Goal: Task Accomplishment & Management: Complete application form

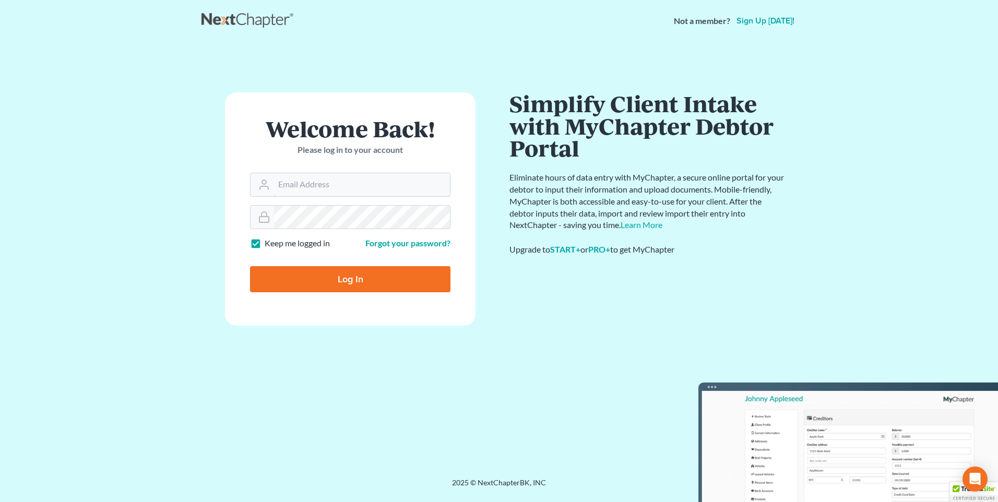
type input "[PERSON_NAME][EMAIL_ADDRESS][DOMAIN_NAME]"
click at [335, 277] on input "Log In" at bounding box center [350, 279] width 200 height 26
type input "Thinking..."
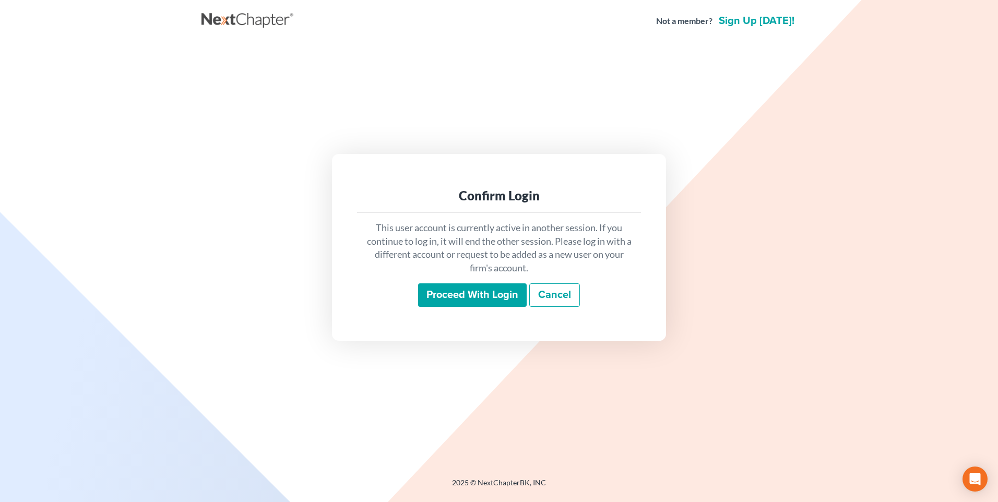
click at [492, 298] on input "Proceed with login" at bounding box center [472, 295] width 109 height 24
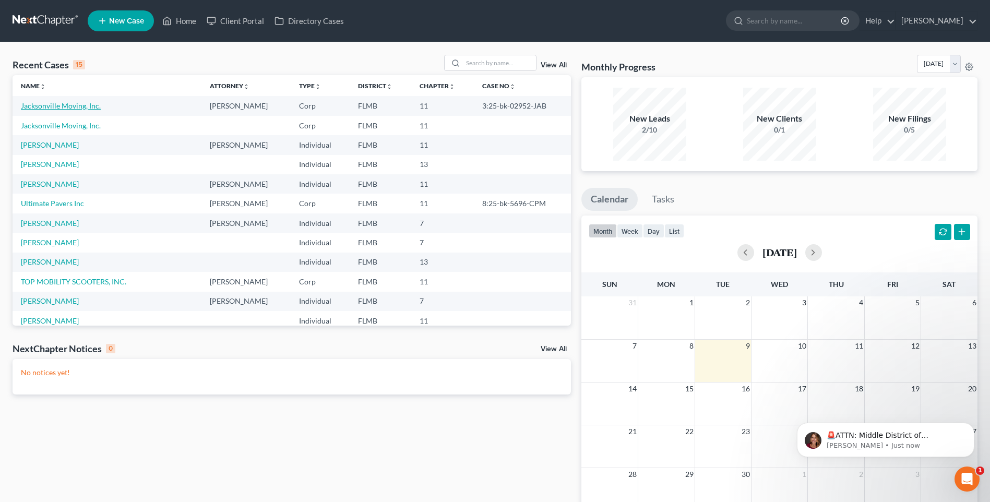
click at [77, 106] on link "Jacksonville Moving, Inc." at bounding box center [61, 105] width 80 height 9
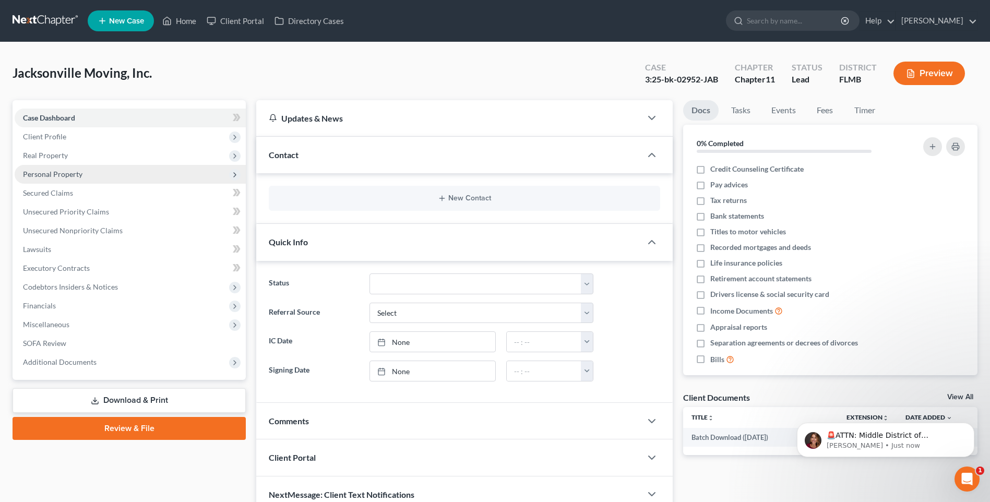
click at [46, 168] on span "Personal Property" at bounding box center [130, 174] width 231 height 19
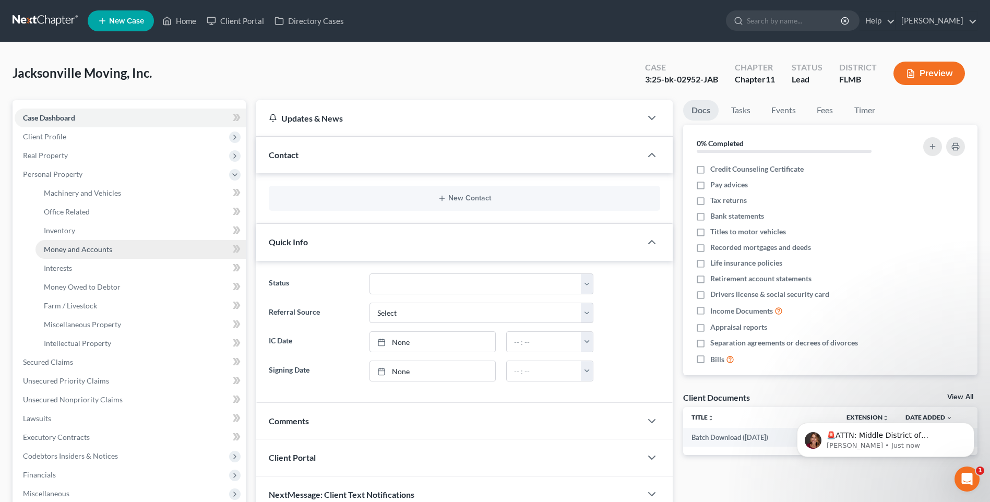
click at [66, 248] on span "Money and Accounts" at bounding box center [78, 249] width 68 height 9
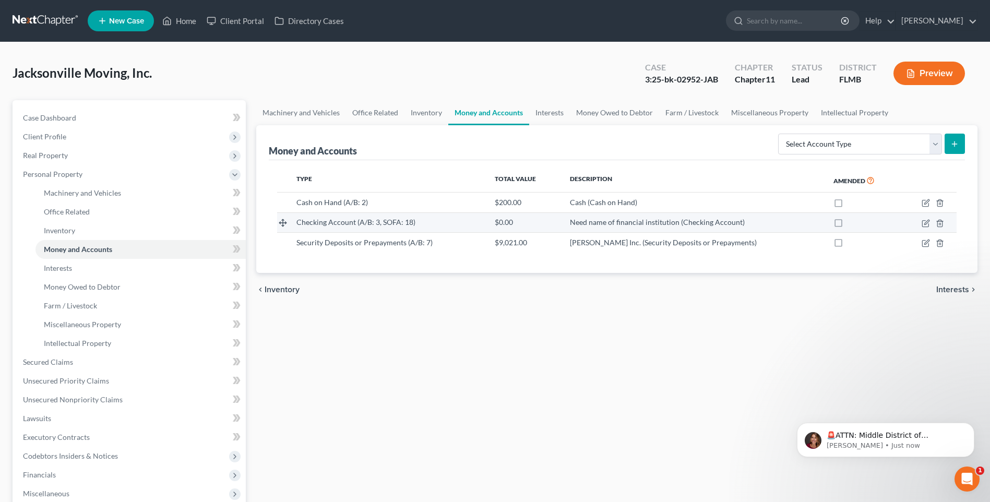
click at [361, 221] on span "Checking Account (A/B: 3, SOFA: 18)" at bounding box center [355, 222] width 119 height 9
click at [925, 224] on icon "button" at bounding box center [926, 222] width 5 height 5
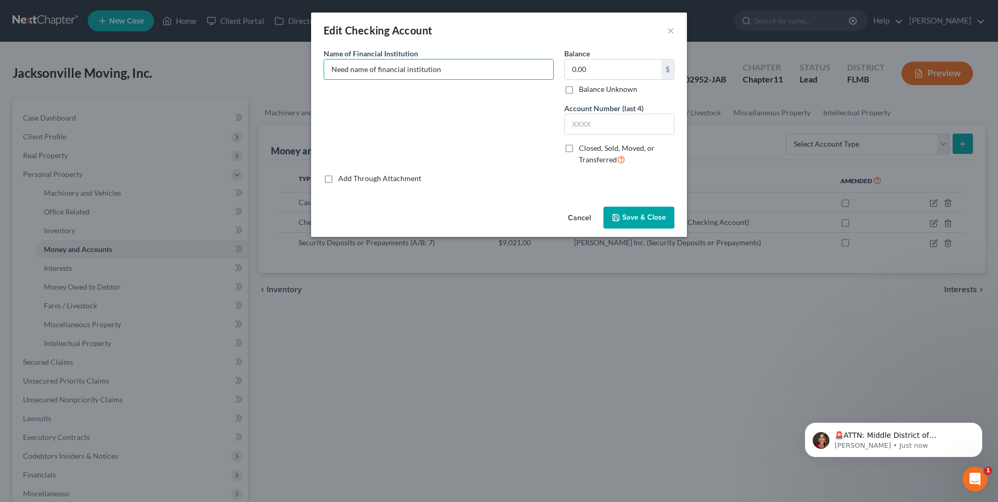
drag, startPoint x: 310, startPoint y: 66, endPoint x: 237, endPoint y: 58, distance: 72.4
click at [238, 60] on div "Edit Checking Account × Common Asset Select Name of Financial Institution * Nee…" at bounding box center [499, 251] width 998 height 502
type input "Chase Bank"
click at [596, 69] on input "0.00" at bounding box center [613, 70] width 97 height 20
type input "51,381"
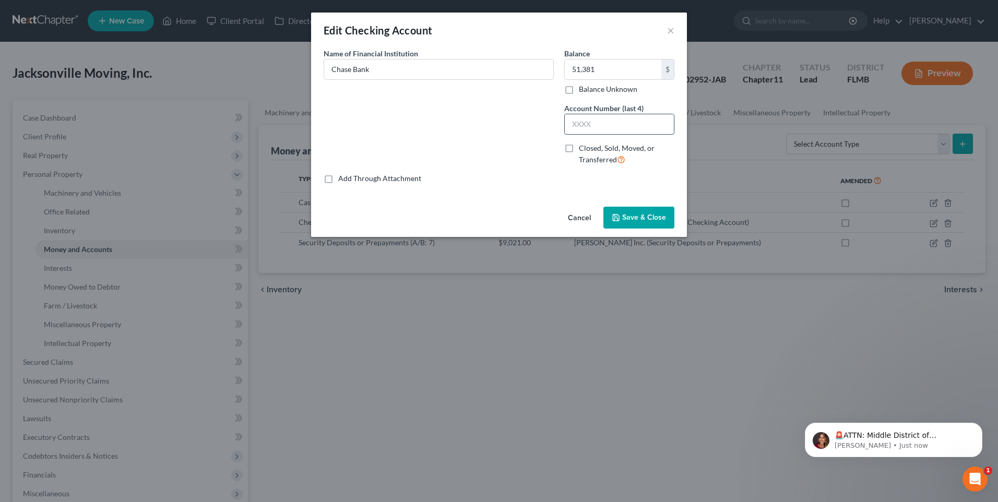
click at [615, 129] on input "text" at bounding box center [619, 124] width 109 height 20
type input "1918"
click at [631, 219] on span "Save & Close" at bounding box center [644, 217] width 44 height 9
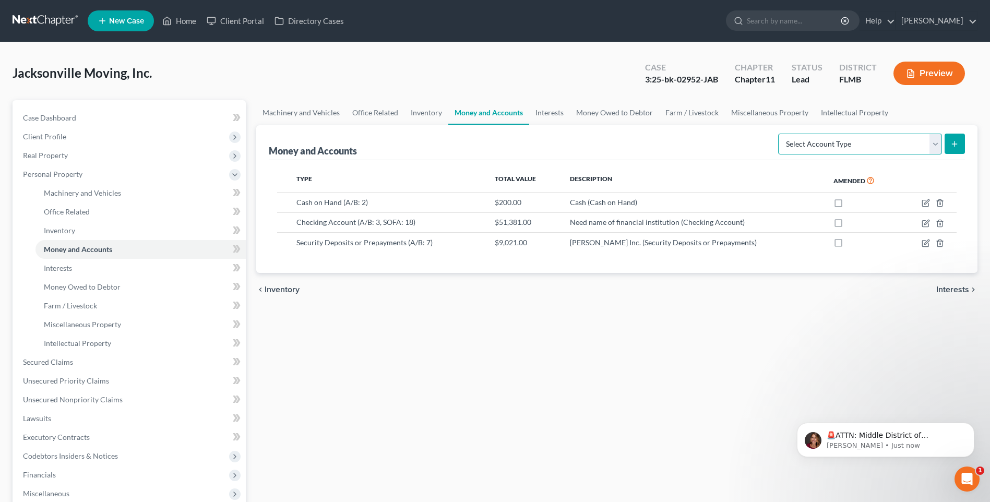
drag, startPoint x: 933, startPoint y: 147, endPoint x: 926, endPoint y: 149, distance: 6.6
click at [933, 147] on select "Select Account Type Brokerage (A/B: 3, SOFA: 18) Cash on Hand (A/B: 2) Certific…" at bounding box center [860, 144] width 164 height 21
select select "savings"
click at [779, 134] on select "Select Account Type Brokerage (A/B: 3, SOFA: 18) Cash on Hand (A/B: 2) Certific…" at bounding box center [860, 144] width 164 height 21
click at [955, 149] on button "submit" at bounding box center [955, 144] width 20 height 20
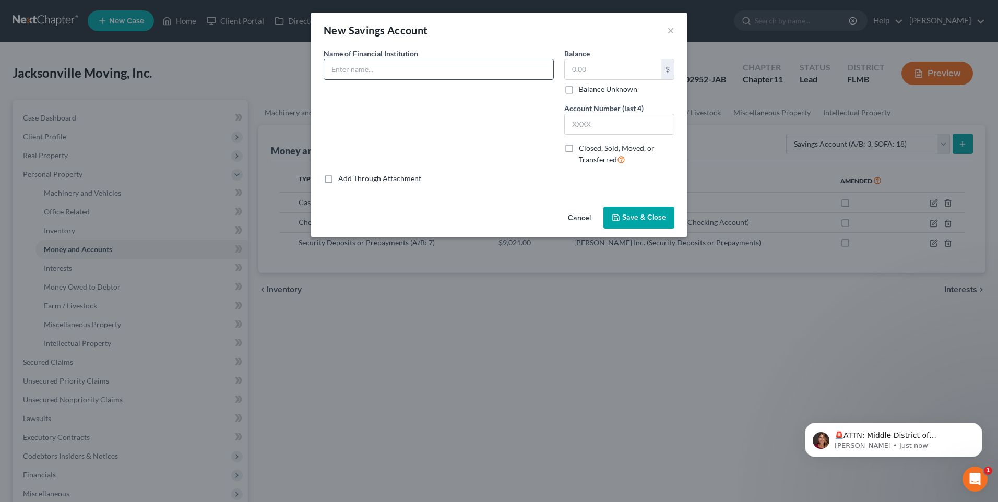
click at [411, 72] on input "text" at bounding box center [438, 70] width 229 height 20
type input "Chase Bank"
type input "2,607"
click at [600, 125] on input "text" at bounding box center [619, 124] width 109 height 20
type input "6702"
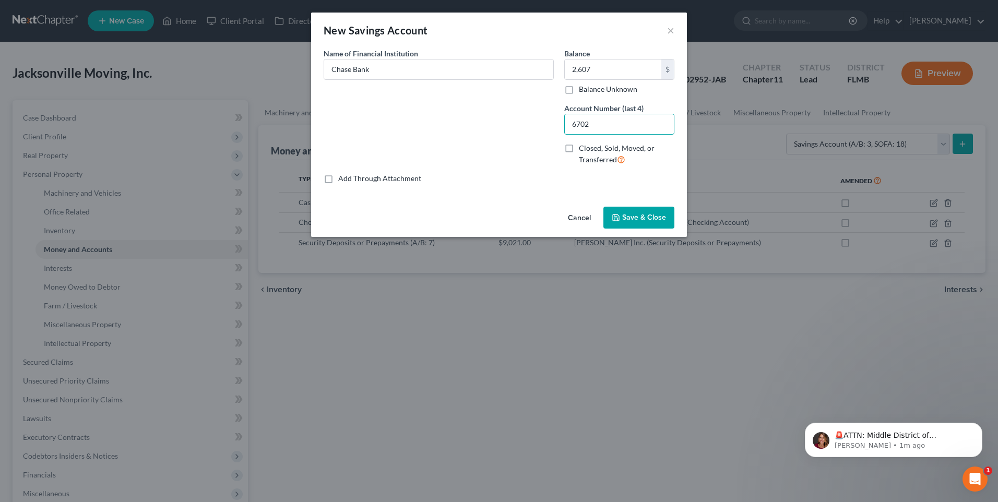
click at [636, 219] on span "Save & Close" at bounding box center [644, 217] width 44 height 9
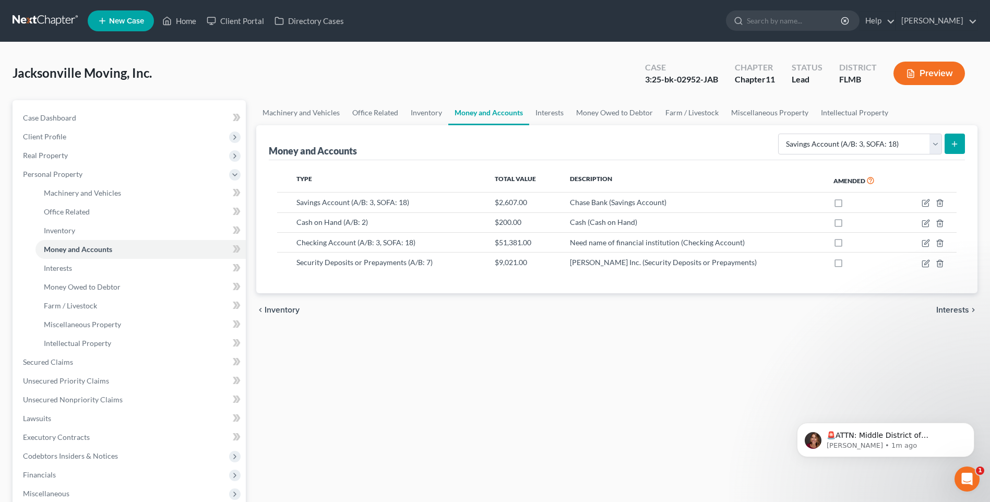
click at [959, 140] on icon "submit" at bounding box center [954, 144] width 8 height 8
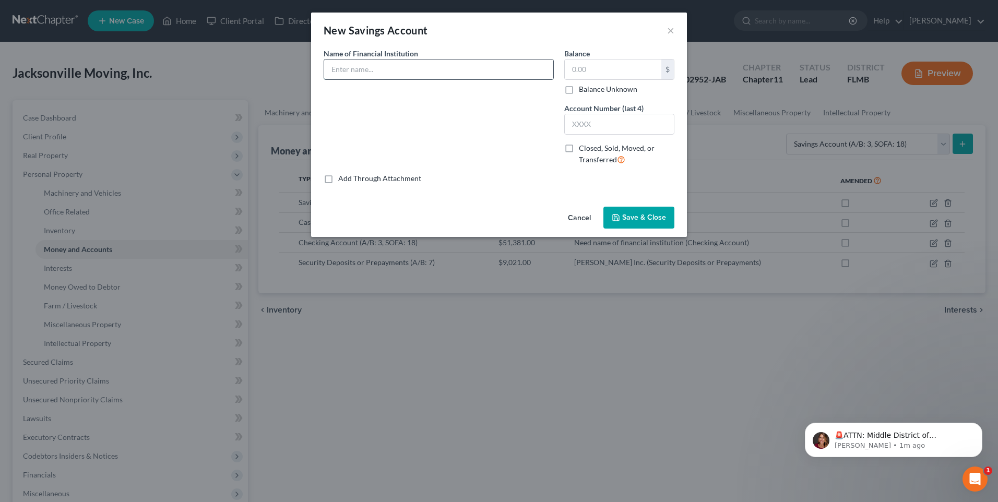
click at [484, 68] on input "text" at bounding box center [438, 70] width 229 height 20
type input ":"
type input "Live Oak Bank"
click at [627, 69] on input "text" at bounding box center [613, 70] width 97 height 20
type input "14,482"
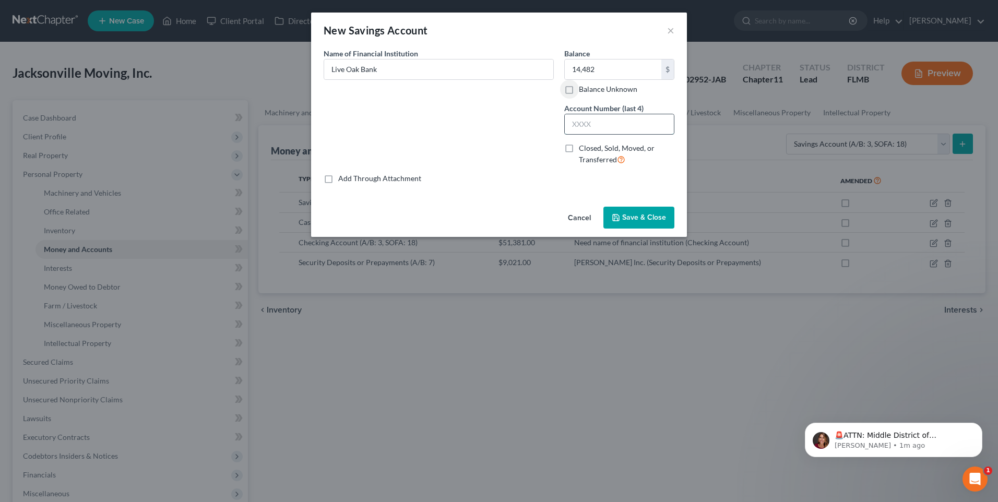
click at [620, 131] on input "text" at bounding box center [619, 124] width 109 height 20
type input "5973"
click at [632, 209] on button "Save & Close" at bounding box center [638, 218] width 71 height 22
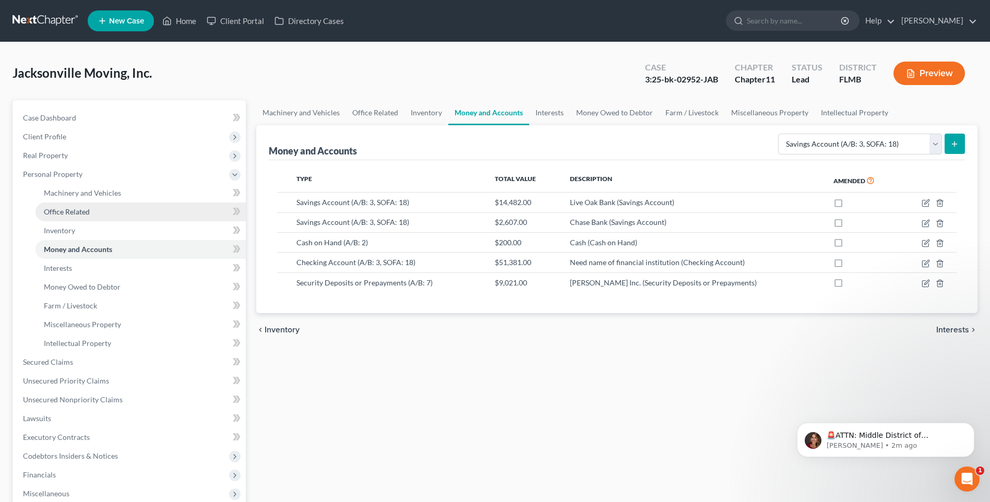
click at [68, 206] on link "Office Related" at bounding box center [140, 212] width 210 height 19
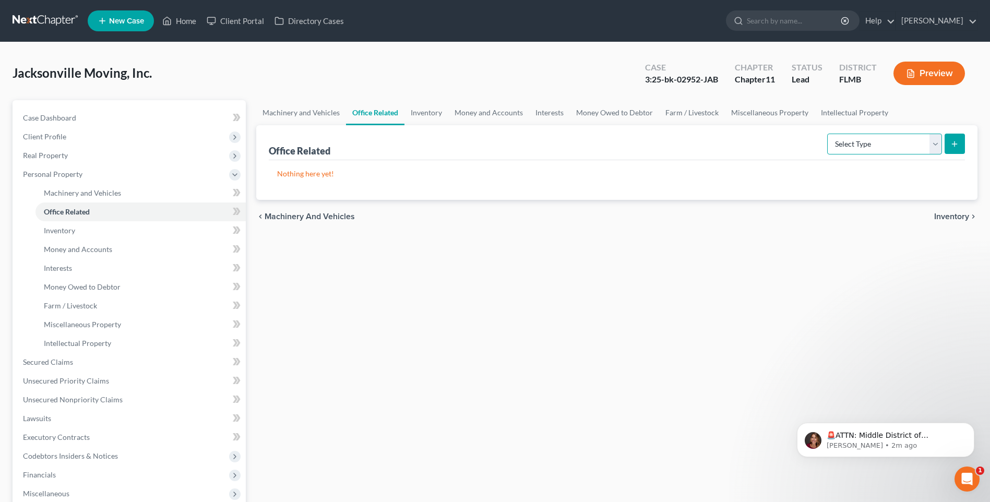
click at [936, 144] on select "Select Type Collectibles (A/B: 42) Office Equipment (A/B: 41) Office Fixtures (…" at bounding box center [884, 144] width 115 height 21
select select "equipment"
click at [828, 134] on select "Select Type Collectibles (A/B: 42) Office Equipment (A/B: 41) Office Fixtures (…" at bounding box center [884, 144] width 115 height 21
click at [957, 146] on icon "submit" at bounding box center [954, 144] width 8 height 8
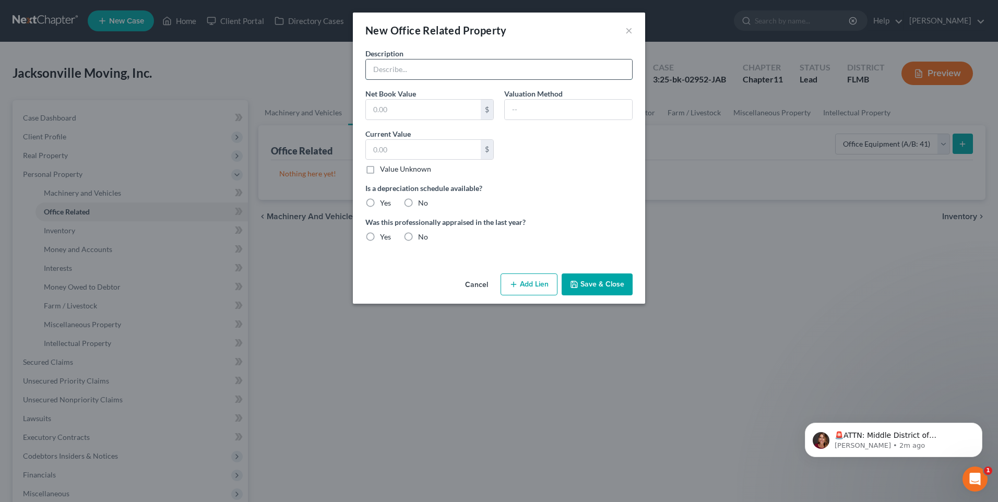
click at [434, 67] on input "text" at bounding box center [499, 70] width 266 height 20
type input "8 Computers"
type input "3,000"
type input "LIquidation value"
drag, startPoint x: 401, startPoint y: 155, endPoint x: 298, endPoint y: 125, distance: 107.5
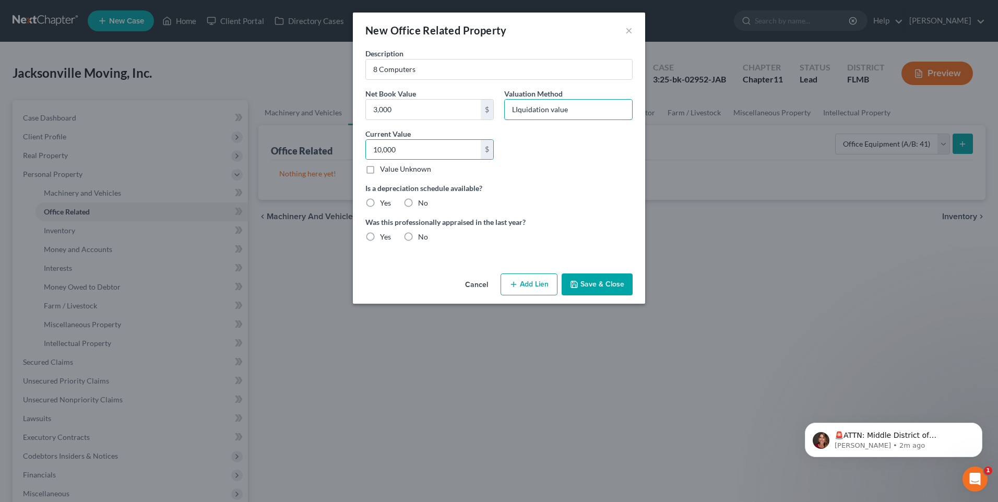
click at [301, 133] on div "New Office Related Property × Description 8 Computers Net Book Value 3,000 $ Va…" at bounding box center [499, 251] width 998 height 502
type input "3,000"
click at [418, 206] on label "No" at bounding box center [423, 203] width 10 height 10
click at [422, 205] on input "No" at bounding box center [425, 201] width 7 height 7
radio input "true"
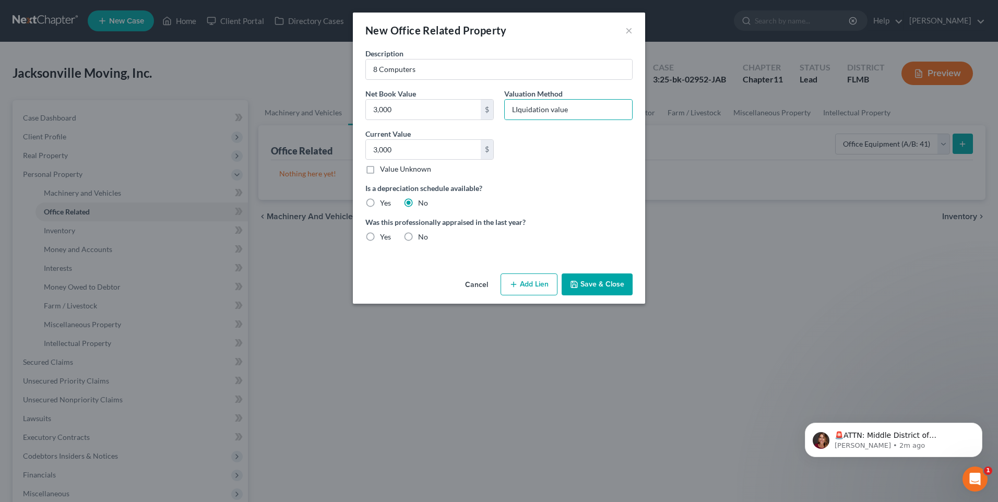
click at [418, 239] on label "No" at bounding box center [423, 237] width 10 height 10
click at [422, 239] on input "No" at bounding box center [425, 235] width 7 height 7
radio input "true"
click at [592, 283] on button "Save & Close" at bounding box center [597, 285] width 71 height 22
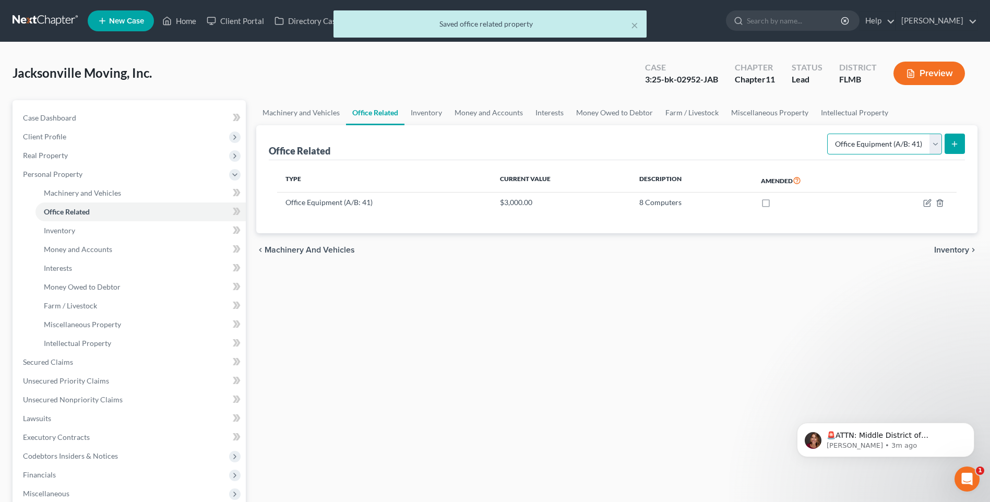
click at [936, 143] on select "Select Type Collectibles (A/B: 42) Office Equipment (A/B: 41) Office Fixtures (…" at bounding box center [884, 144] width 115 height 21
select select "furniture"
click at [828, 134] on select "Select Type Collectibles (A/B: 42) Office Equipment (A/B: 41) Office Fixtures (…" at bounding box center [884, 144] width 115 height 21
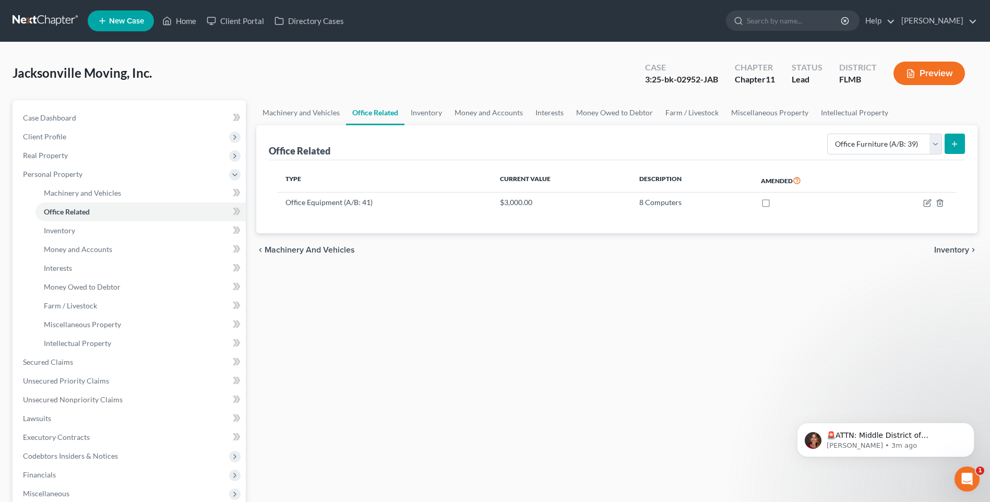
click at [948, 144] on button "submit" at bounding box center [955, 144] width 20 height 20
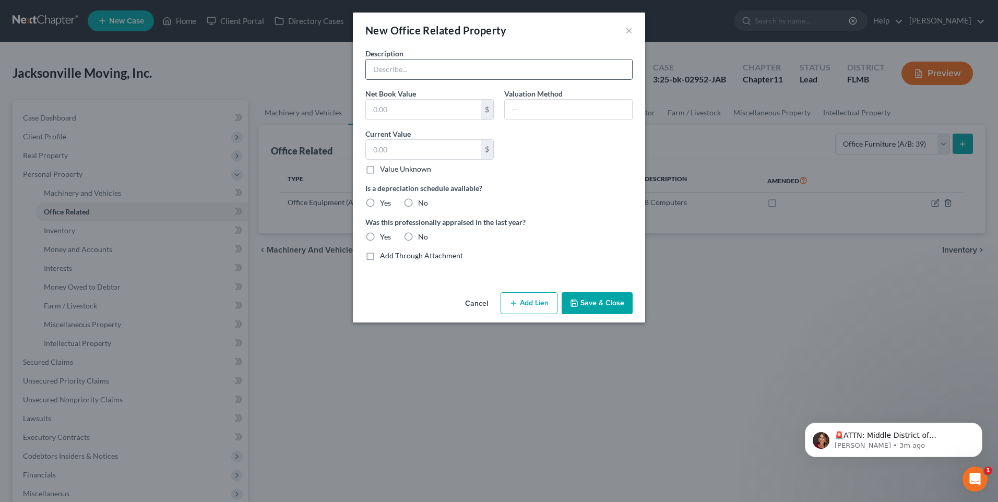
click at [434, 71] on input "text" at bounding box center [499, 70] width 266 height 20
type input "4 desks, 10 chairs"
drag, startPoint x: 436, startPoint y: 110, endPoint x: 441, endPoint y: 104, distance: 7.1
click at [436, 110] on input "text" at bounding box center [423, 110] width 115 height 20
type input "700"
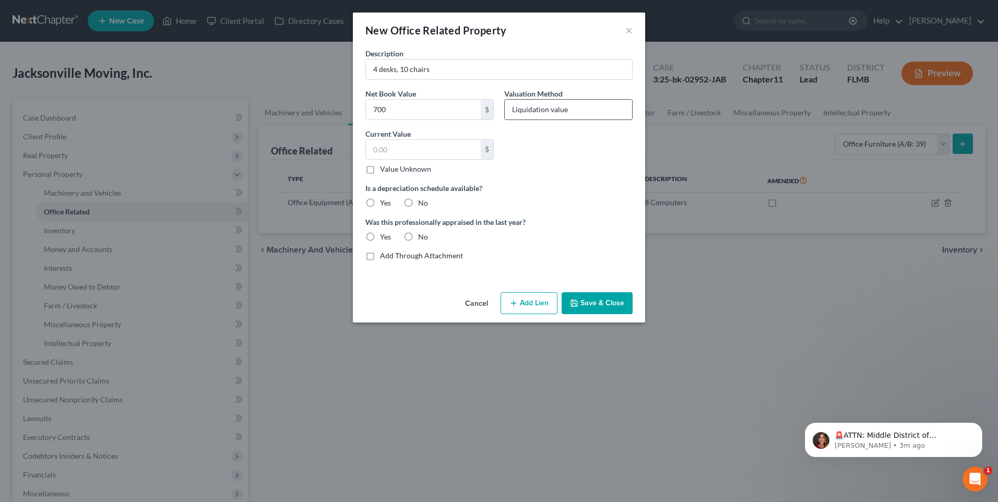
type input "Liquidation value"
type input "700"
drag, startPoint x: 411, startPoint y: 200, endPoint x: 407, endPoint y: 217, distance: 17.9
click at [418, 200] on label "No" at bounding box center [423, 203] width 10 height 10
click at [422, 200] on input "No" at bounding box center [425, 201] width 7 height 7
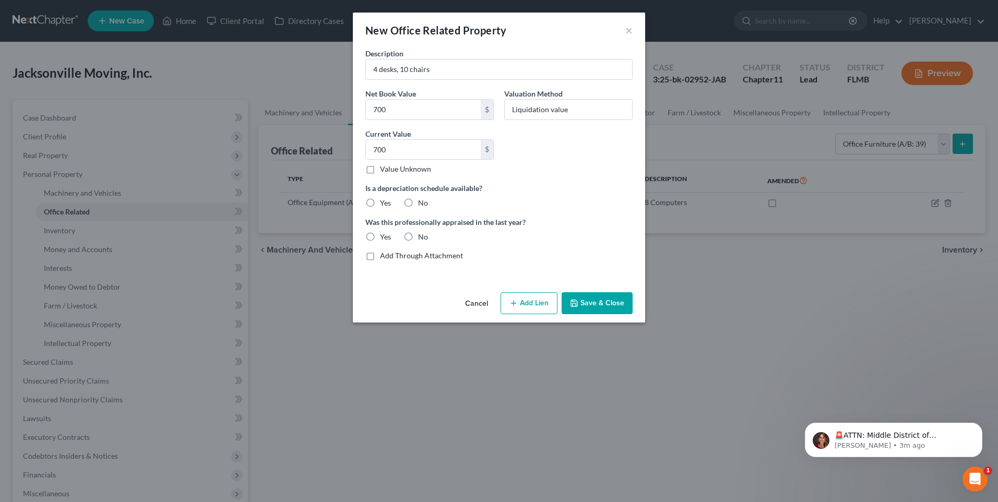
radio input "true"
click at [418, 238] on label "No" at bounding box center [423, 237] width 10 height 10
click at [422, 238] on input "No" at bounding box center [425, 235] width 7 height 7
radio input "true"
click at [589, 303] on button "Save & Close" at bounding box center [597, 303] width 71 height 22
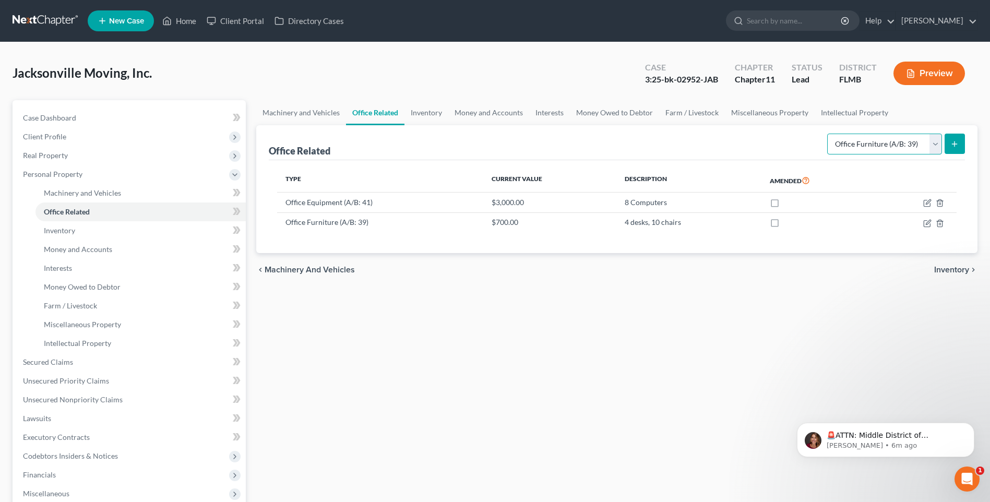
click at [931, 145] on select "Select Type Collectibles (A/B: 42) Office Equipment (A/B: 41) Office Fixtures (…" at bounding box center [884, 144] width 115 height 21
select select "equipment"
click at [828, 134] on select "Select Type Collectibles (A/B: 42) Office Equipment (A/B: 41) Office Fixtures (…" at bounding box center [884, 144] width 115 height 21
click at [951, 145] on icon "submit" at bounding box center [954, 144] width 8 height 8
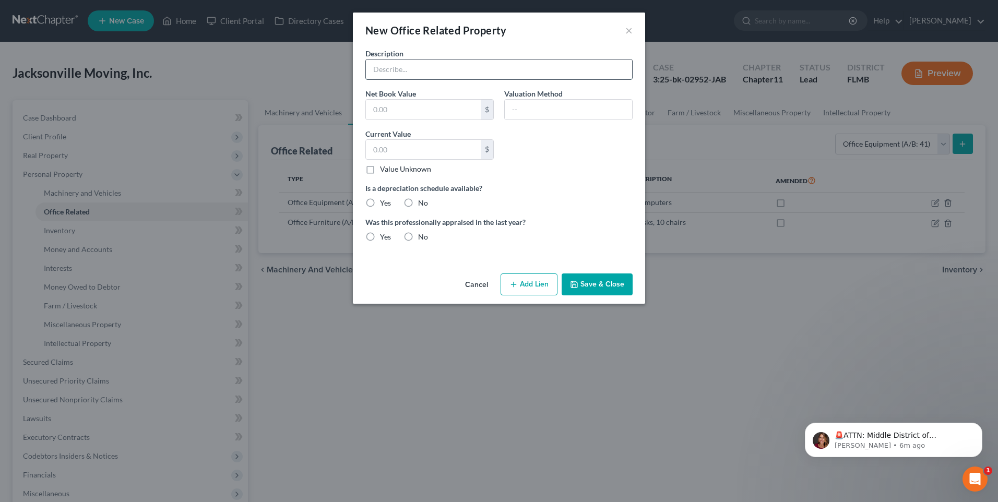
click at [399, 67] on input "text" at bounding box center [499, 70] width 266 height 20
type input "Copy Machine/Printer (leased)"
click at [418, 204] on label "No" at bounding box center [423, 203] width 10 height 10
click at [422, 204] on input "No" at bounding box center [425, 201] width 7 height 7
radio input "true"
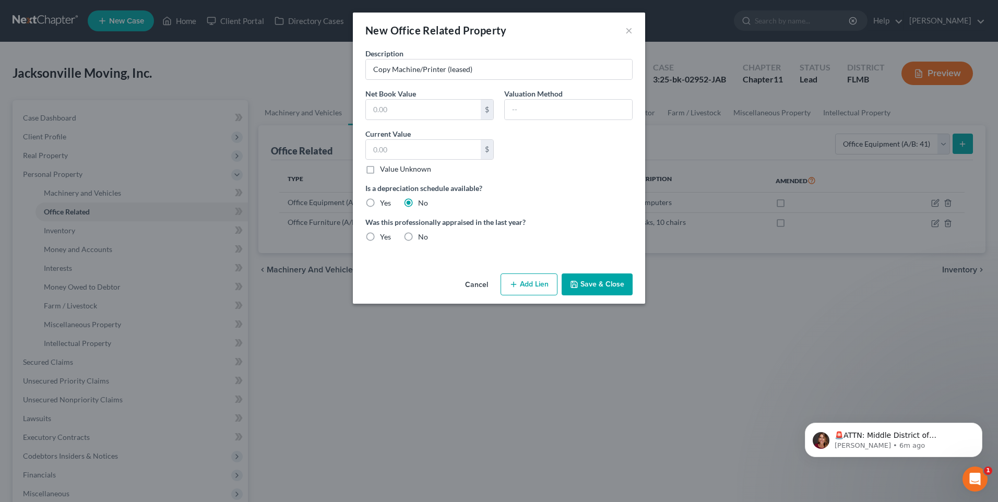
click at [418, 242] on label "No" at bounding box center [423, 237] width 10 height 10
click at [422, 239] on input "No" at bounding box center [425, 235] width 7 height 7
radio input "true"
click at [611, 281] on button "Save & Close" at bounding box center [597, 285] width 71 height 22
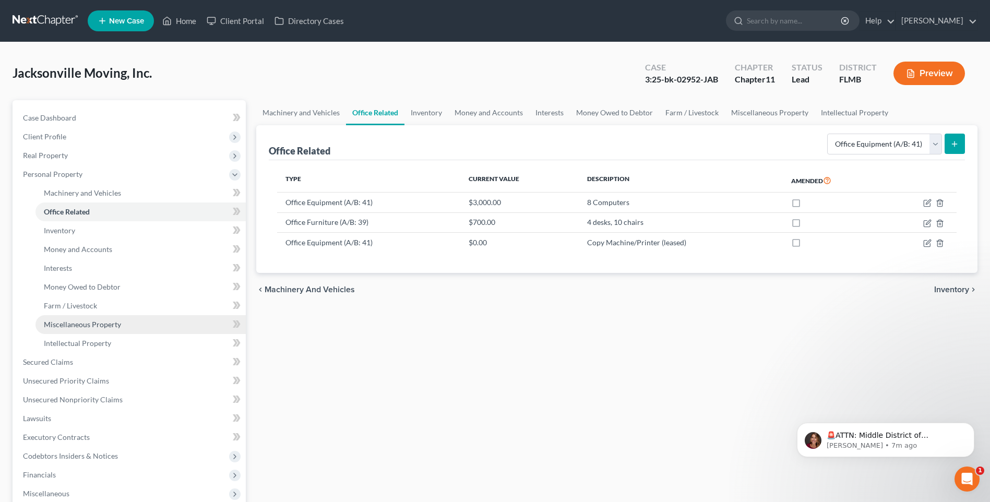
click at [78, 327] on span "Miscellaneous Property" at bounding box center [82, 324] width 77 height 9
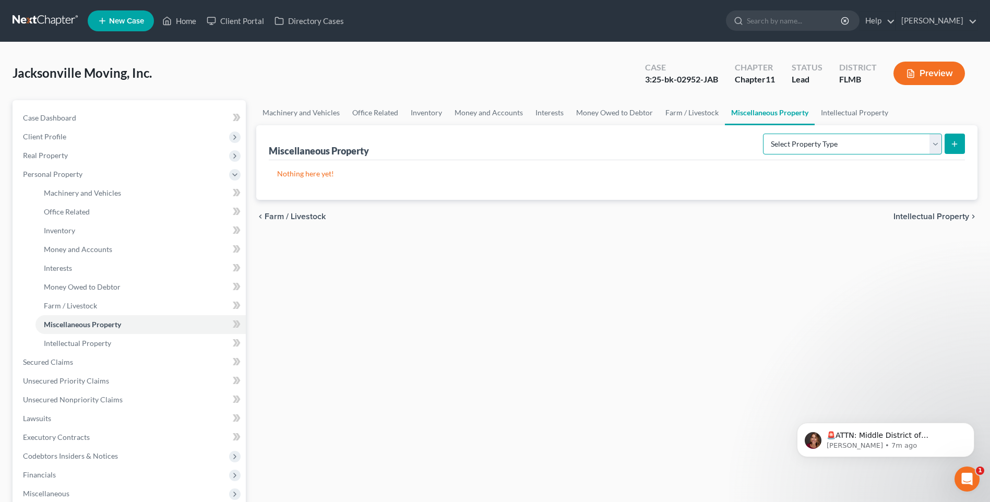
click at [932, 146] on select "Select Property Type Assigned for Creditor Benefit Within 120 Days (SOFA: 8) As…" at bounding box center [852, 144] width 179 height 21
select select "not_yet_listed"
click at [763, 134] on select "Select Property Type Assigned for Creditor Benefit Within 120 Days (SOFA: 8) As…" at bounding box center [852, 144] width 179 height 21
click at [956, 145] on icon "submit" at bounding box center [954, 144] width 8 height 8
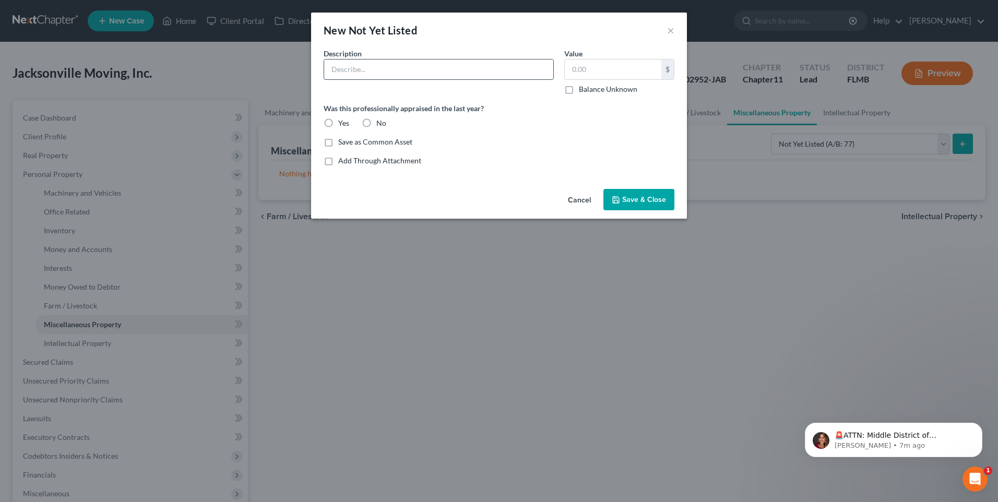
click at [407, 69] on input "text" at bounding box center [438, 70] width 229 height 20
type input "&"
type input "7 bins on junk trucks"
type input "7,000"
click at [376, 123] on label "No" at bounding box center [381, 123] width 10 height 10
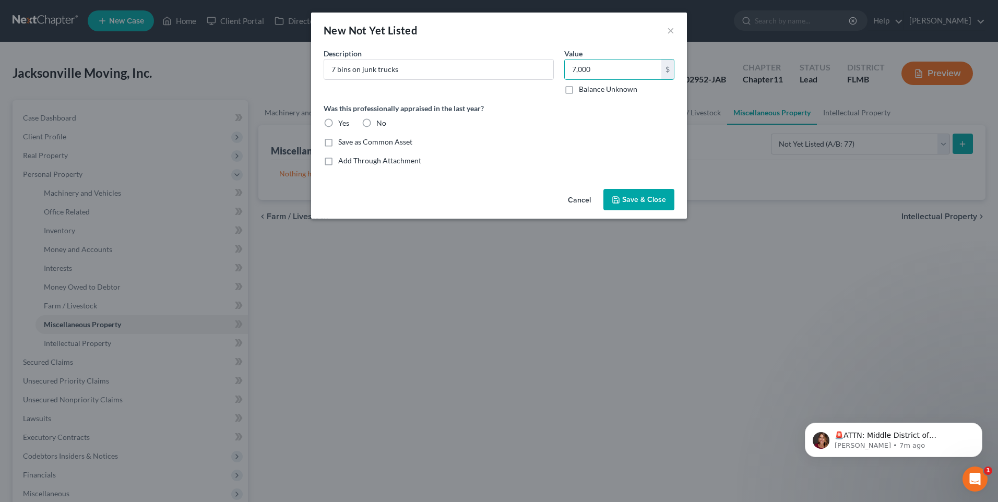
click at [381, 123] on input "No" at bounding box center [384, 121] width 7 height 7
radio input "true"
click at [635, 201] on span "Save & Close" at bounding box center [644, 199] width 44 height 9
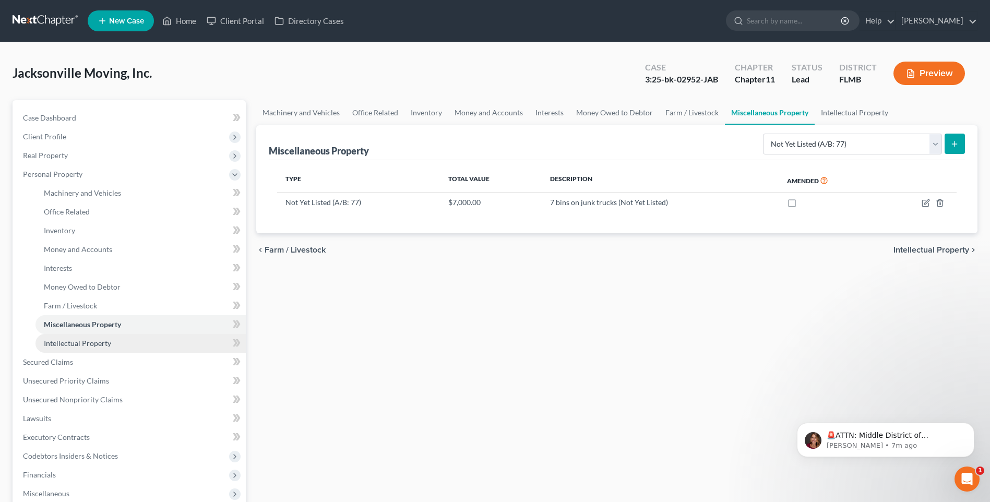
click at [91, 346] on span "Intellectual Property" at bounding box center [77, 343] width 67 height 9
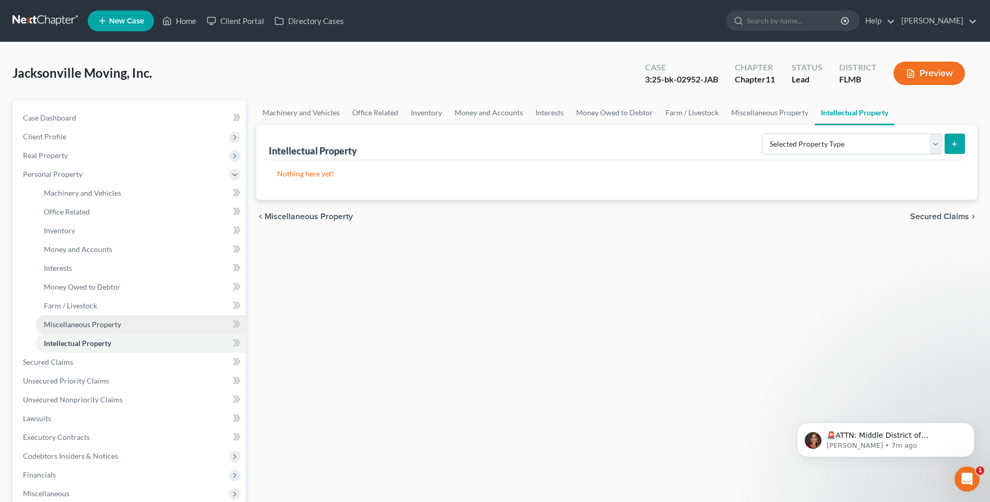
click at [88, 320] on span "Miscellaneous Property" at bounding box center [82, 324] width 77 height 9
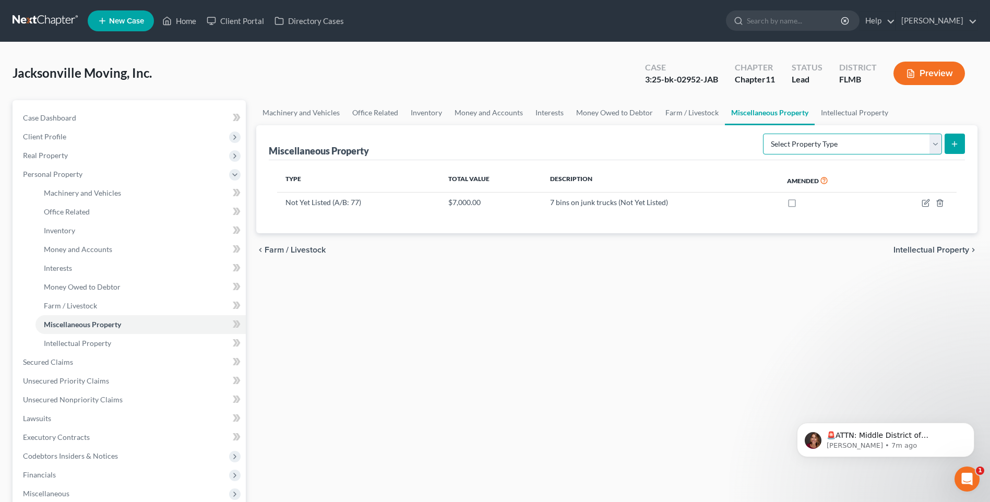
click at [932, 148] on select "Select Property Type Assigned for Creditor Benefit Within 120 Days (SOFA: 8) As…" at bounding box center [852, 144] width 179 height 21
click at [76, 344] on span "Intellectual Property" at bounding box center [77, 343] width 67 height 9
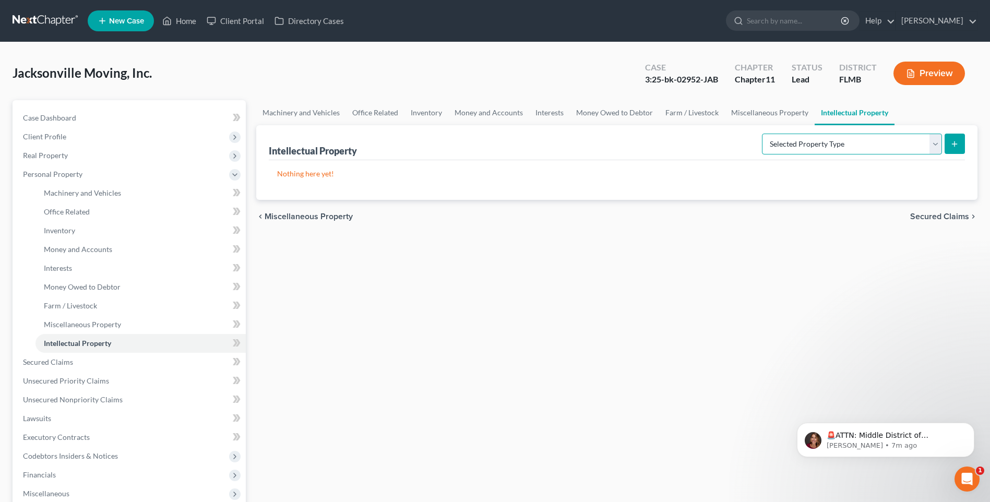
click at [931, 143] on select "Selected Property Type Customer Lists (A/B: 63) Goodwill (A/B: 65) Internet Dom…" at bounding box center [852, 144] width 180 height 21
click at [532, 310] on div "Machinery and Vehicles Office Related Inventory Money and Accounts Interests Mo…" at bounding box center [617, 354] width 732 height 509
click at [76, 281] on link "Money Owed to Debtor" at bounding box center [140, 287] width 210 height 19
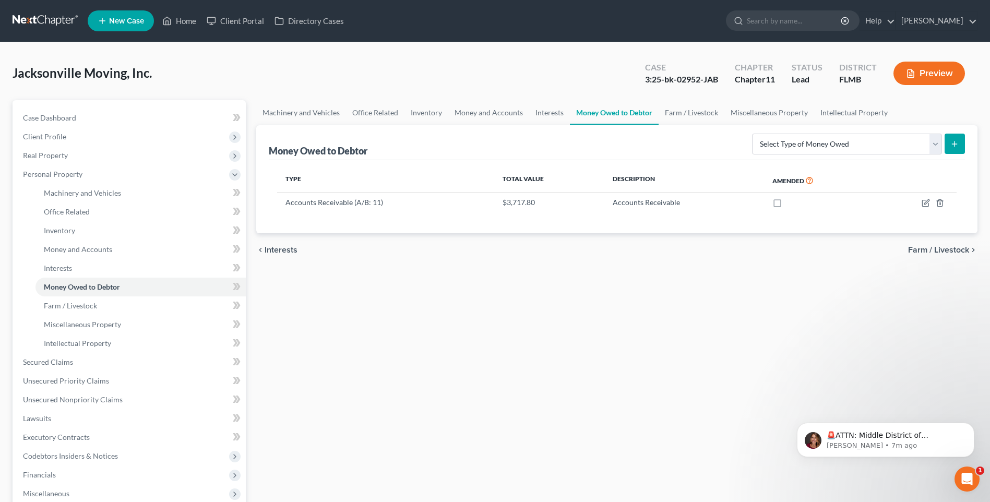
click at [932, 155] on div "Select Type of Money Owed Accounts Receivable (A/B: 11) Causes of Action Agains…" at bounding box center [856, 143] width 217 height 28
click at [934, 146] on select "Select Type of Money Owed Accounts Receivable (A/B: 11) Causes of Action Agains…" at bounding box center [847, 144] width 190 height 21
select select "other_contingent_and_unliquidated_claims"
click at [754, 134] on select "Select Type of Money Owed Accounts Receivable (A/B: 11) Causes of Action Agains…" at bounding box center [847, 144] width 190 height 21
click at [943, 147] on form "Select Type of Money Owed Accounts Receivable (A/B: 11) Causes of Action Agains…" at bounding box center [858, 144] width 213 height 21
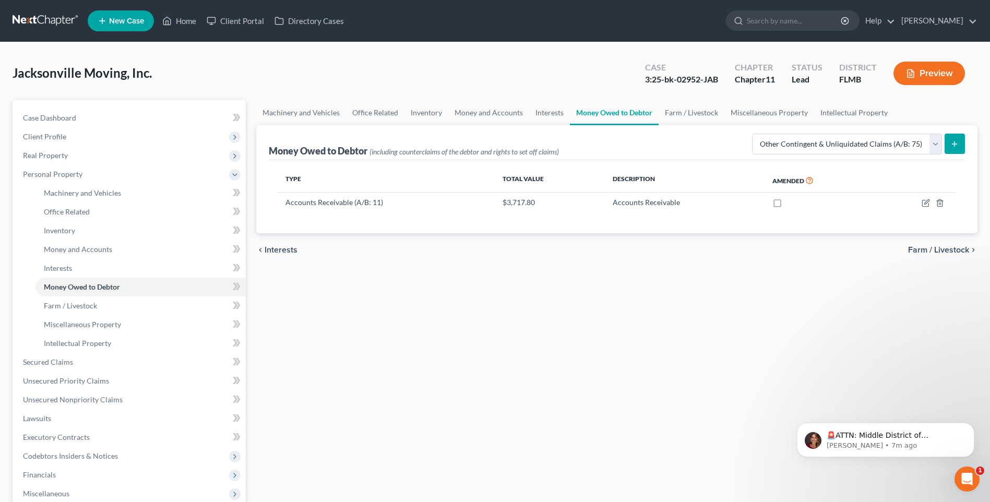
click at [949, 146] on button "submit" at bounding box center [955, 144] width 20 height 20
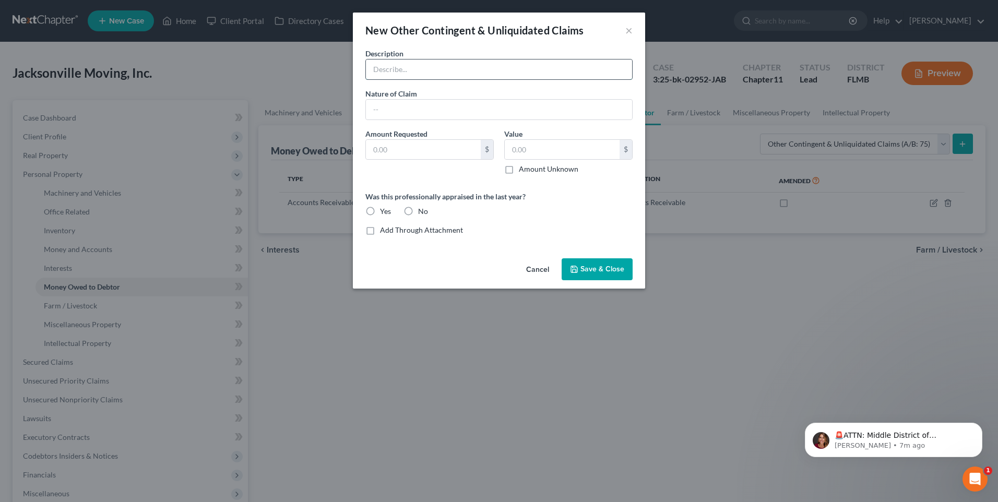
click at [415, 70] on input "text" at bounding box center [499, 70] width 266 height 20
type input "[PERSON_NAME]"
click at [459, 112] on input "text" at bounding box center [499, 110] width 266 height 20
type input "Breach of Contract"
click at [453, 154] on input "text" at bounding box center [423, 150] width 115 height 20
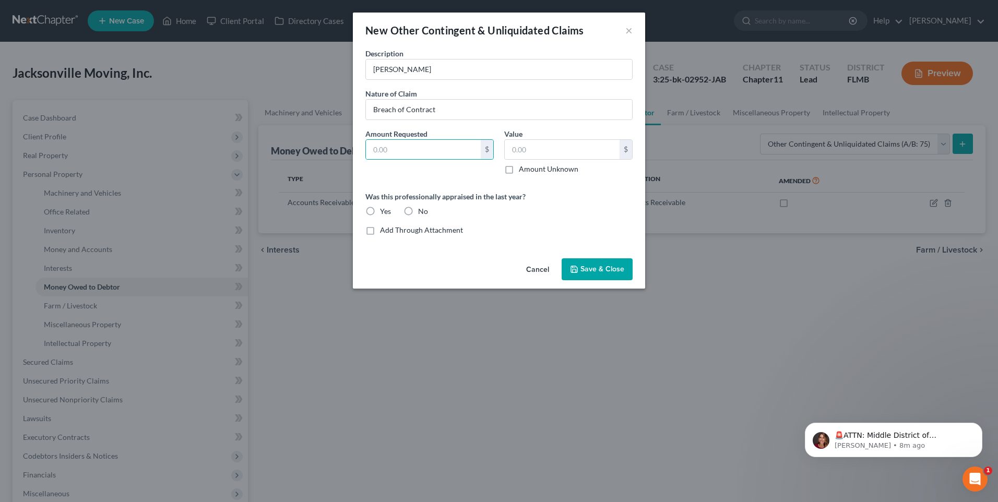
click at [519, 169] on label "Amount Unknown" at bounding box center [549, 169] width 60 height 10
click at [523, 169] on input "Amount Unknown" at bounding box center [526, 167] width 7 height 7
checkbox input "true"
type input "0.00"
click at [442, 142] on input "text" at bounding box center [423, 150] width 115 height 20
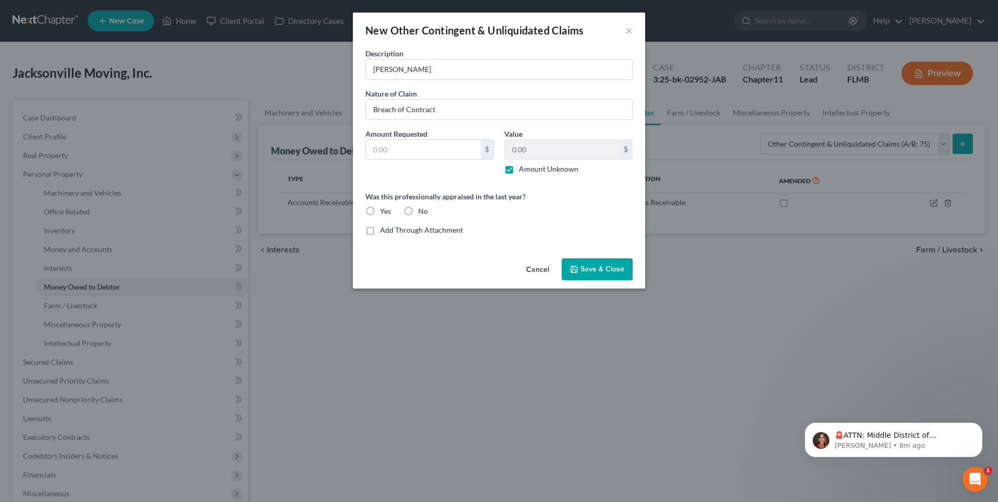
click at [418, 212] on label "No" at bounding box center [423, 211] width 10 height 10
click at [422, 212] on input "No" at bounding box center [425, 209] width 7 height 7
radio input "true"
click at [597, 266] on span "Save & Close" at bounding box center [602, 269] width 44 height 9
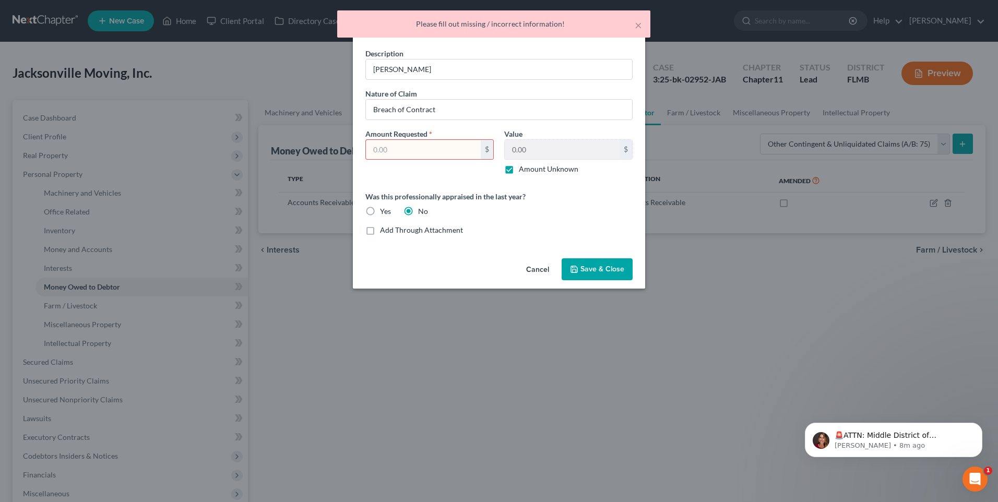
click at [420, 150] on input "text" at bounding box center [423, 150] width 115 height 20
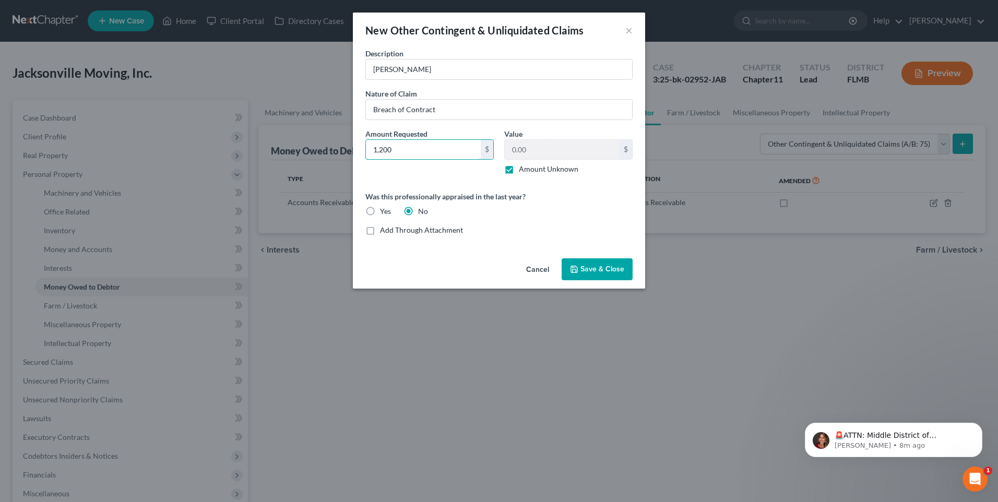
type input "1,200"
click at [590, 268] on span "Save & Close" at bounding box center [602, 269] width 44 height 9
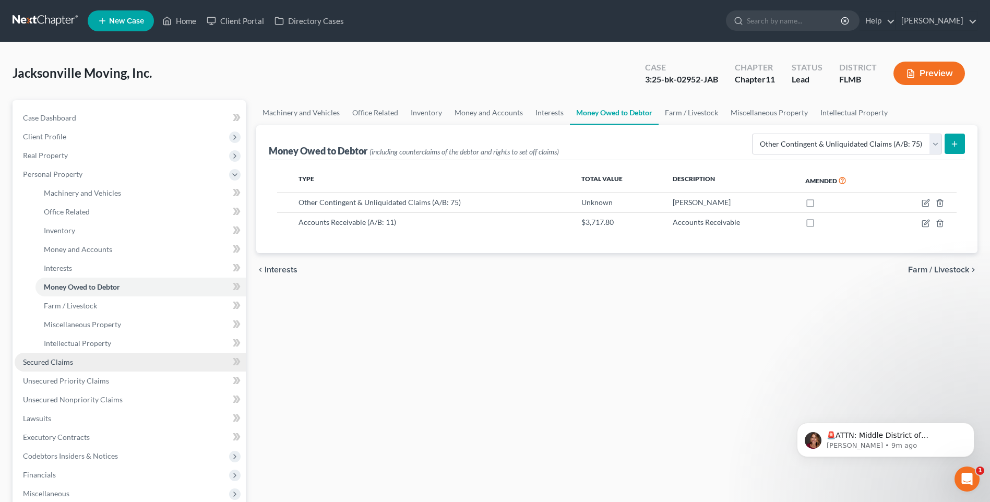
click at [50, 365] on span "Secured Claims" at bounding box center [48, 362] width 50 height 9
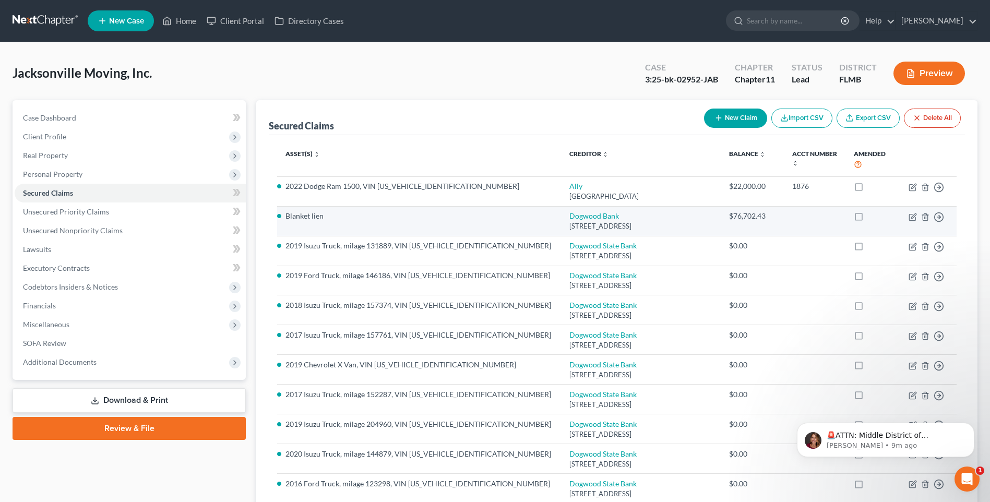
click at [574, 221] on div "10130 Mallard Creek Road, Charlotte, NC 28262" at bounding box center [640, 226] width 143 height 10
click at [913, 217] on icon "button" at bounding box center [913, 215] width 5 height 5
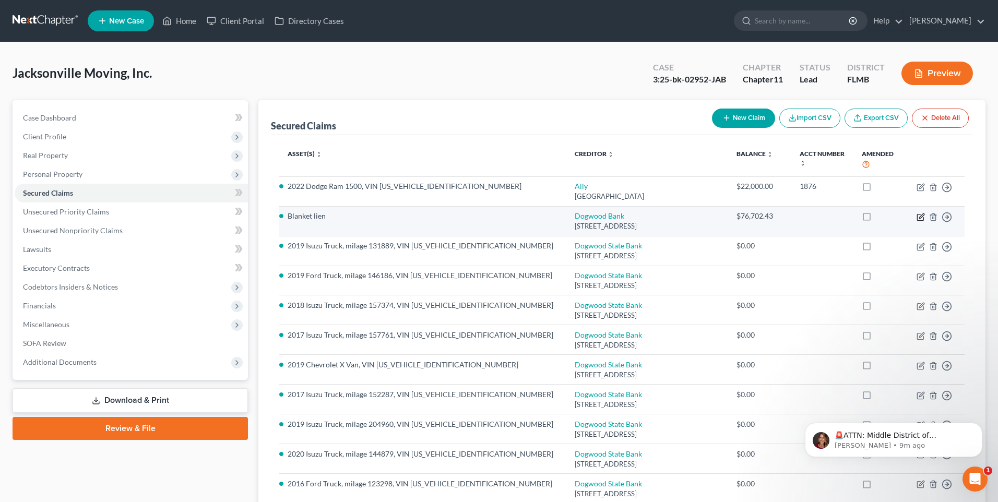
select select "28"
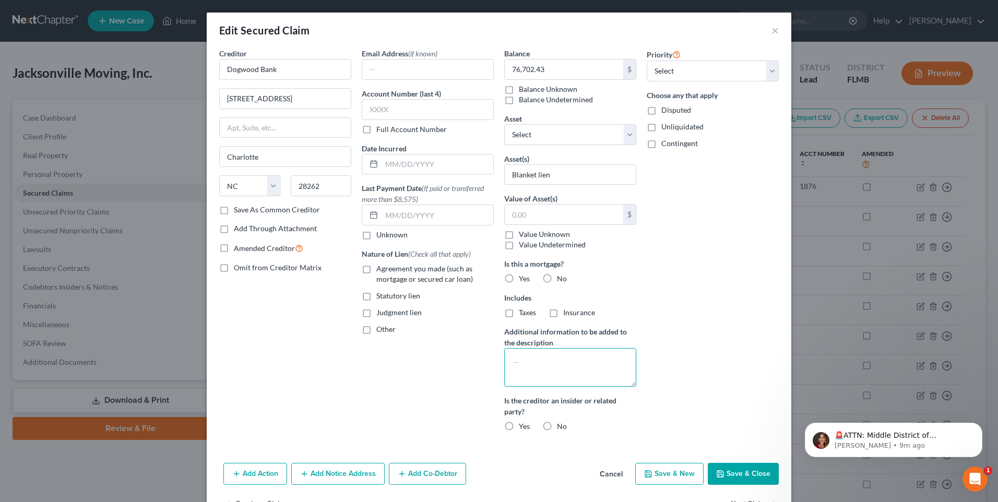
click at [551, 355] on textarea at bounding box center [570, 367] width 132 height 39
type textarea "LOC"
click at [557, 429] on label "No" at bounding box center [562, 426] width 10 height 10
click at [561, 428] on input "No" at bounding box center [564, 424] width 7 height 7
radio input "true"
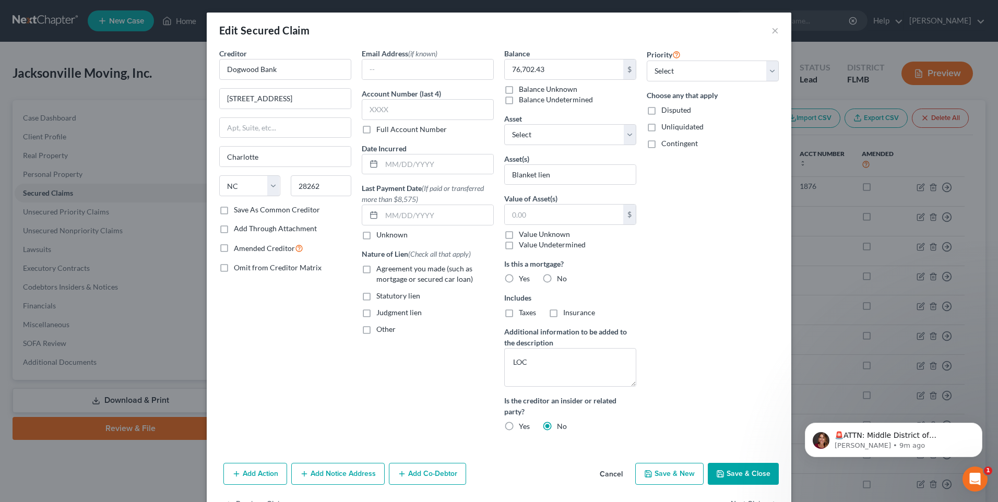
click at [733, 474] on button "Save & Close" at bounding box center [743, 474] width 71 height 22
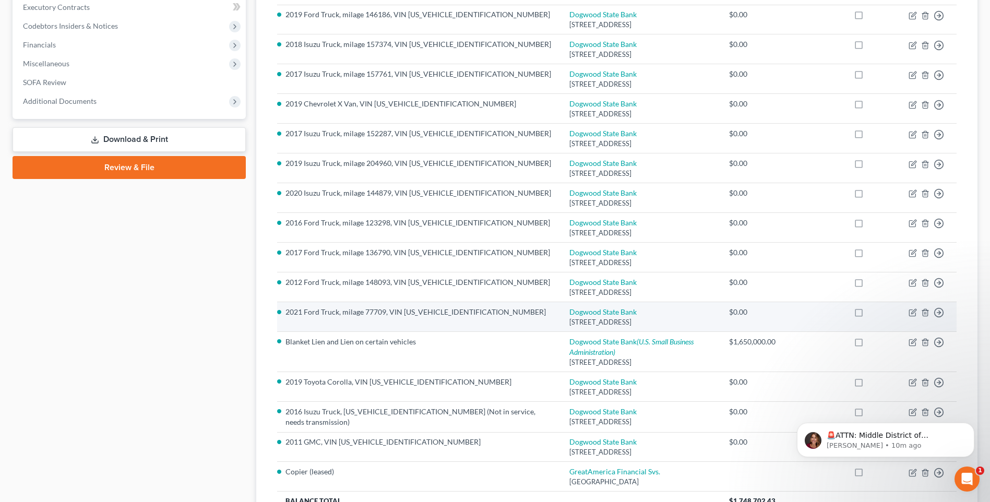
scroll to position [363, 0]
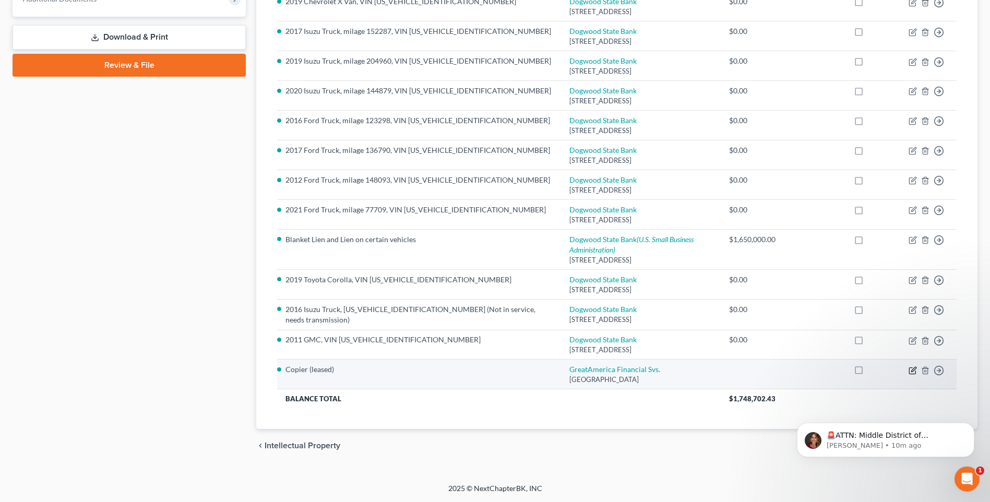
click at [913, 370] on icon "button" at bounding box center [913, 370] width 8 height 8
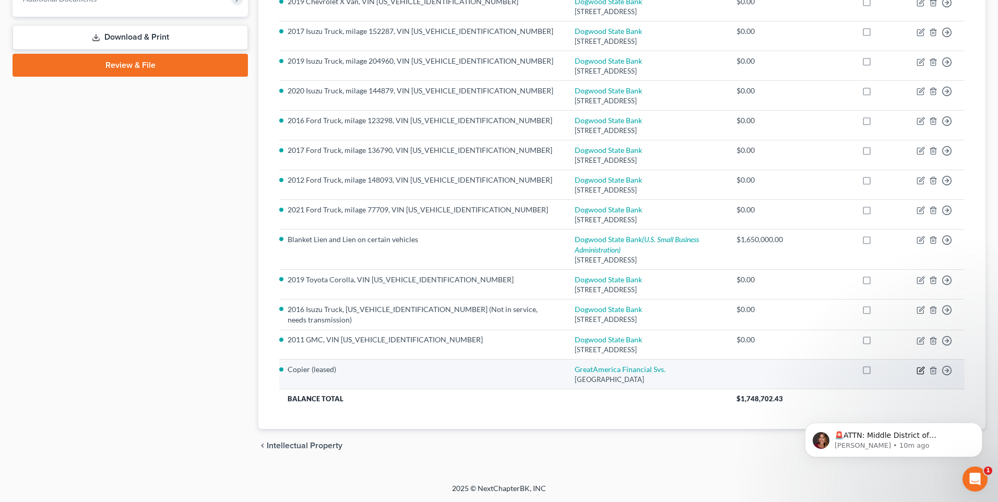
select select "9"
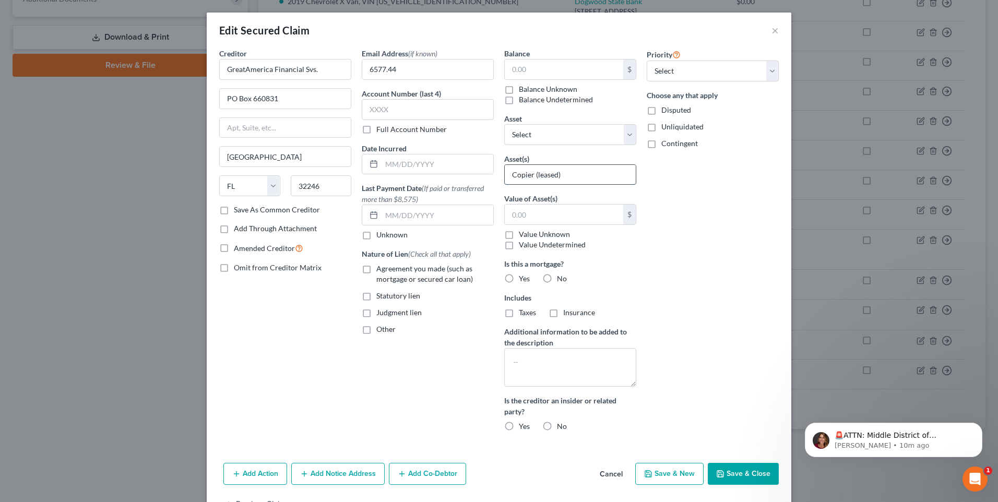
click at [530, 176] on input "Copier (leased)" at bounding box center [570, 175] width 131 height 20
type input "Copier/Printer (leased)"
click at [730, 471] on button "Save & Close" at bounding box center [743, 474] width 71 height 22
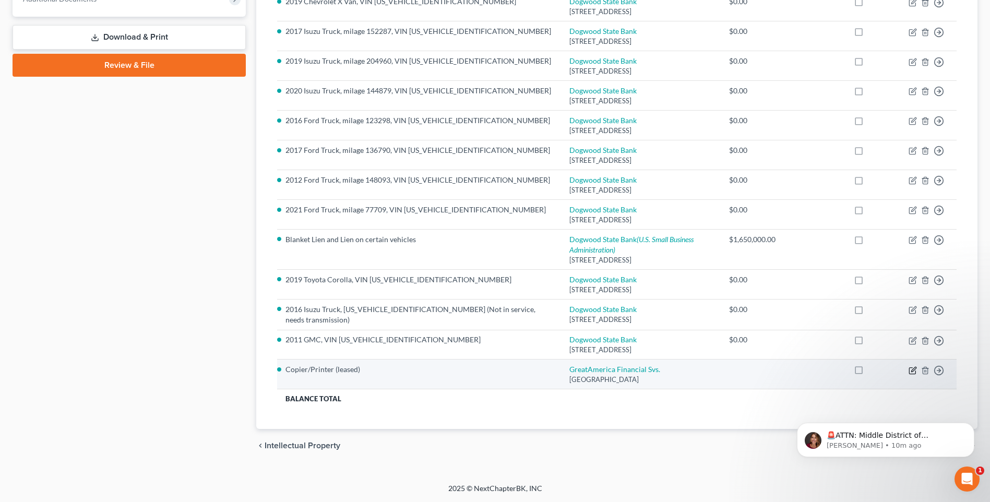
click at [910, 370] on icon "button" at bounding box center [913, 370] width 8 height 8
select select "9"
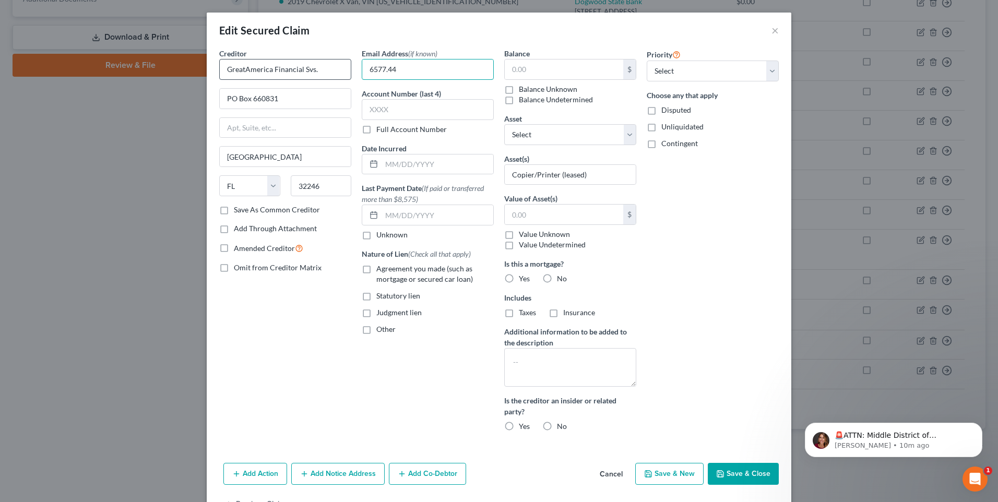
drag, startPoint x: 405, startPoint y: 69, endPoint x: 232, endPoint y: 61, distance: 172.4
click at [240, 63] on div "Creditor * GreatAmerica Financial Svs. PO Box 660831 Jacksonville State AL AK A…" at bounding box center [499, 244] width 570 height 392
click at [535, 76] on input "text" at bounding box center [564, 70] width 118 height 20
type input "6,577.44"
click at [744, 261] on div "Priority Select 1st 2nd 3rd 4th 5th 6th 7th 8th 9th 10th 11th 12th 13th 14th 15…" at bounding box center [712, 244] width 142 height 392
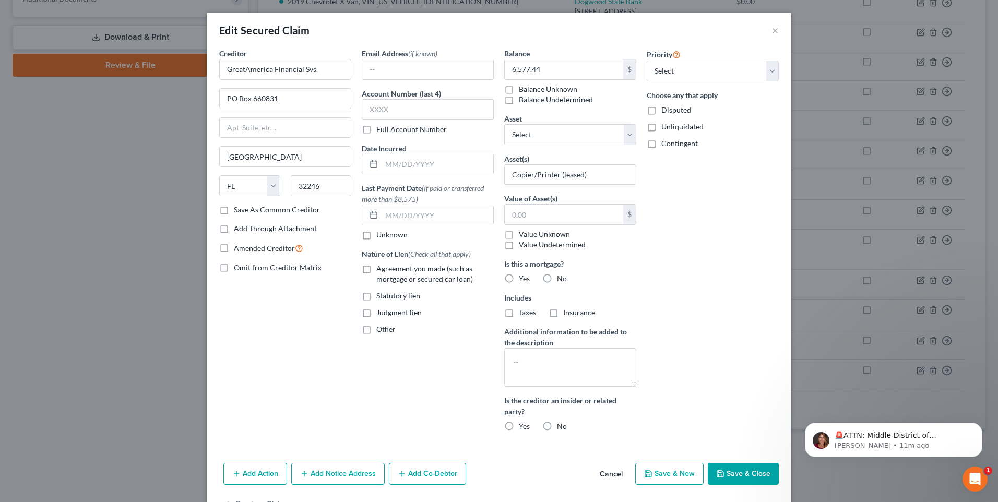
click at [557, 427] on label "No" at bounding box center [562, 426] width 10 height 10
click at [561, 427] on input "No" at bounding box center [564, 424] width 7 height 7
radio input "true"
click at [730, 472] on button "Save & Close" at bounding box center [743, 474] width 71 height 22
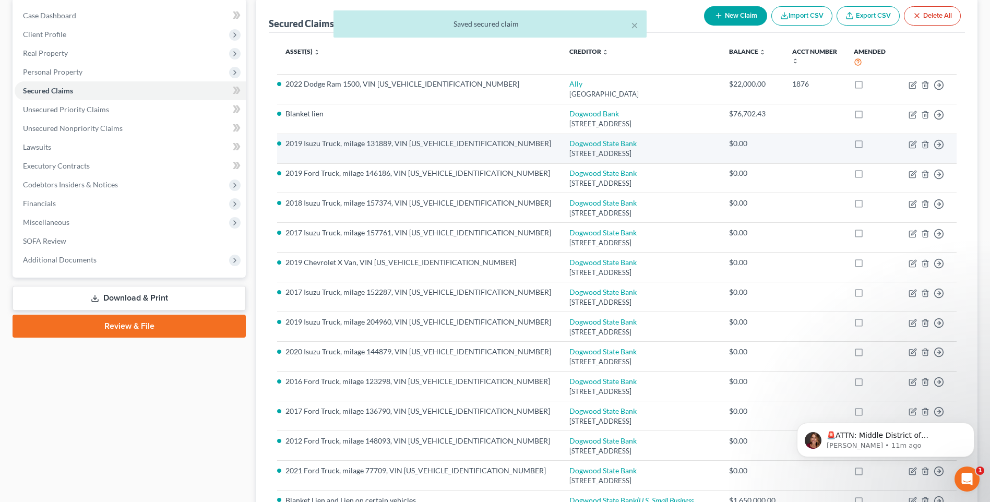
scroll to position [0, 0]
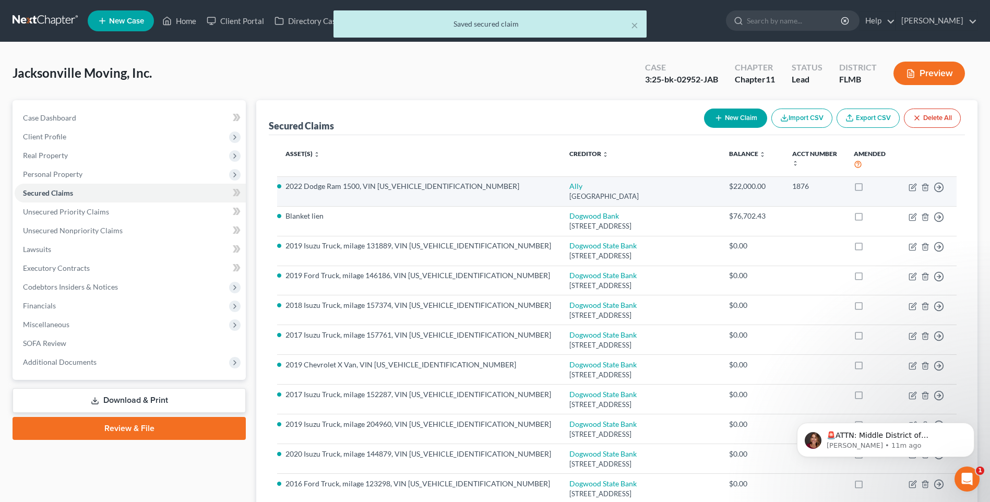
click at [569, 192] on div "PO Box 380902, Minneapolis, MN 55438" at bounding box center [640, 197] width 143 height 10
click at [911, 186] on icon "button" at bounding box center [913, 187] width 8 height 8
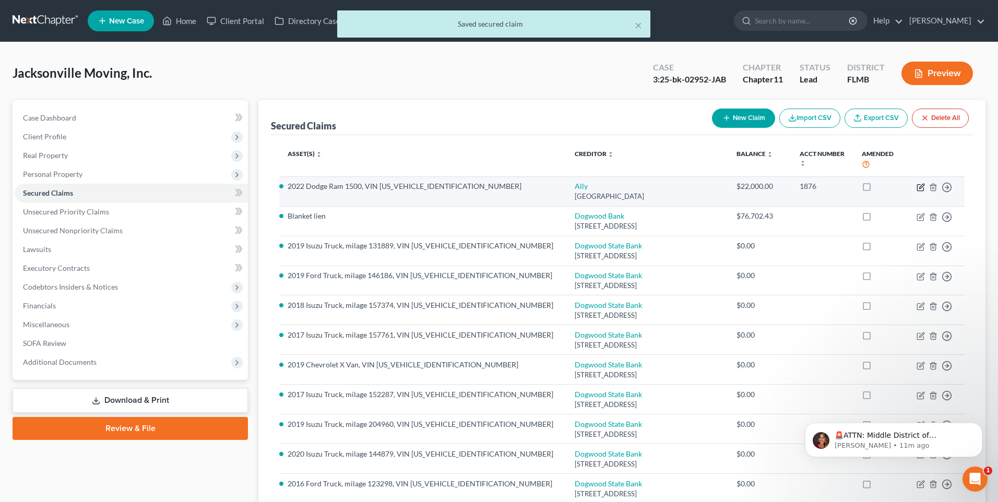
select select "24"
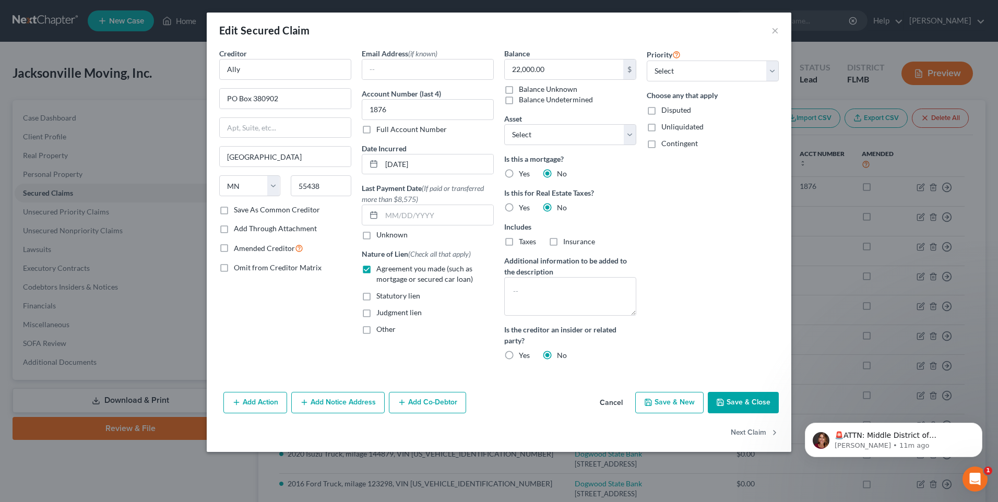
click at [742, 403] on button "Save & Close" at bounding box center [743, 403] width 71 height 22
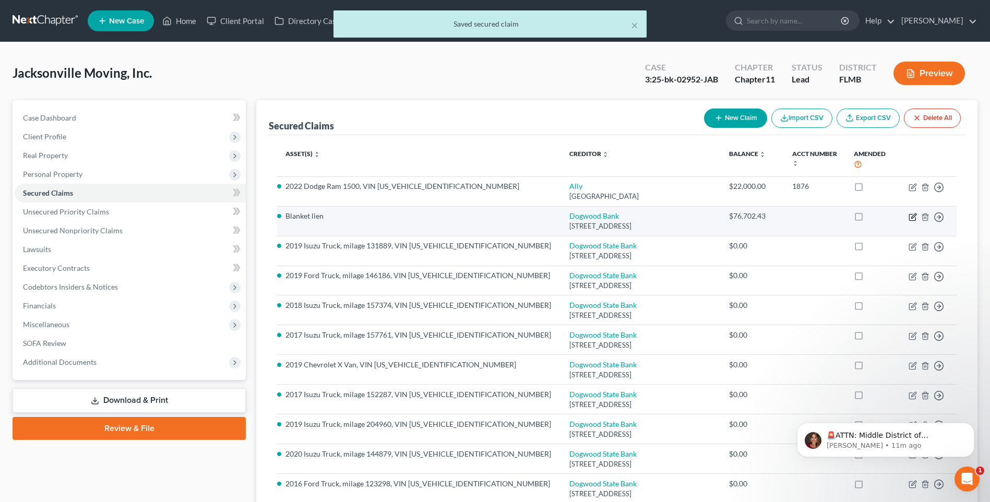
click at [912, 219] on icon "button" at bounding box center [913, 217] width 8 height 8
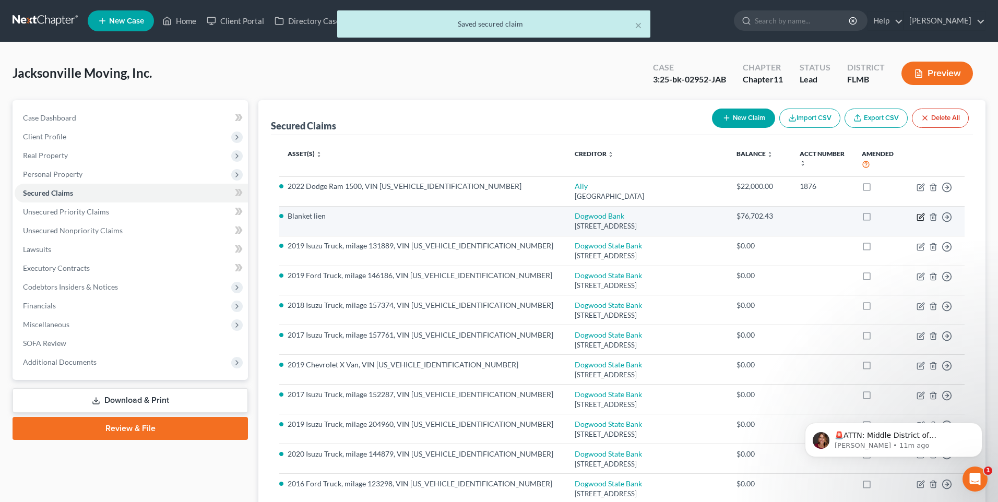
select select "28"
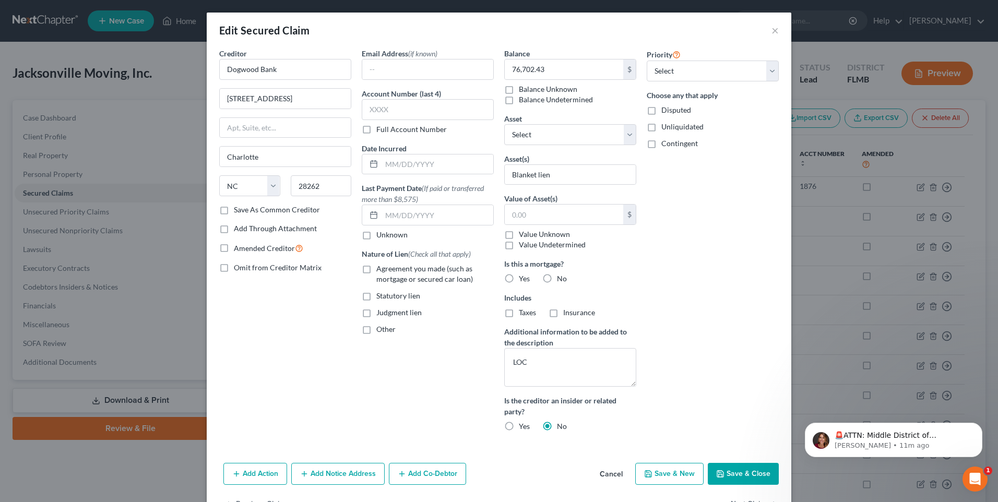
click at [743, 474] on button "Save & Close" at bounding box center [743, 474] width 71 height 22
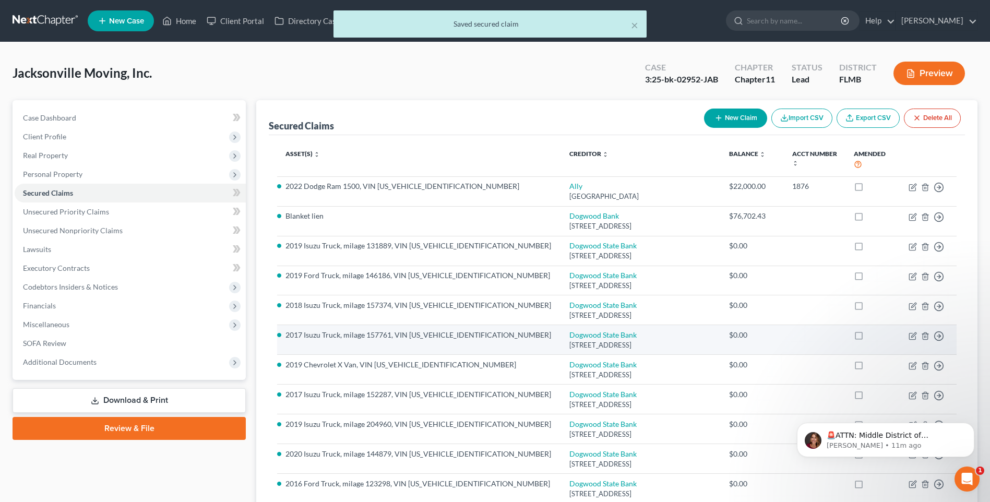
scroll to position [104, 0]
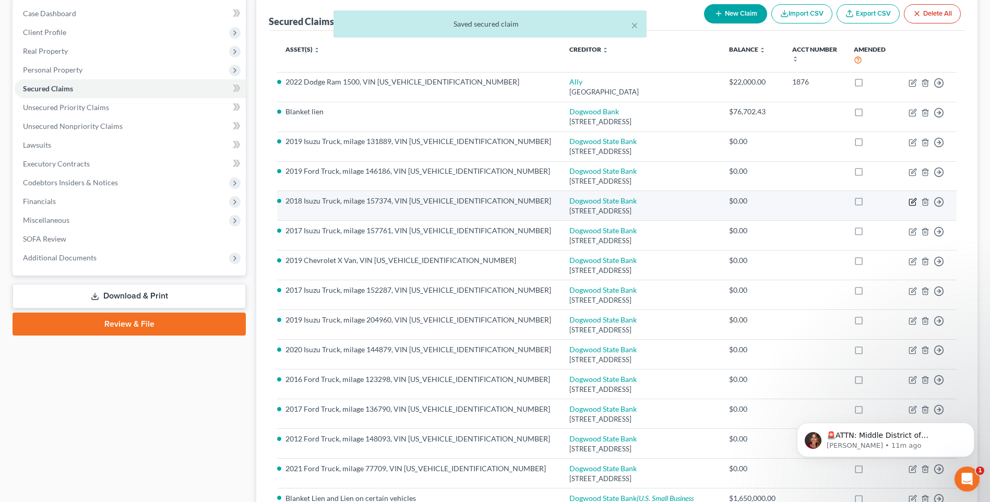
click at [912, 204] on icon "button" at bounding box center [913, 202] width 8 height 8
select select "28"
select select "0"
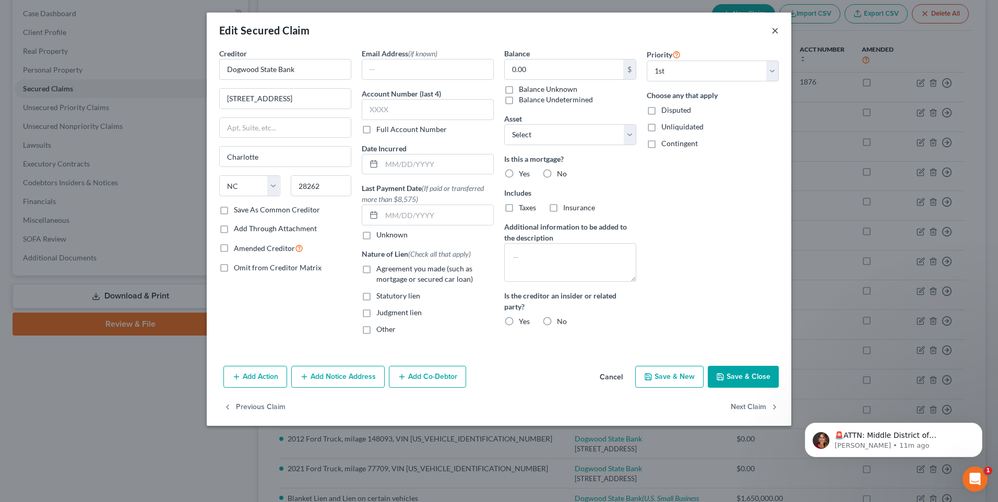
click at [773, 33] on button "×" at bounding box center [774, 30] width 7 height 13
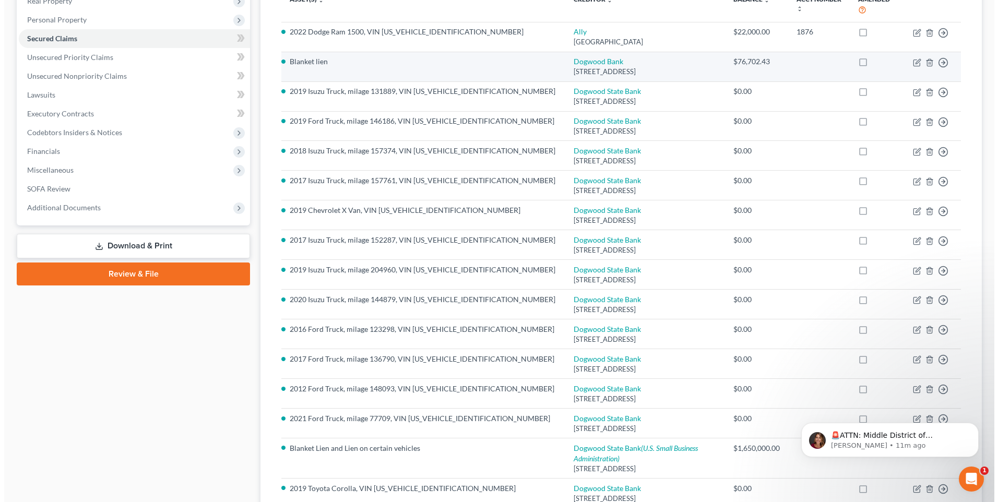
scroll to position [0, 0]
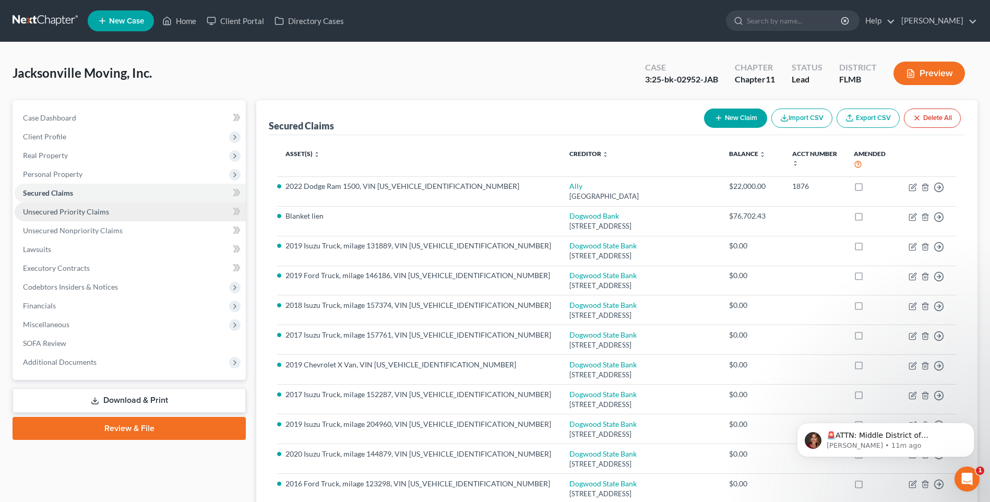
click at [51, 213] on span "Unsecured Priority Claims" at bounding box center [66, 211] width 86 height 9
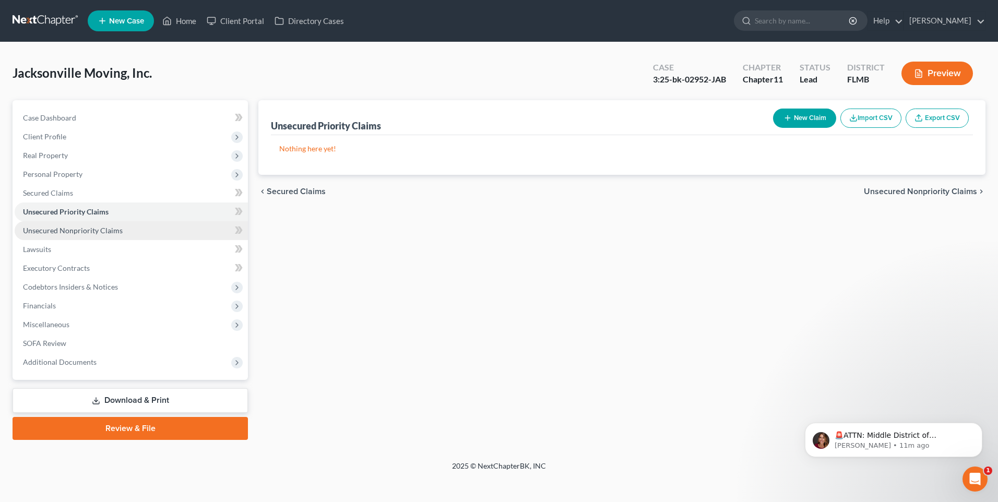
click at [78, 231] on span "Unsecured Nonpriority Claims" at bounding box center [73, 230] width 100 height 9
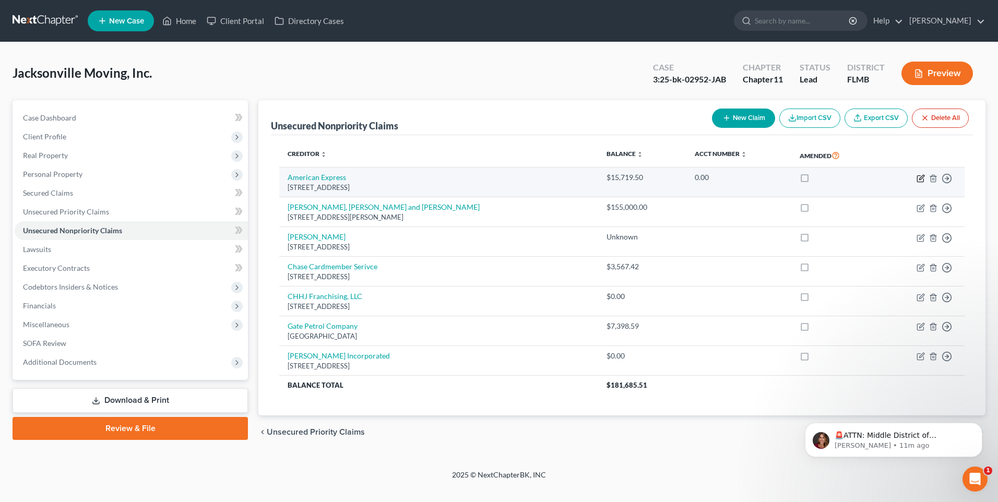
click at [921, 179] on icon "button" at bounding box center [921, 178] width 8 height 8
select select "33"
select select "2"
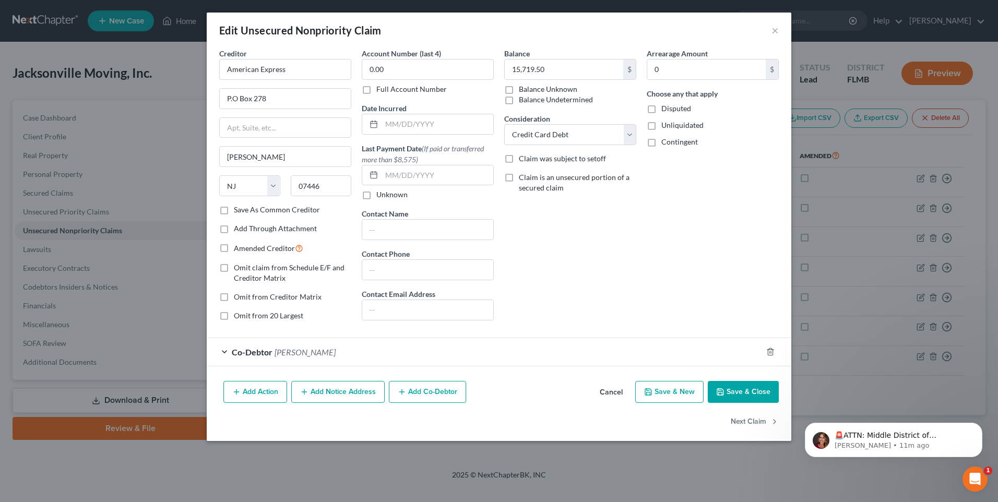
click at [751, 391] on button "Save & Close" at bounding box center [743, 392] width 71 height 22
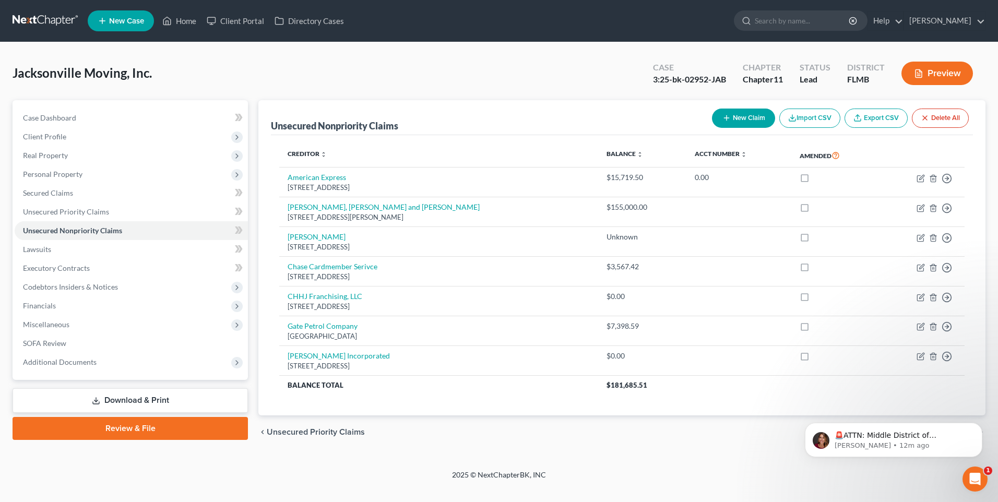
click at [733, 112] on button "New Claim" at bounding box center [743, 118] width 63 height 19
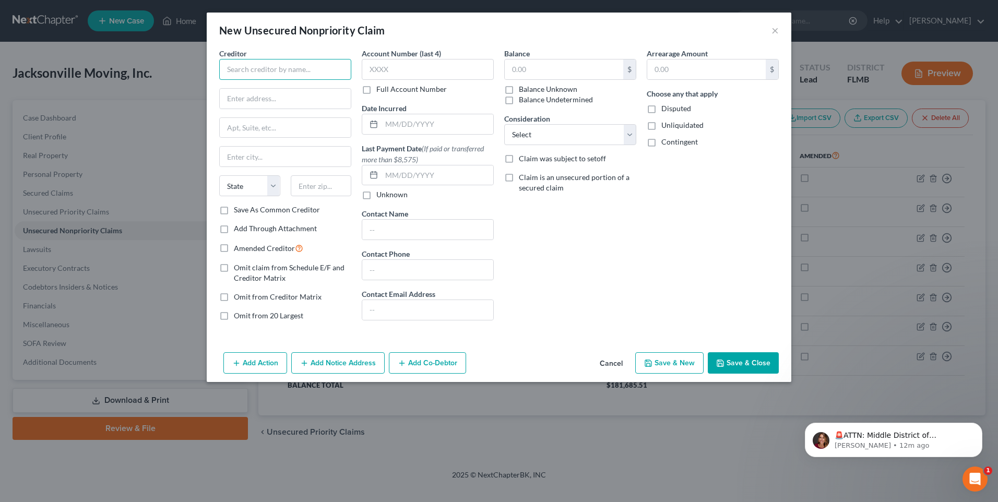
click at [284, 69] on input "text" at bounding box center [285, 69] width 132 height 21
type input "Ramp Business Corp"
type input "28 West 23rd Street"
type input "Floor 2"
type input "New York"
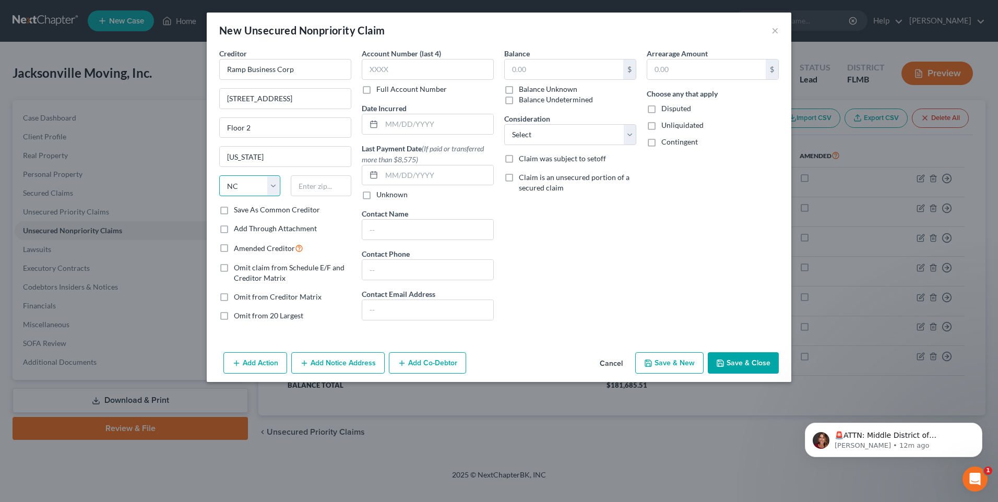
click at [247, 189] on select "State AL AK AR AZ CA CO CT DE DC FL GA GU HI ID IL IN IA KS KY LA ME MD MA MI M…" at bounding box center [249, 185] width 61 height 21
select select "35"
click at [219, 175] on select "State AL AK AR AZ CA CO CT DE DC FL GA GU HI ID IL IN IA KS KY LA ME MD MA MI M…" at bounding box center [249, 185] width 61 height 21
click at [313, 185] on input "text" at bounding box center [321, 185] width 61 height 21
type input "10010"
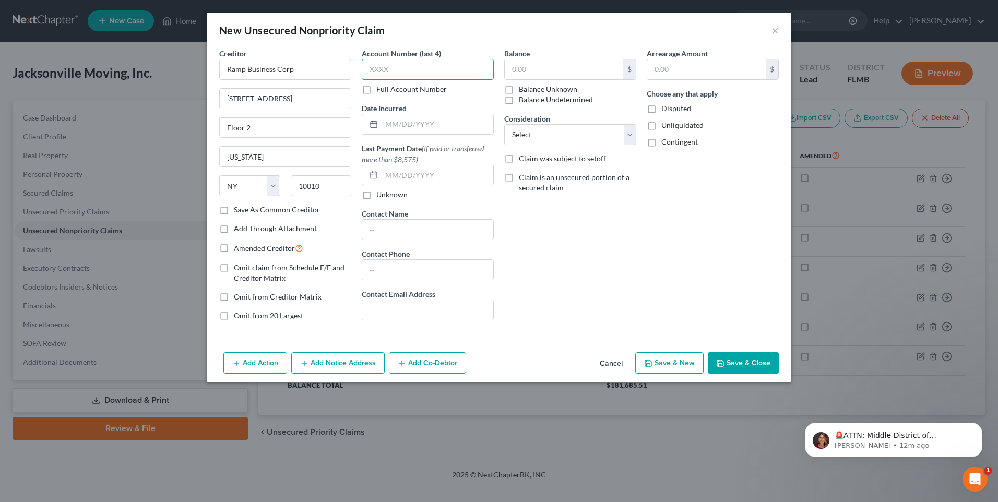
click at [421, 70] on input "text" at bounding box center [428, 69] width 132 height 21
click at [579, 73] on input "text" at bounding box center [564, 70] width 118 height 20
click at [974, 475] on icon "Open Intercom Messenger" at bounding box center [973, 477] width 7 height 8
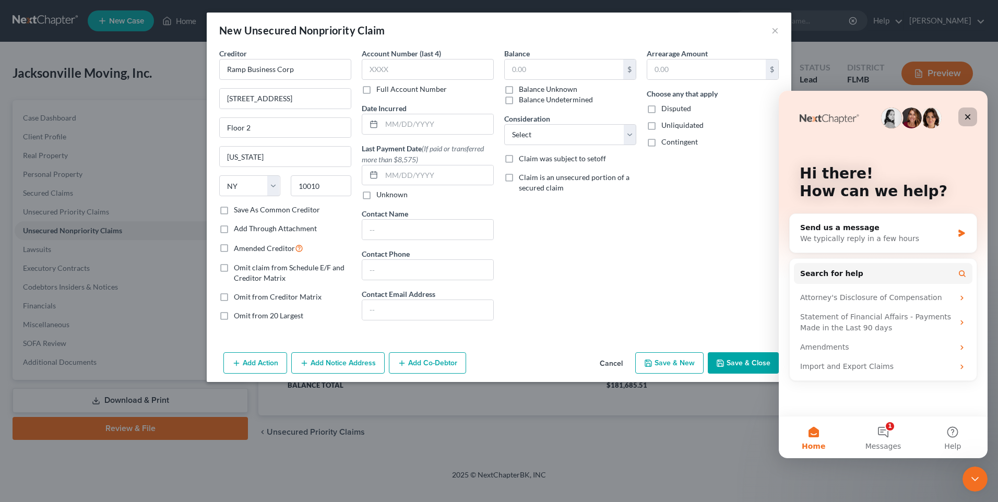
click at [970, 117] on icon "Close" at bounding box center [968, 117] width 8 height 8
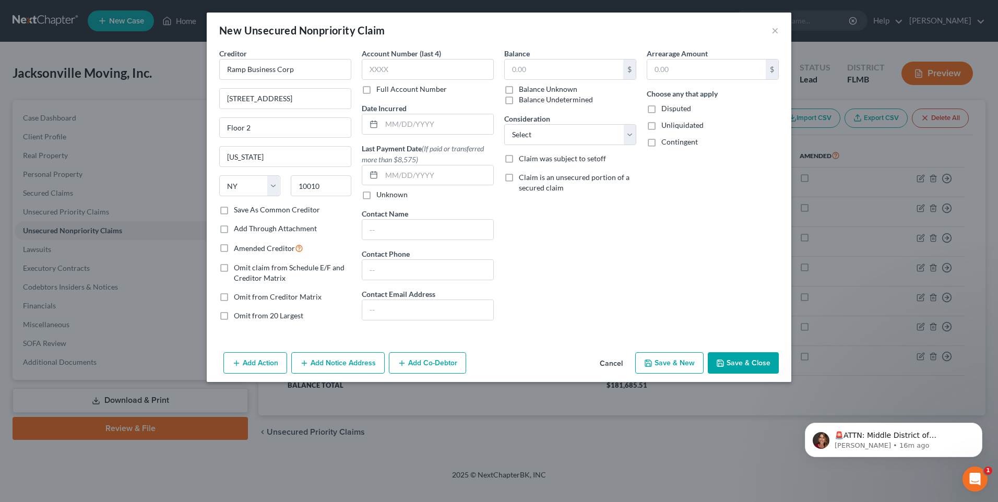
click at [382, 195] on label "Unknown" at bounding box center [391, 194] width 31 height 10
click at [382, 195] on input "Unknown" at bounding box center [384, 192] width 7 height 7
click at [383, 195] on label "Unknown" at bounding box center [391, 194] width 31 height 10
click at [383, 195] on input "Unknown" at bounding box center [384, 192] width 7 height 7
checkbox input "false"
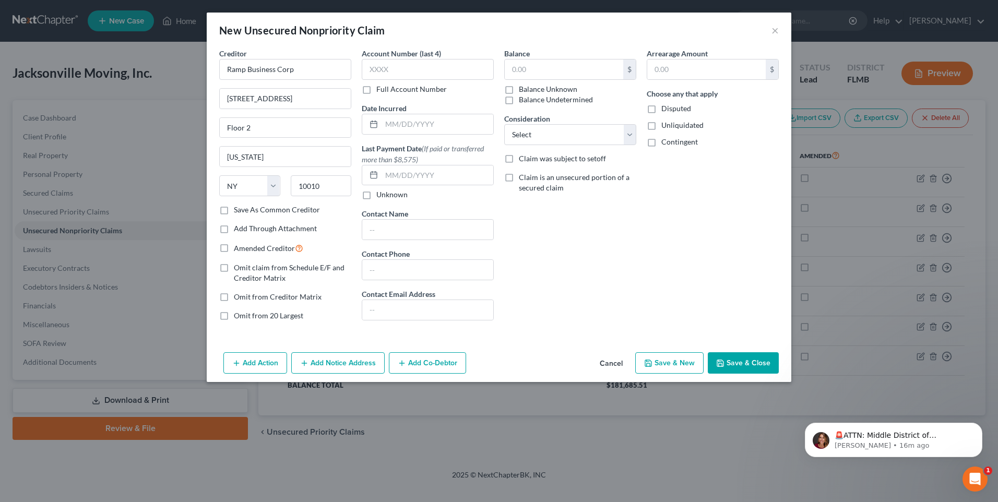
click at [519, 89] on label "Balance Unknown" at bounding box center [548, 89] width 58 height 10
click at [523, 89] on input "Balance Unknown" at bounding box center [526, 87] width 7 height 7
checkbox input "true"
type input "0.00"
click at [747, 369] on button "Save & Close" at bounding box center [743, 363] width 71 height 22
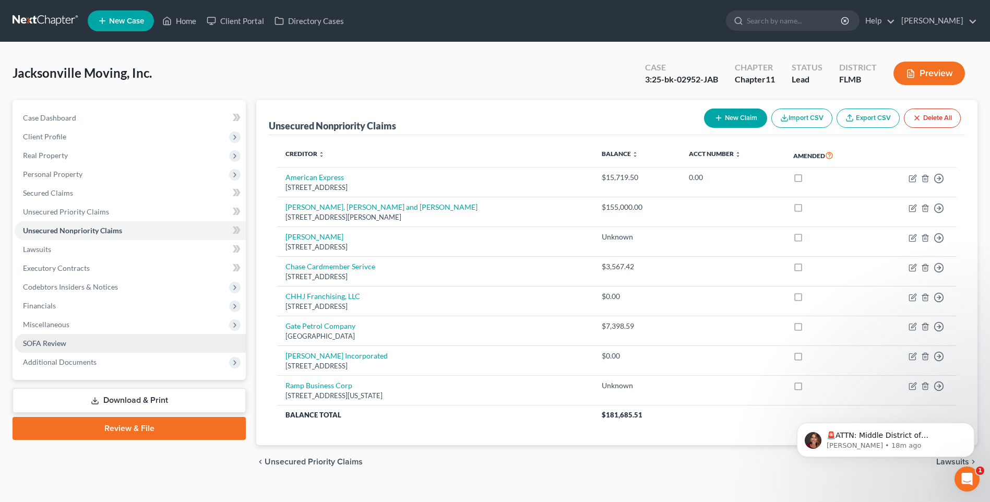
click at [43, 340] on span "SOFA Review" at bounding box center [44, 343] width 43 height 9
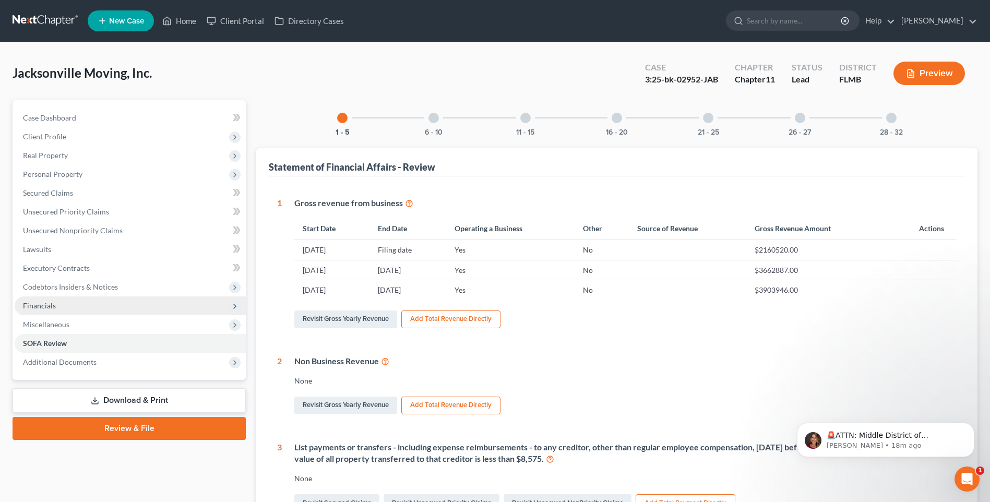
click at [45, 305] on span "Financials" at bounding box center [39, 305] width 33 height 9
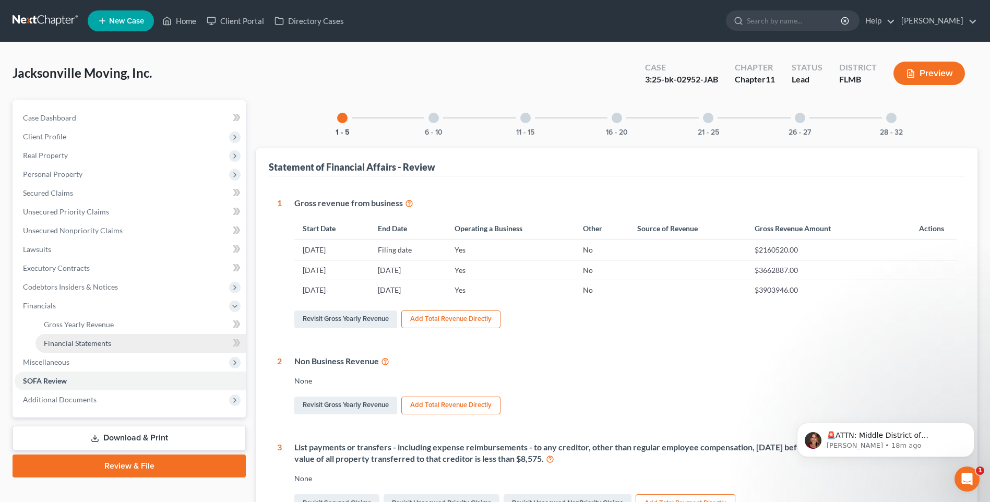
click at [81, 344] on span "Financial Statements" at bounding box center [77, 343] width 67 height 9
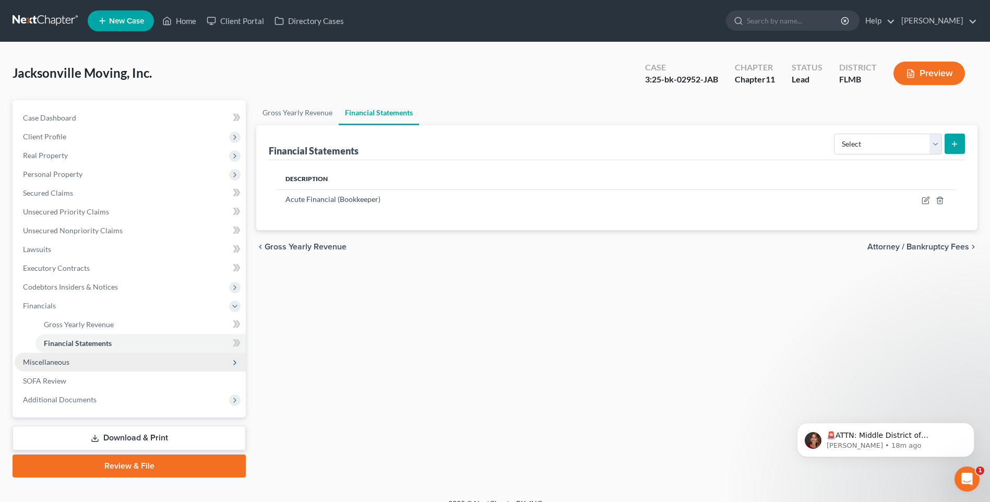
click at [41, 362] on span "Miscellaneous" at bounding box center [46, 362] width 46 height 9
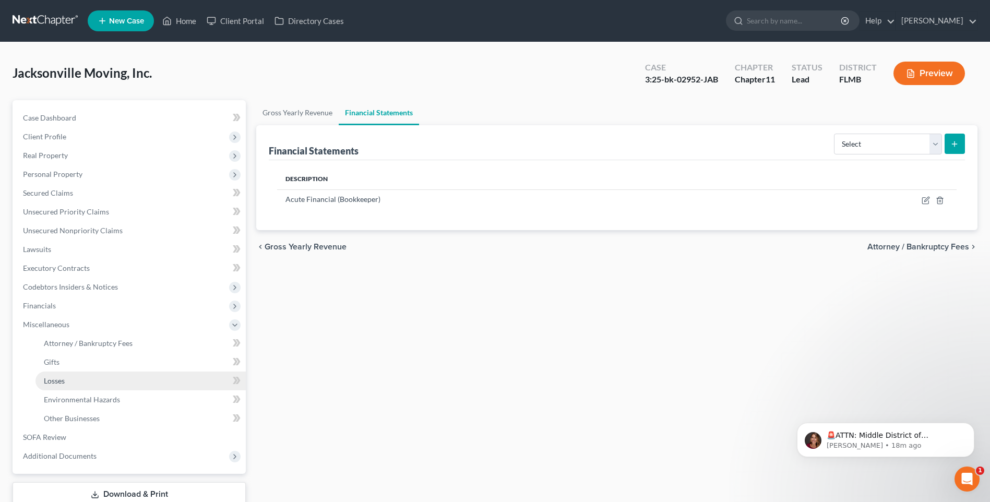
click at [56, 382] on span "Losses" at bounding box center [54, 380] width 21 height 9
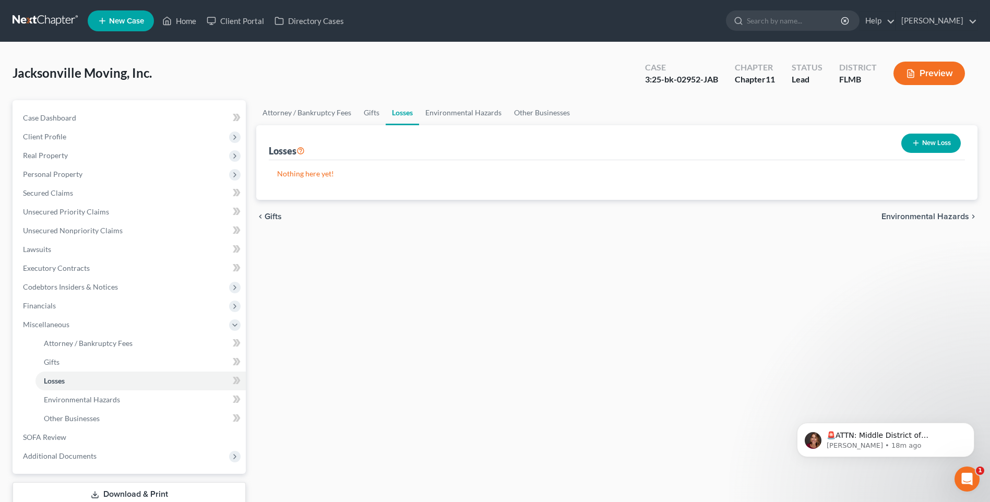
click at [945, 145] on button "New Loss" at bounding box center [931, 143] width 60 height 19
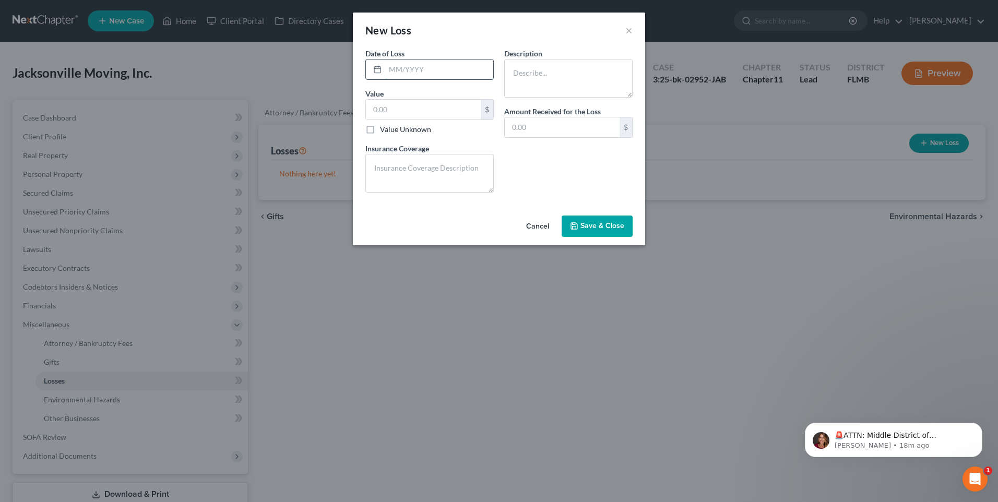
click at [395, 68] on input "text" at bounding box center [439, 70] width 108 height 20
type input "2025"
click at [405, 126] on label "Value Unknown" at bounding box center [405, 129] width 51 height 10
click at [391, 126] on input "Value Unknown" at bounding box center [387, 127] width 7 height 7
checkbox input "true"
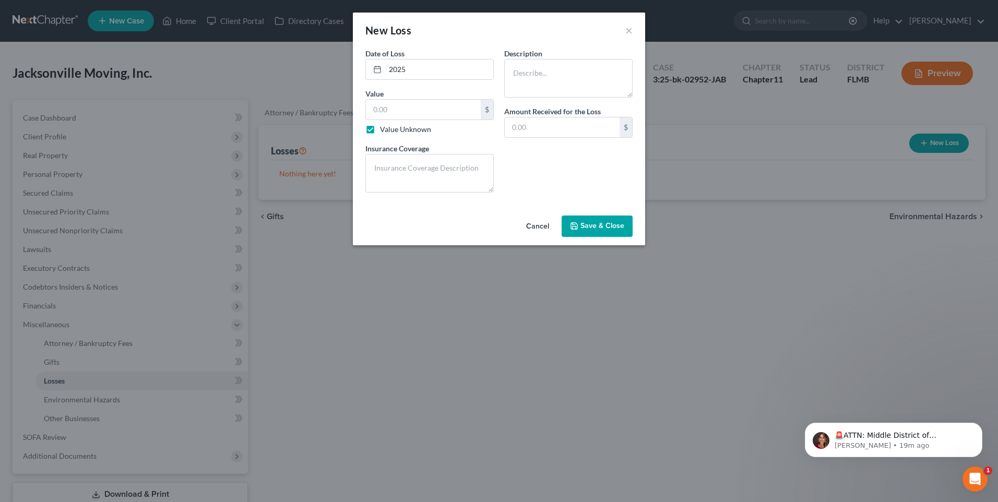
type input "0.00"
click at [413, 171] on textarea at bounding box center [429, 173] width 128 height 39
click at [548, 77] on textarea at bounding box center [568, 78] width 128 height 39
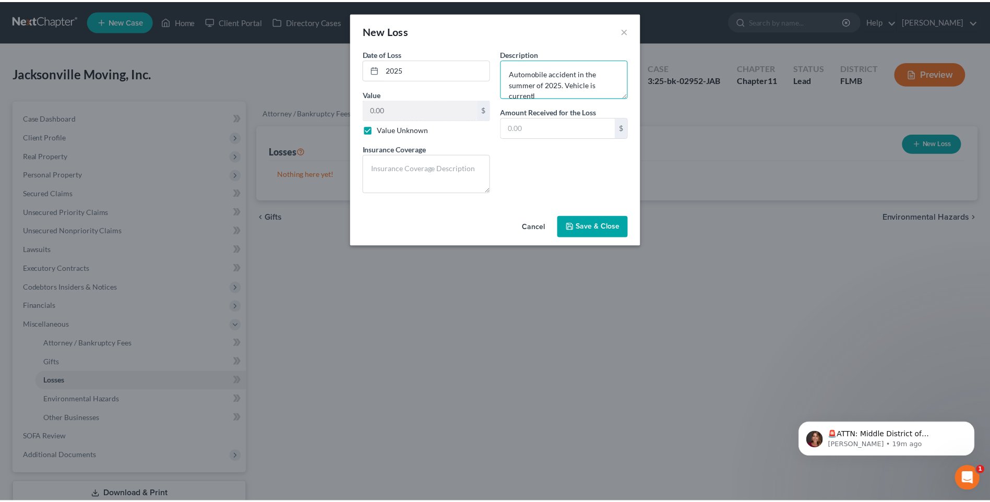
scroll to position [2, 0]
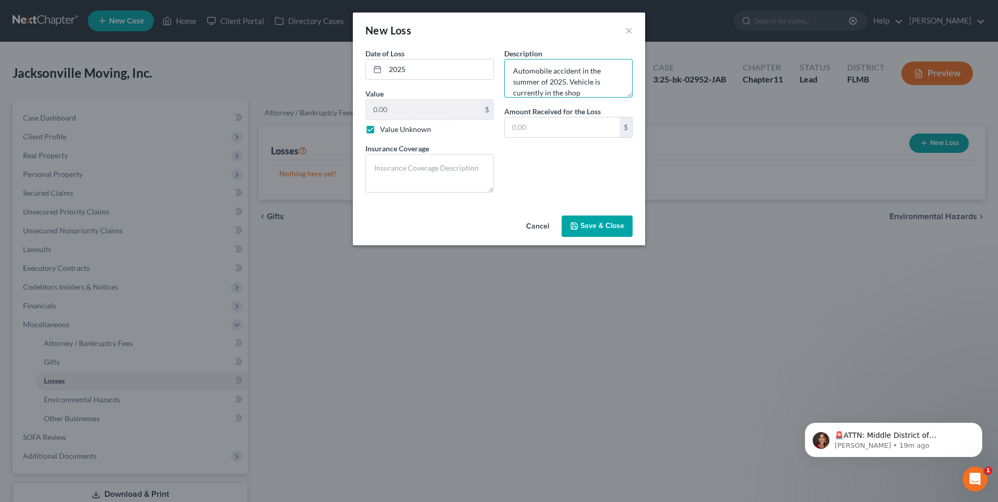
type textarea "Automobile accident in the summer of 2025. Vehicle is currently in the shop"
click at [421, 173] on textarea at bounding box center [429, 173] width 128 height 39
type textarea "Insurance company to pay shop directly"
click at [565, 81] on textarea "Automobile accident in the summer of 2025. Vehicle is currently in the shop" at bounding box center [568, 78] width 128 height 39
click at [570, 84] on textarea "Automobile accident in the summer of 2025. Vehicle is currently in the shop" at bounding box center [568, 78] width 128 height 39
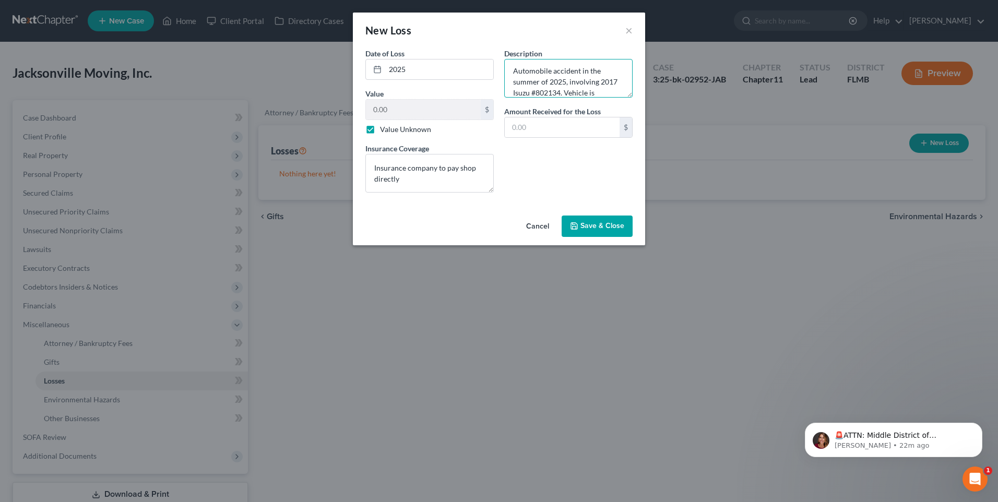
type textarea "Automobile accident in the summer of 2025, involving 2017 Isuzu #802134. Vehicl…"
click at [590, 225] on span "Save & Close" at bounding box center [602, 226] width 44 height 9
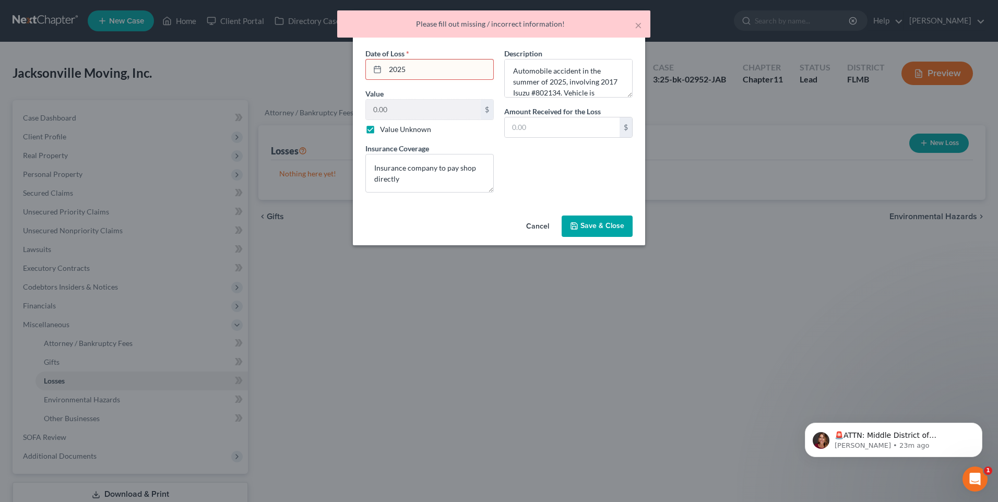
click at [434, 67] on input "2025" at bounding box center [439, 70] width 108 height 20
drag, startPoint x: 434, startPoint y: 67, endPoint x: 348, endPoint y: 71, distance: 86.2
click at [355, 69] on div "Date of Loss * 2025 Value 0.00 $ Value Unknown Balance Undetermined 0.00 $ Valu…" at bounding box center [499, 129] width 292 height 163
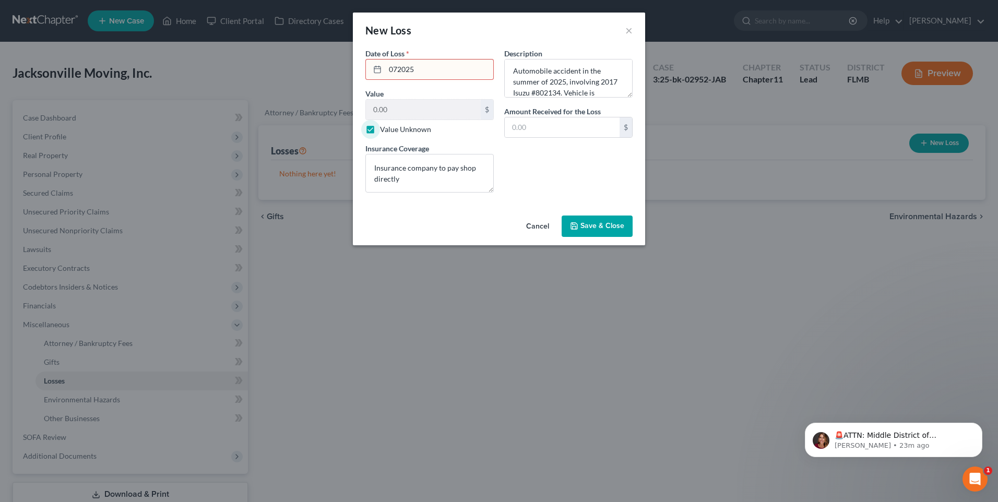
click at [581, 224] on button "Save & Close" at bounding box center [597, 227] width 71 height 22
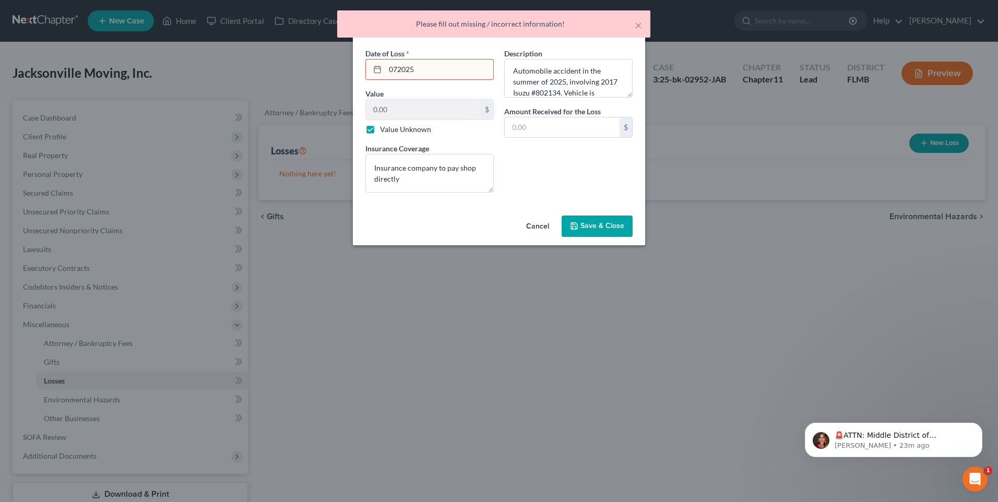
click at [467, 65] on input "072025" at bounding box center [439, 70] width 108 height 20
drag, startPoint x: 449, startPoint y: 66, endPoint x: 343, endPoint y: 65, distance: 105.4
click at [350, 67] on div "New Loss × Date of Loss * 072025 Value 0.00 $ Value Unknown Balance Undetermine…" at bounding box center [499, 251] width 998 height 502
click at [394, 68] on input "072025" at bounding box center [439, 70] width 108 height 20
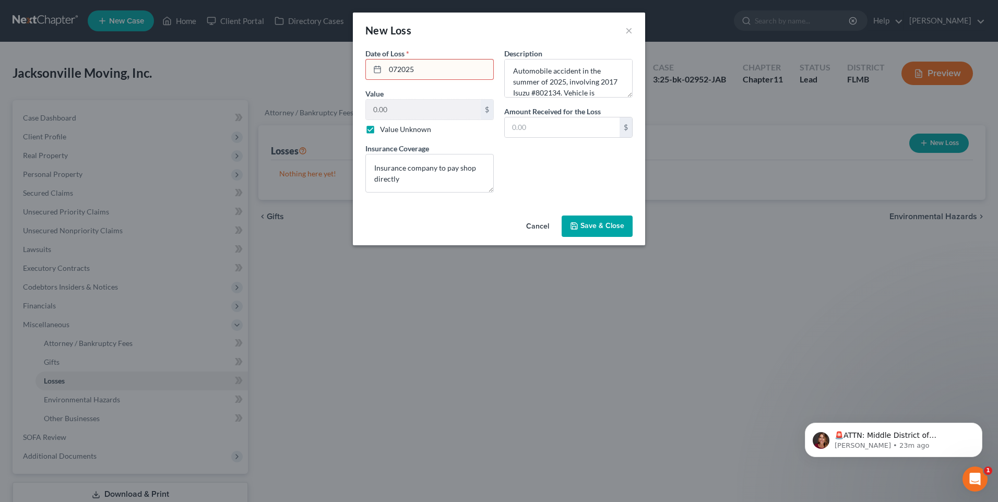
click at [399, 68] on input "072025" at bounding box center [439, 70] width 108 height 20
type input "07/2025"
click at [605, 228] on span "Save & Close" at bounding box center [602, 226] width 44 height 9
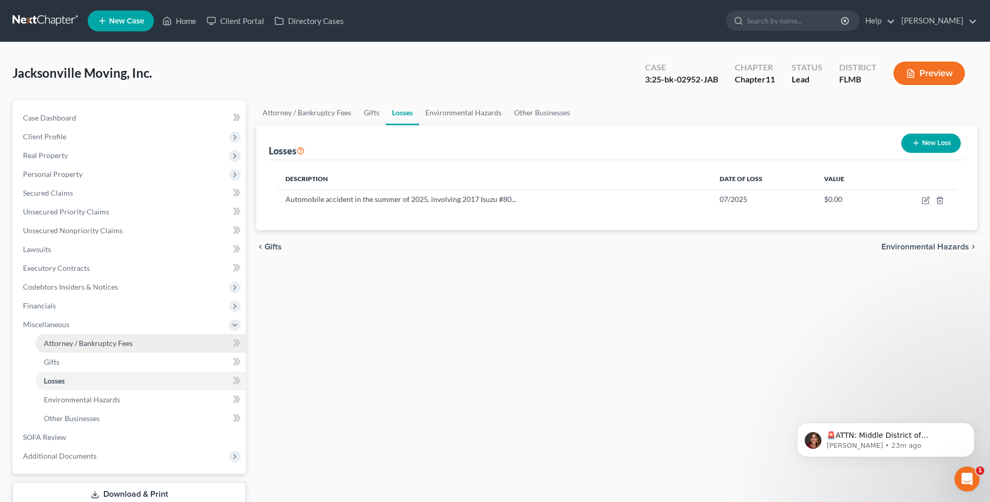
click at [111, 340] on span "Attorney / Bankruptcy Fees" at bounding box center [88, 343] width 89 height 9
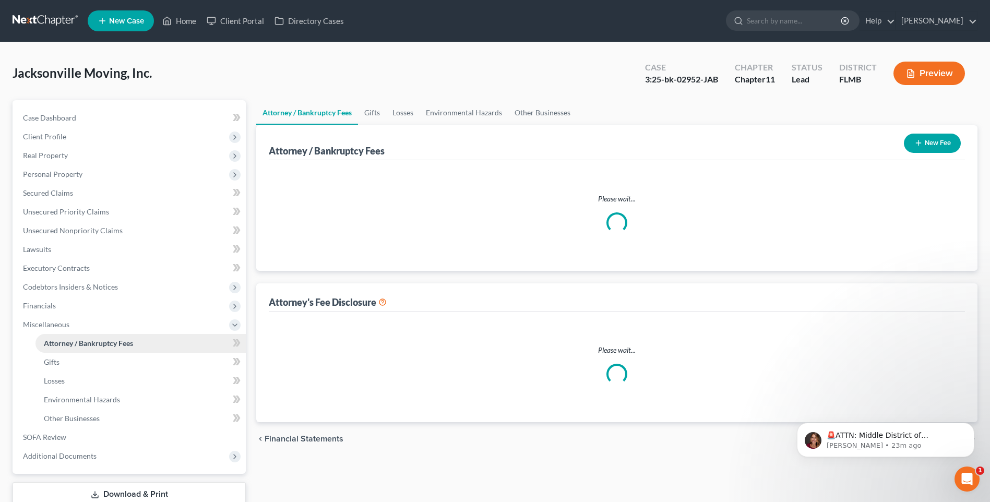
select select "0"
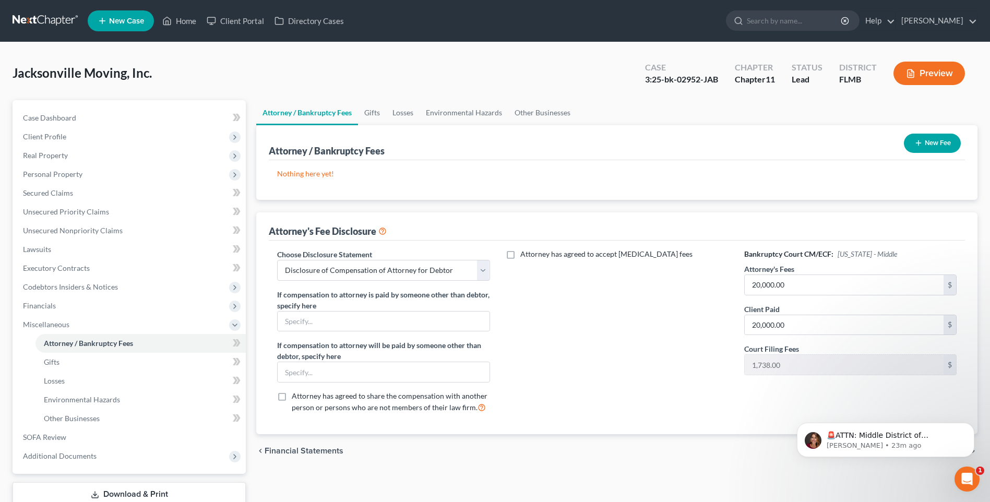
click at [929, 143] on button "New Fee" at bounding box center [932, 143] width 57 height 19
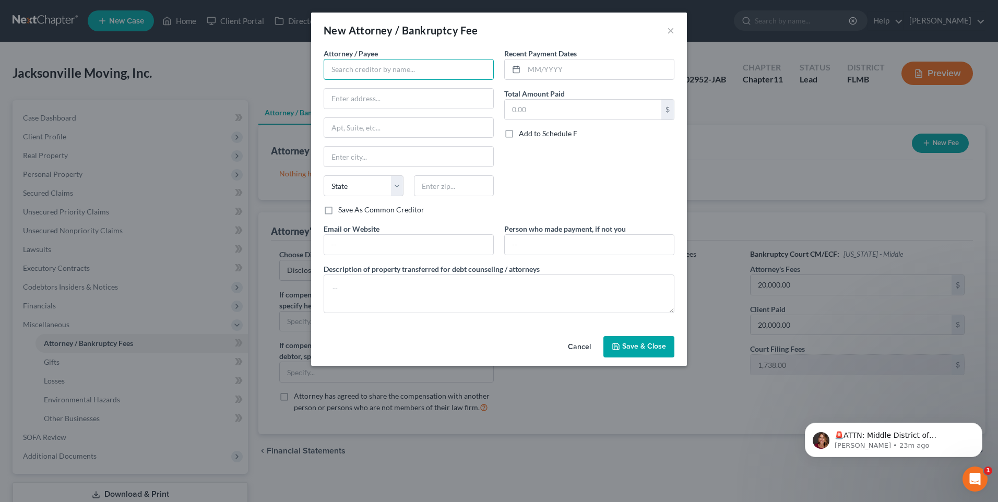
click at [357, 66] on input "text" at bounding box center [409, 69] width 170 height 21
type input "[PERSON_NAME]"
type input "606 E. Madison Street`"
click at [388, 153] on input "text" at bounding box center [408, 157] width 169 height 20
type input "Tampa"
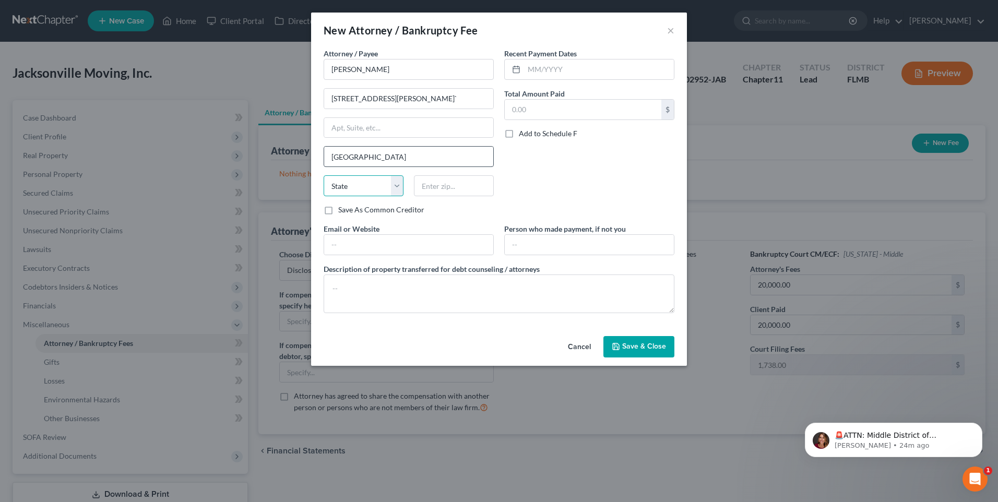
select select "9"
type input "33602"
drag, startPoint x: 327, startPoint y: 212, endPoint x: 420, endPoint y: 237, distance: 96.1
click at [338, 212] on label "Save As Common Creditor" at bounding box center [381, 210] width 86 height 10
click at [342, 211] on input "Save As Common Creditor" at bounding box center [345, 208] width 7 height 7
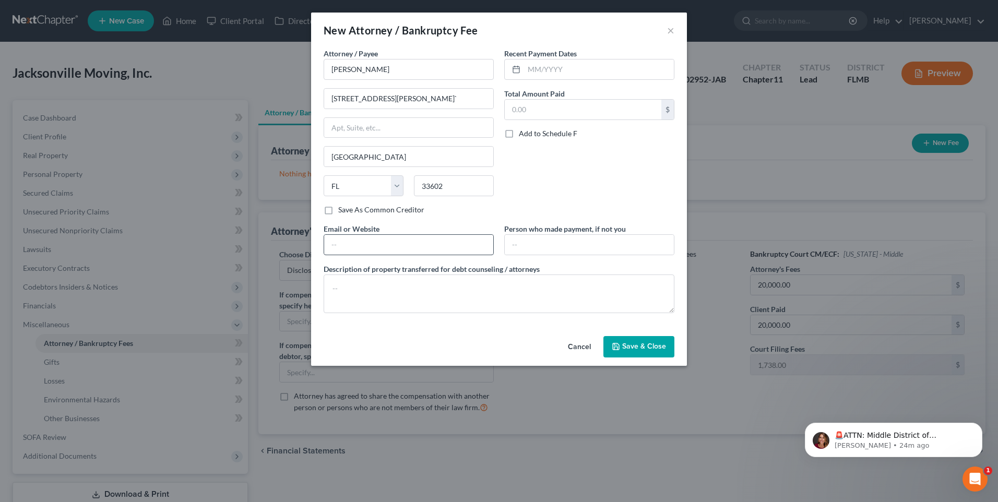
checkbox input "true"
click at [546, 73] on input "text" at bounding box center [599, 70] width 150 height 20
type input "08/2021"
click at [557, 112] on input "text" at bounding box center [583, 110] width 157 height 20
type input "20,000"
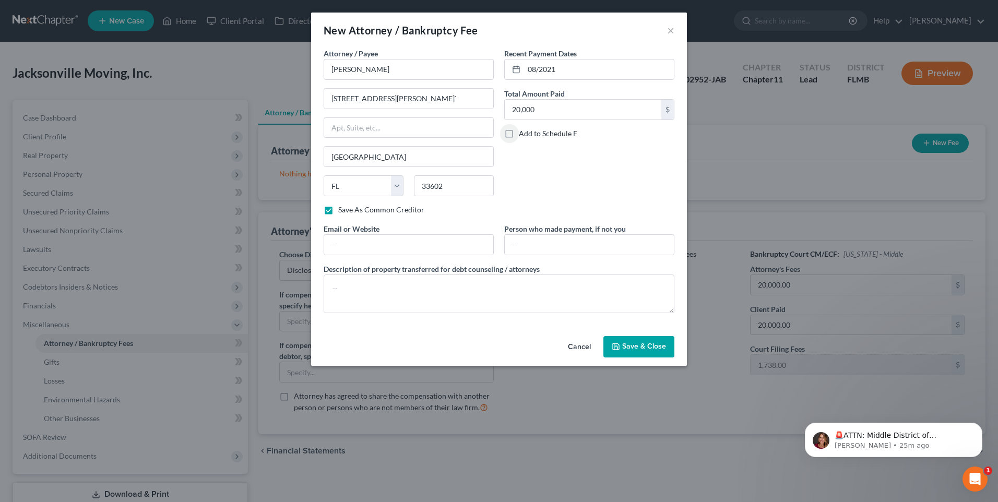
click at [625, 347] on span "Save & Close" at bounding box center [644, 346] width 44 height 9
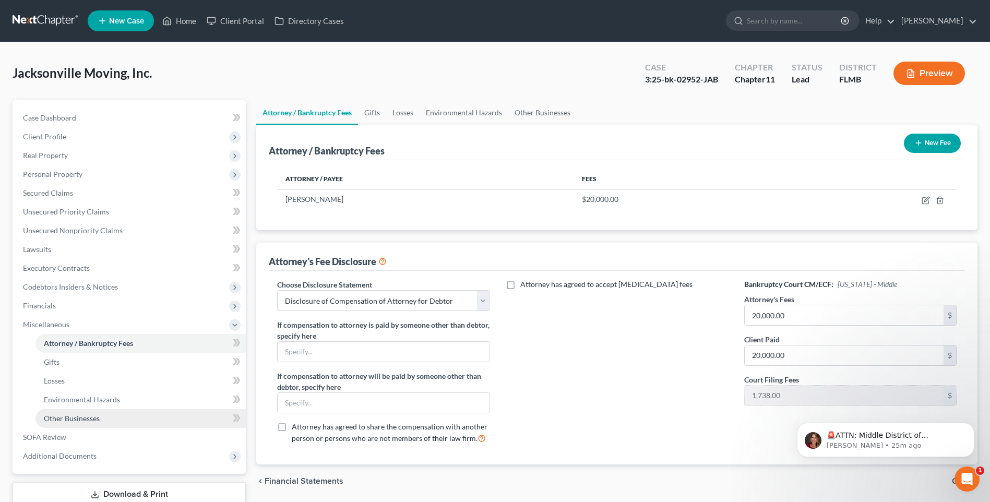
click at [63, 420] on span "Other Businesses" at bounding box center [72, 418] width 56 height 9
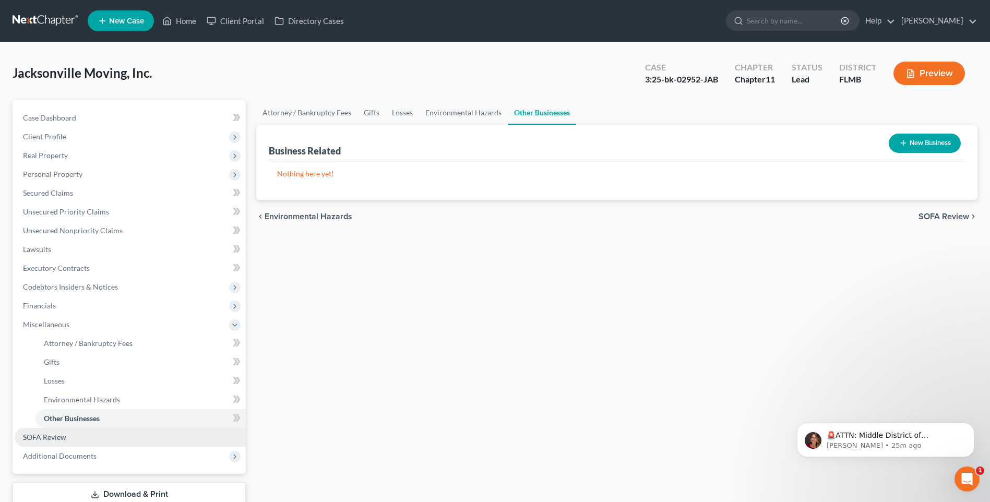
click at [45, 435] on span "SOFA Review" at bounding box center [44, 437] width 43 height 9
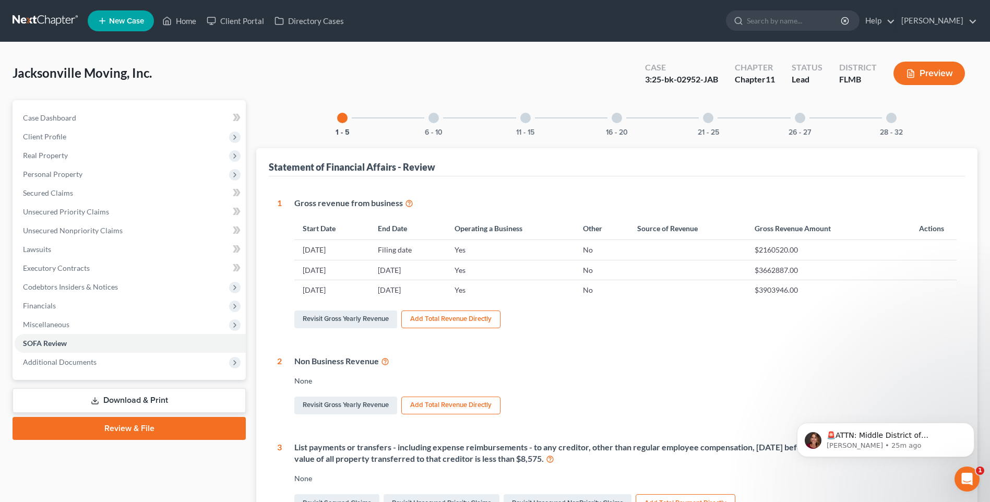
click at [529, 117] on div at bounding box center [525, 118] width 10 height 10
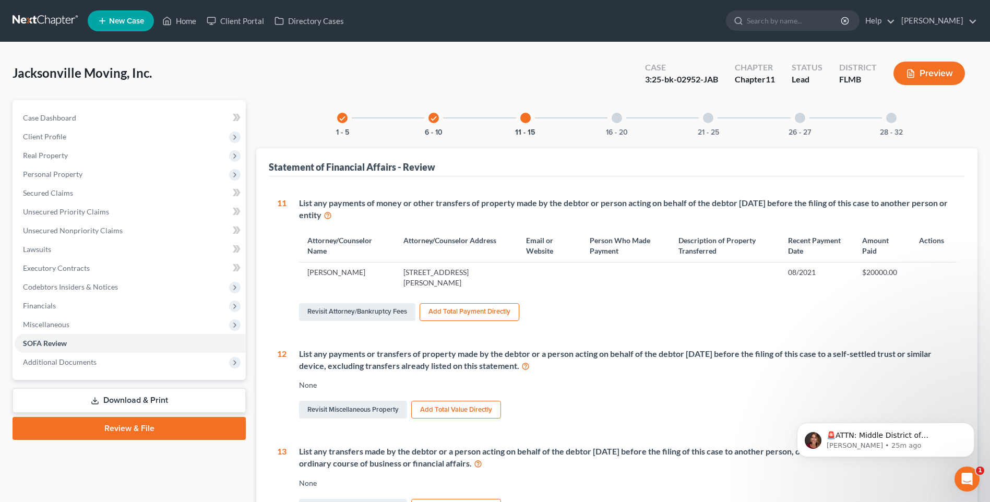
scroll to position [209, 0]
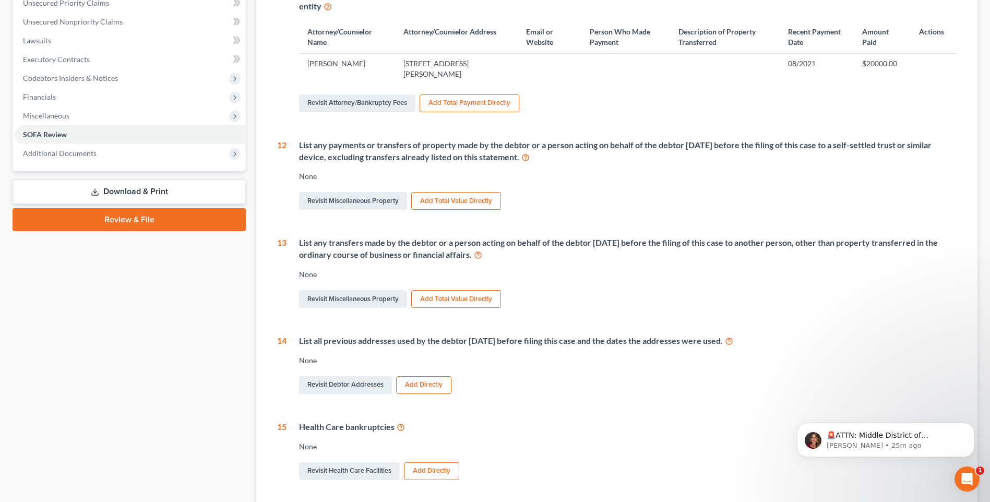
click at [477, 299] on button "Add Total Value Directly" at bounding box center [456, 299] width 90 height 18
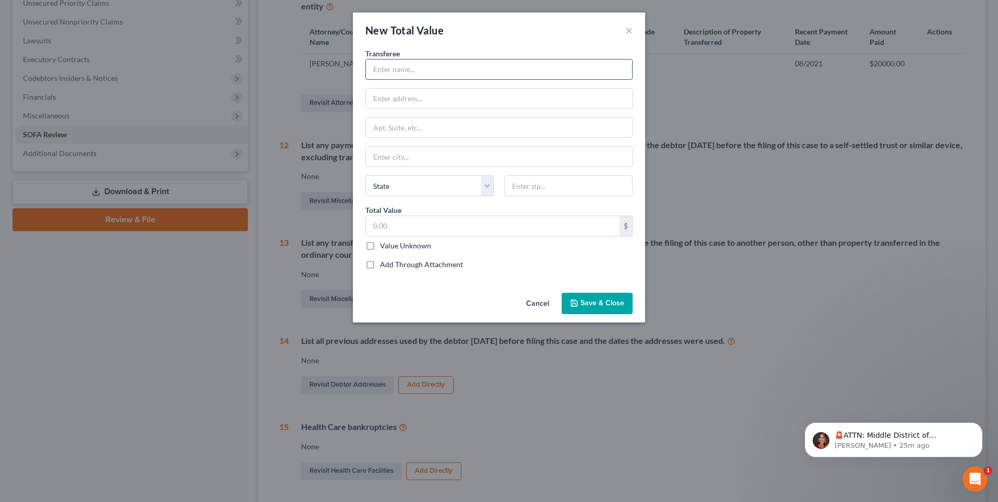
click at [412, 67] on input "text" at bounding box center [499, 70] width 266 height 20
type input "W"
type input "Junk Dealer"
click at [481, 233] on input "text" at bounding box center [493, 226] width 254 height 20
click at [397, 230] on input "text" at bounding box center [493, 226] width 254 height 20
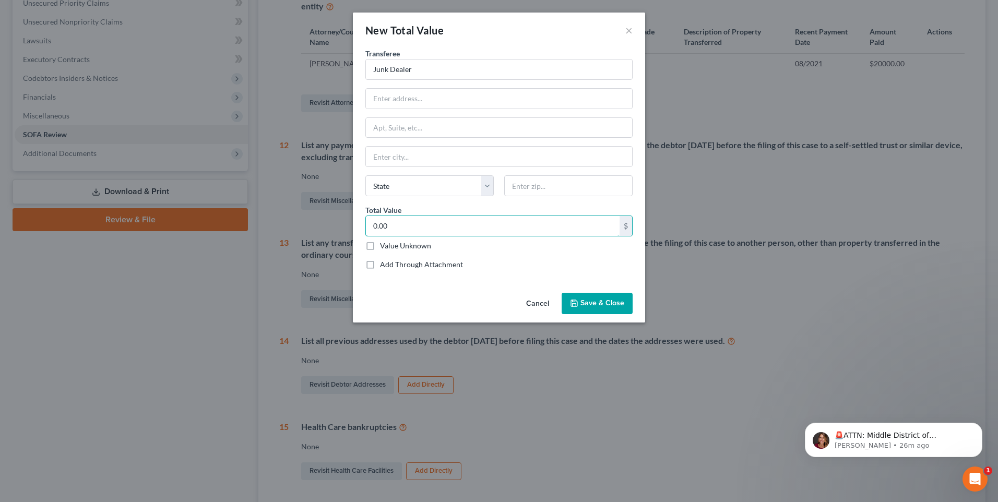
type input "0.00"
click at [596, 303] on span "Save & Close" at bounding box center [602, 303] width 44 height 9
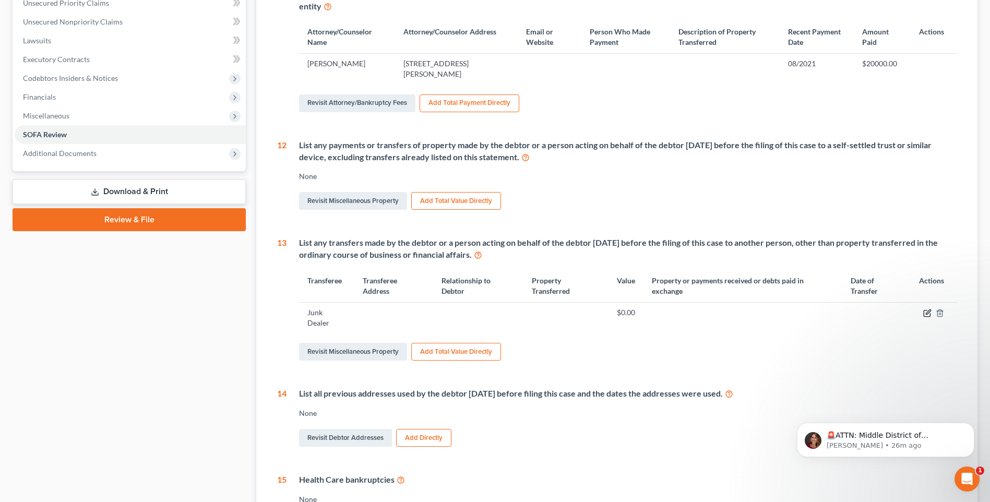
click at [930, 312] on icon "button" at bounding box center [927, 313] width 8 height 8
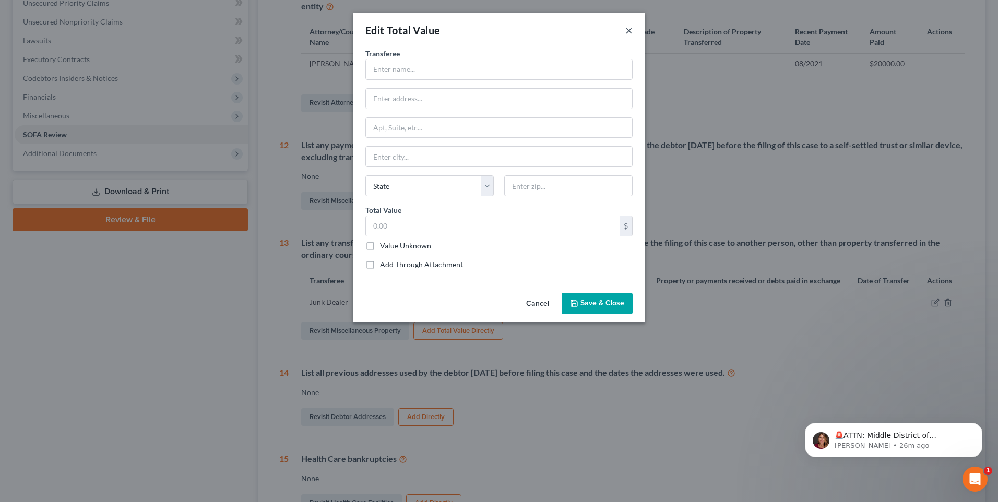
click at [627, 31] on button "×" at bounding box center [628, 30] width 7 height 13
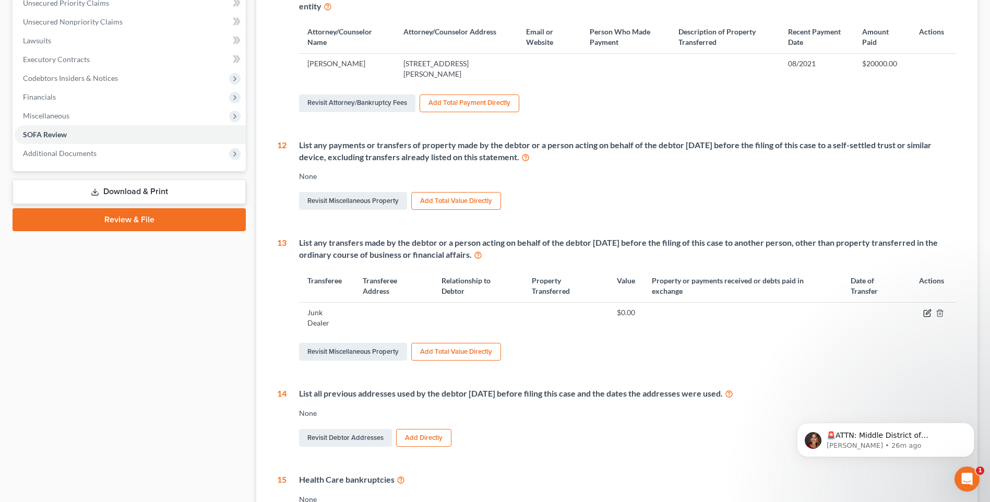
click at [926, 312] on icon "button" at bounding box center [927, 313] width 8 height 8
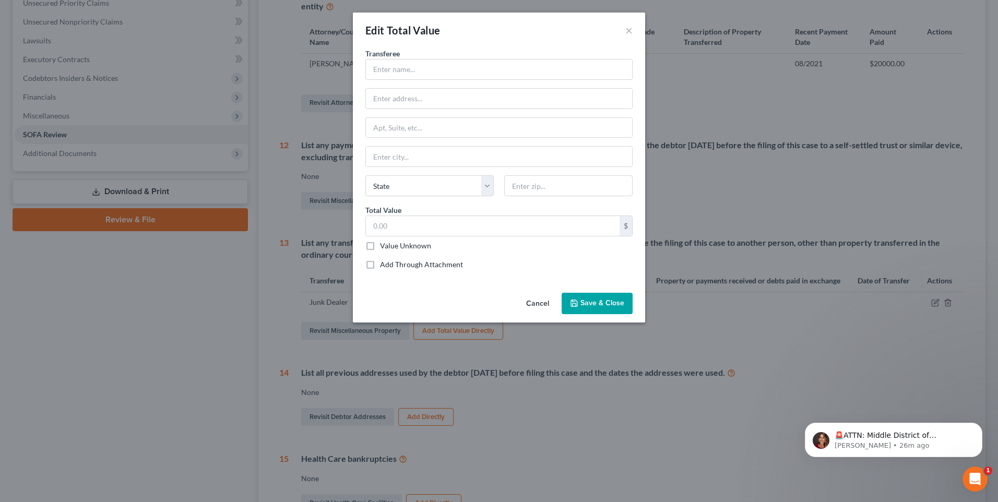
click at [539, 303] on button "Cancel" at bounding box center [538, 304] width 40 height 21
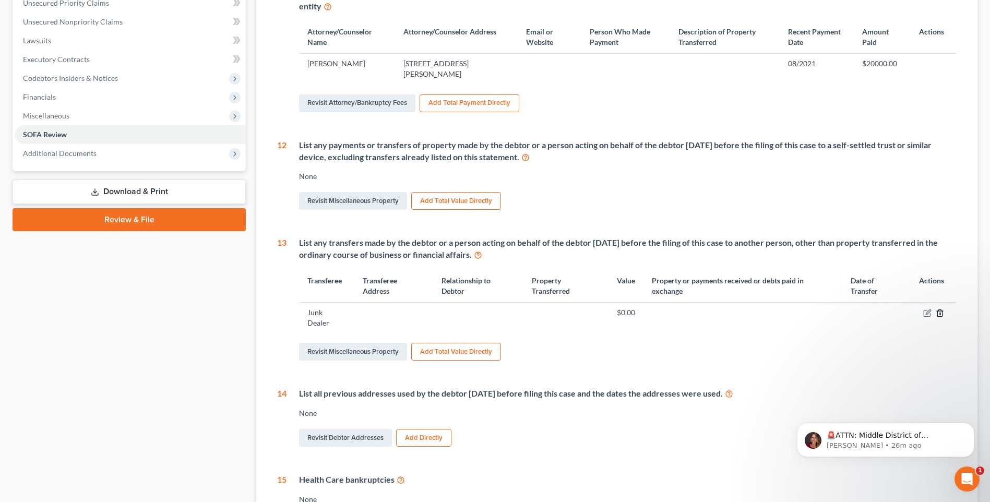
click at [938, 312] on icon "button" at bounding box center [940, 313] width 8 height 8
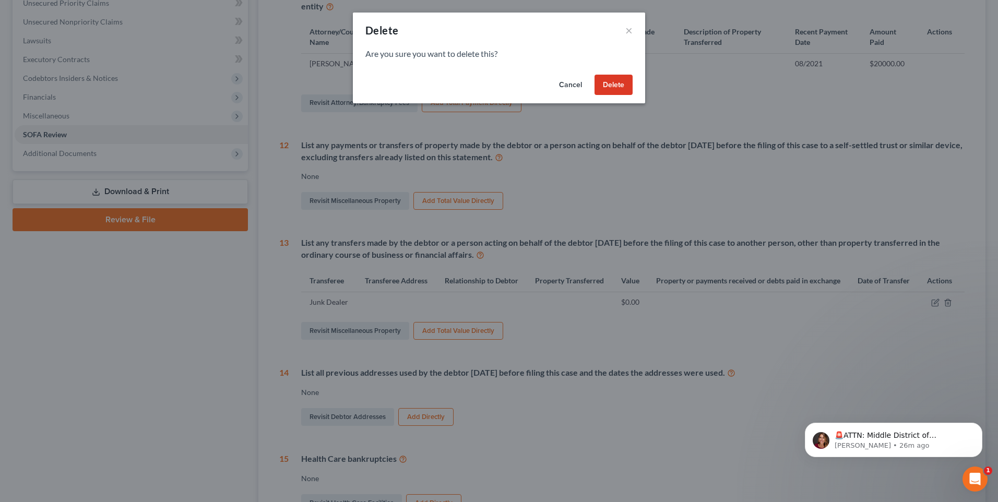
click at [609, 87] on button "Delete" at bounding box center [614, 85] width 38 height 21
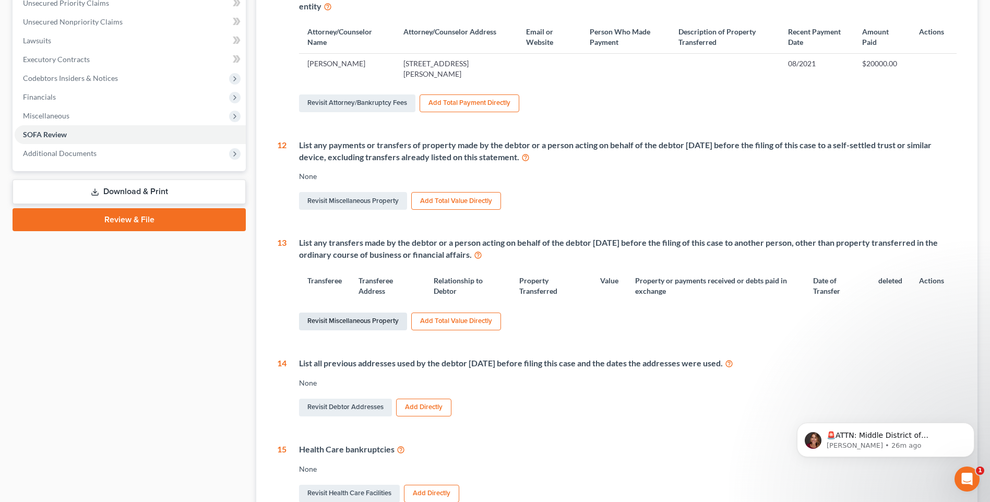
click at [382, 323] on link "Revisit Miscellaneous Property" at bounding box center [353, 322] width 108 height 18
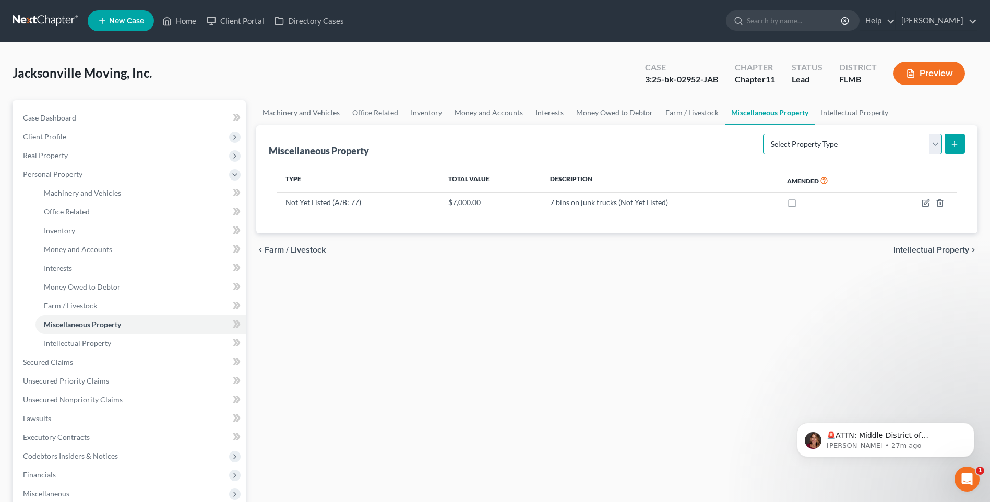
click at [935, 147] on select "Select Property Type Assigned for Creditor Benefit Within 120 Days (SOFA: 8) As…" at bounding box center [852, 144] width 179 height 21
select select "transferred"
click at [763, 134] on select "Select Property Type Assigned for Creditor Benefit Within 120 Days (SOFA: 8) As…" at bounding box center [852, 144] width 179 height 21
click at [961, 141] on button "submit" at bounding box center [955, 144] width 20 height 20
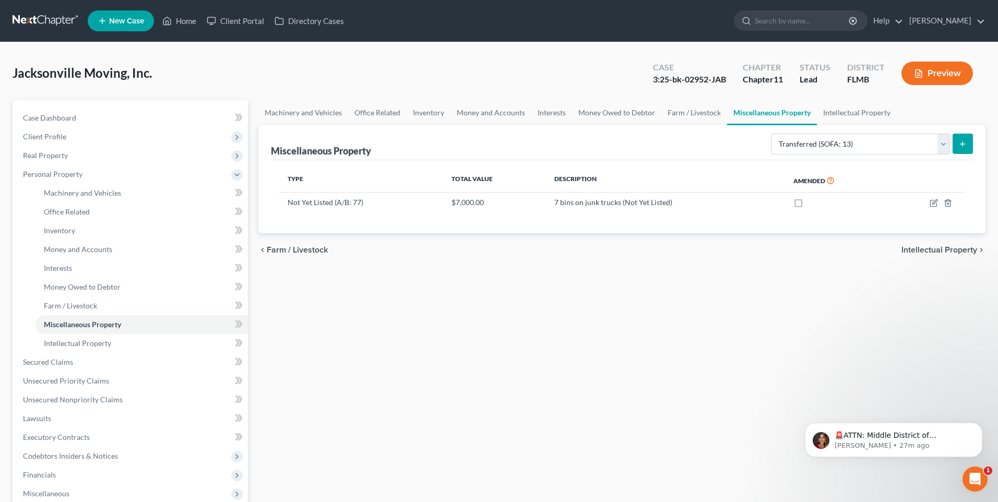
select select "Ordinary (within 2 years)"
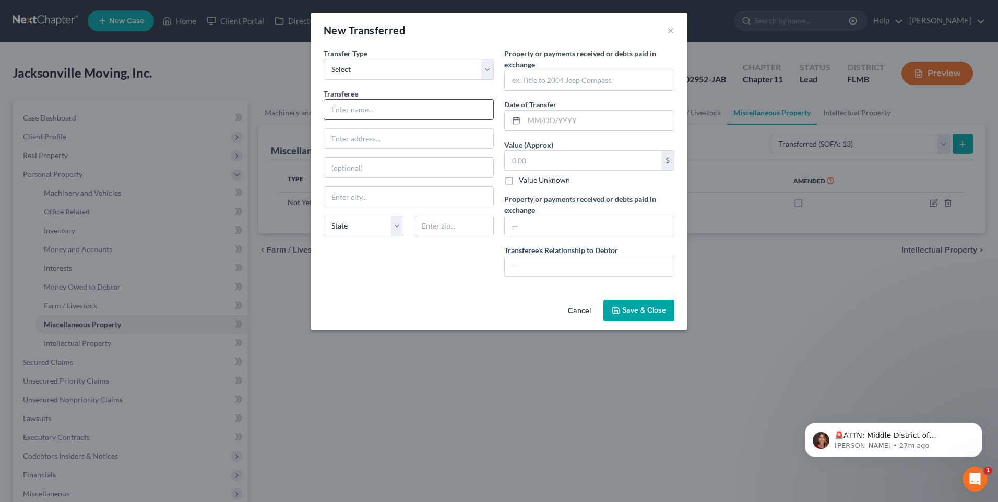
click at [441, 119] on input "text" at bounding box center [408, 110] width 169 height 20
type input "Junk Dealer"
click at [561, 78] on input "text" at bounding box center [589, 80] width 169 height 20
click at [551, 77] on input "text" at bounding box center [589, 80] width 169 height 20
type input "2015 Isuzu VIN 801858"
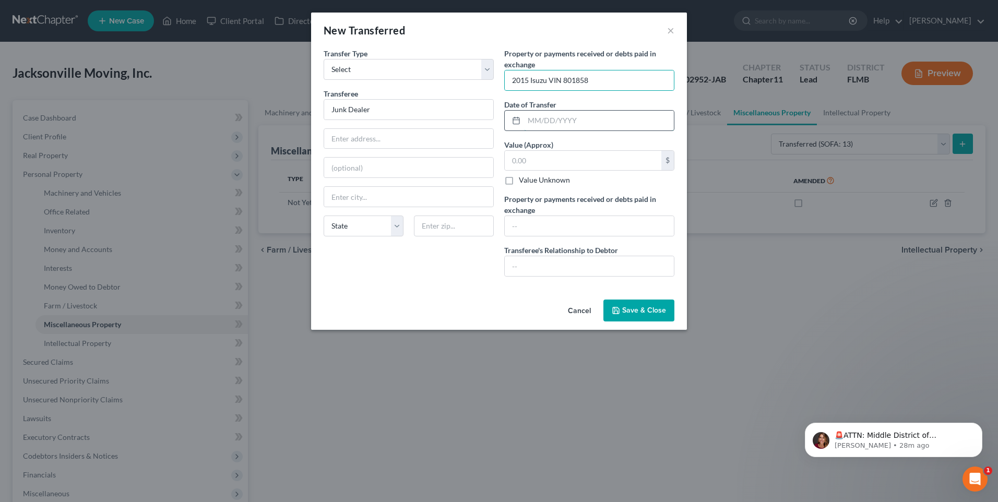
click at [585, 119] on input "text" at bounding box center [599, 121] width 150 height 20
type input "08/2025"
click at [601, 160] on input "text" at bounding box center [583, 161] width 157 height 20
type input "2"
type input "0.00"
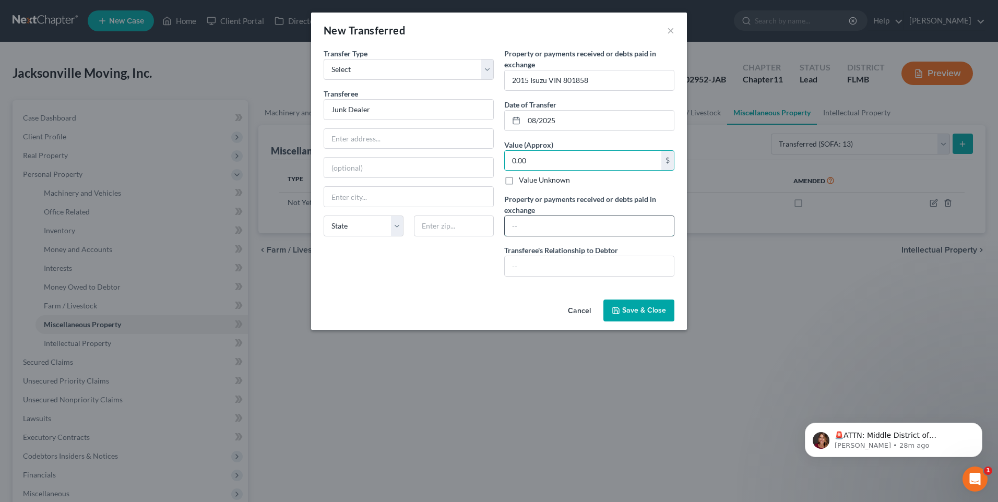
click at [602, 228] on input "text" at bounding box center [589, 226] width 169 height 20
type input "0.00"
click at [586, 266] on input "text" at bounding box center [589, 266] width 169 height 20
type input "none"
click at [649, 311] on span "Save & Close" at bounding box center [644, 310] width 44 height 9
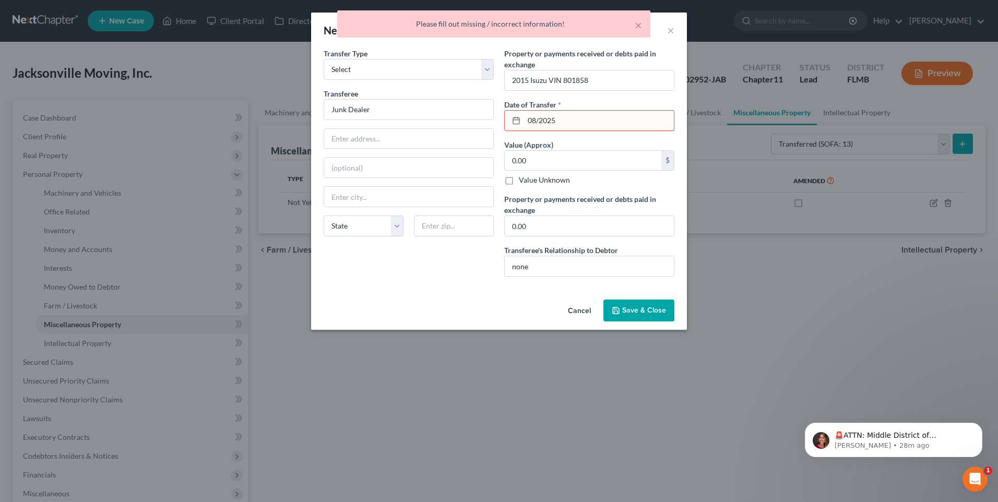
click at [586, 118] on input "08/2025" at bounding box center [599, 121] width 150 height 20
type input "0"
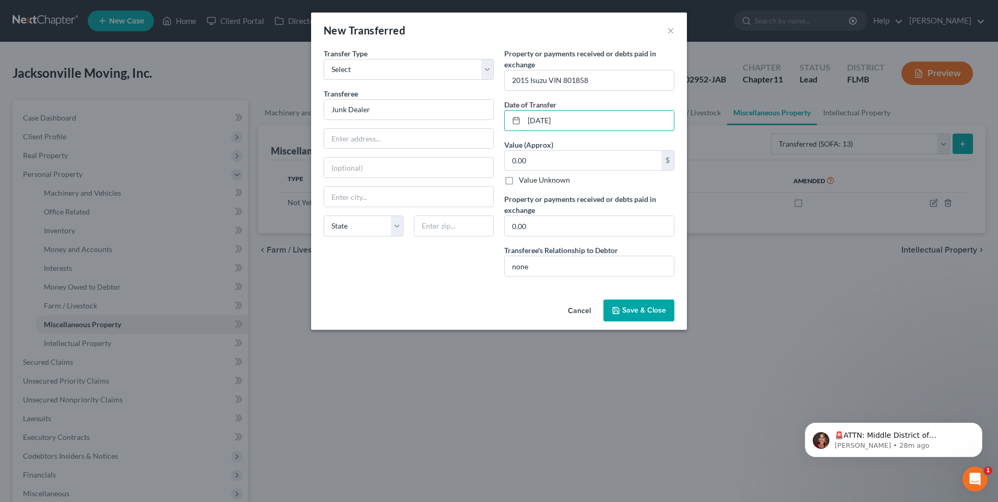
type input "08/26/2025"
click at [645, 307] on span "Save & Close" at bounding box center [644, 310] width 44 height 9
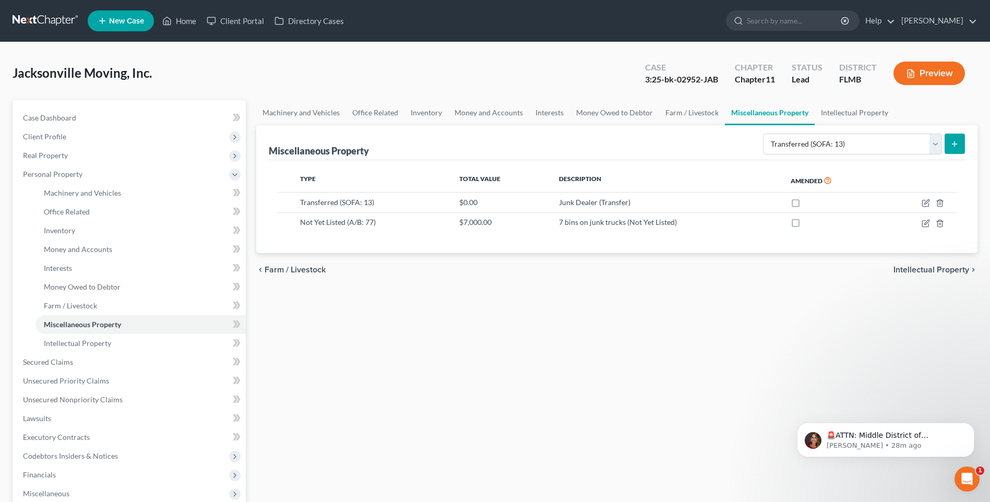
click at [949, 145] on button "submit" at bounding box center [955, 144] width 20 height 20
select select "Ordinary (within 2 years)"
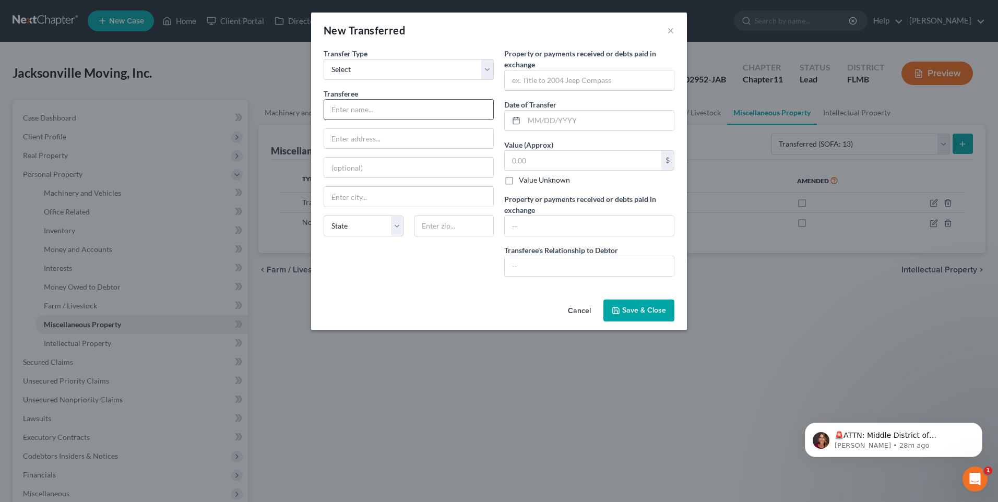
click at [378, 106] on input "text" at bounding box center [408, 110] width 169 height 20
type input "Junk Dealer"
drag, startPoint x: 541, startPoint y: 81, endPoint x: 555, endPoint y: 80, distance: 14.1
click at [541, 81] on input "text" at bounding box center [589, 80] width 169 height 20
type input "2 Dodge Mini Vans VIN 478496 and 275728"
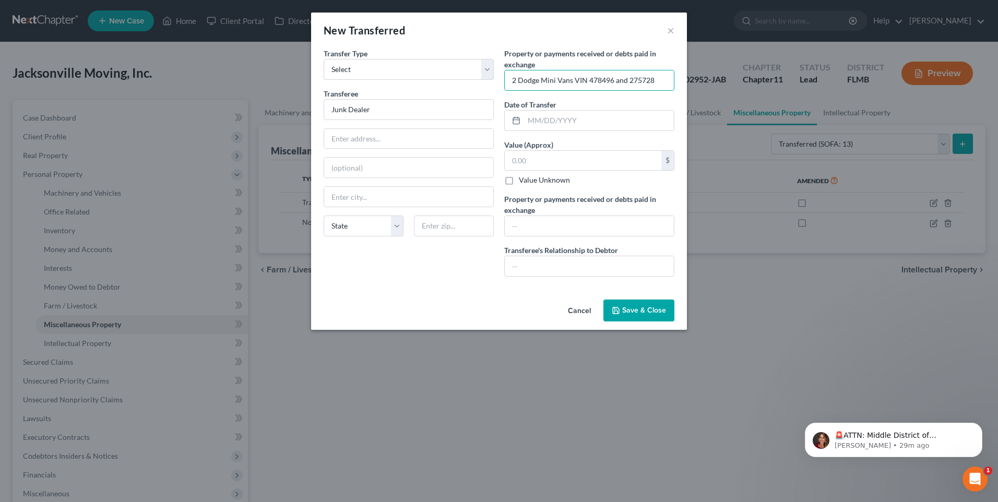
click at [615, 108] on div "Date of Transfer *" at bounding box center [589, 115] width 170 height 32
click at [614, 115] on input "text" at bounding box center [599, 121] width 150 height 20
type input "0"
click at [518, 118] on line at bounding box center [518, 118] width 0 height 2
click at [516, 120] on line at bounding box center [516, 120] width 6 height 0
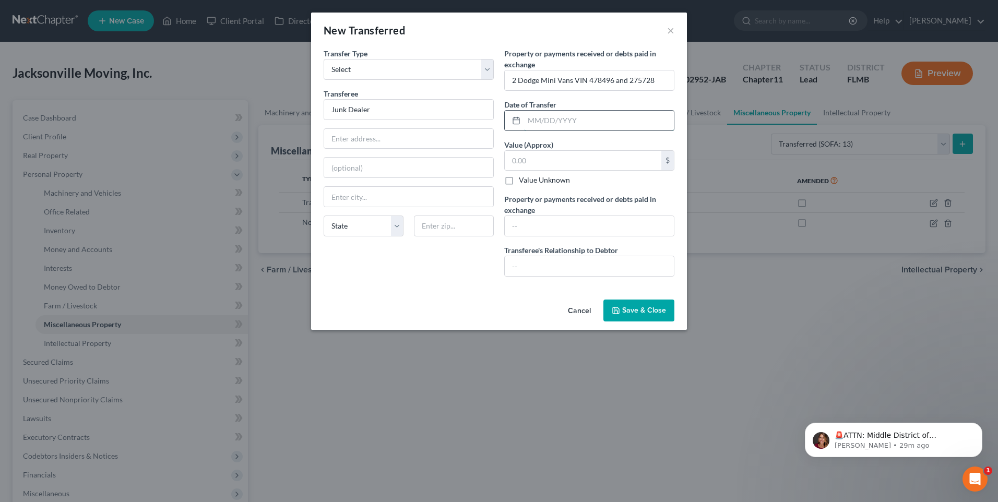
click at [530, 122] on input "text" at bounding box center [599, 121] width 150 height 20
type input "03/03/2025"
click at [556, 161] on input "text" at bounding box center [583, 161] width 157 height 20
type input "600"
click at [579, 232] on input "text" at bounding box center [589, 226] width 169 height 20
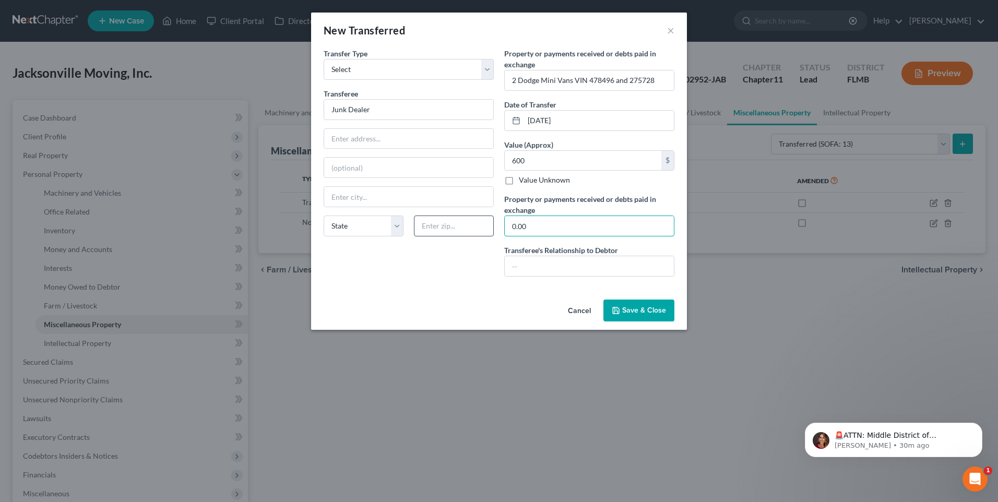
drag, startPoint x: 539, startPoint y: 227, endPoint x: 438, endPoint y: 224, distance: 100.8
click at [444, 225] on div "Transfer Type * Select Ordinary (within 2 years) Within 10 Years Transferee * J…" at bounding box center [498, 166] width 361 height 237
type input "600"
click at [552, 160] on input "600" at bounding box center [583, 161] width 157 height 20
type input "0.00"
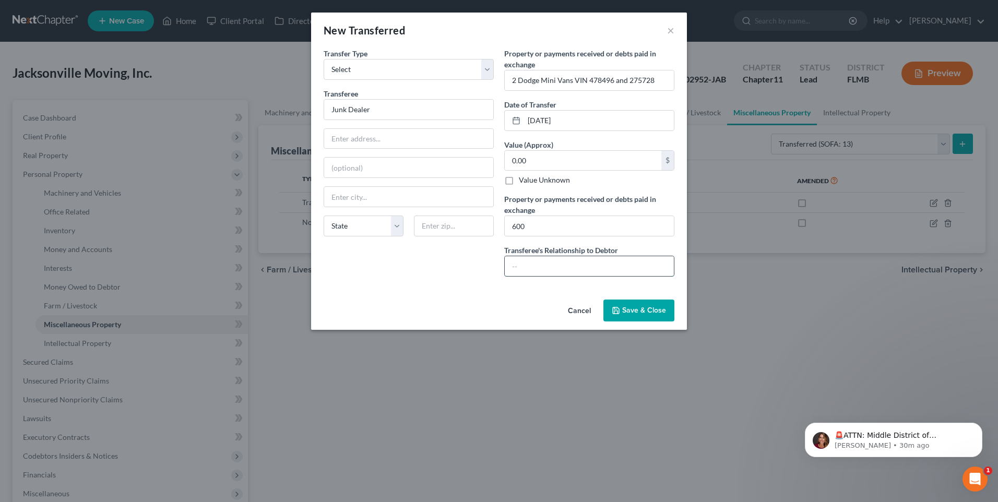
click at [570, 270] on input "text" at bounding box center [589, 266] width 169 height 20
type input "None"
click at [631, 313] on span "Save & Close" at bounding box center [644, 310] width 44 height 9
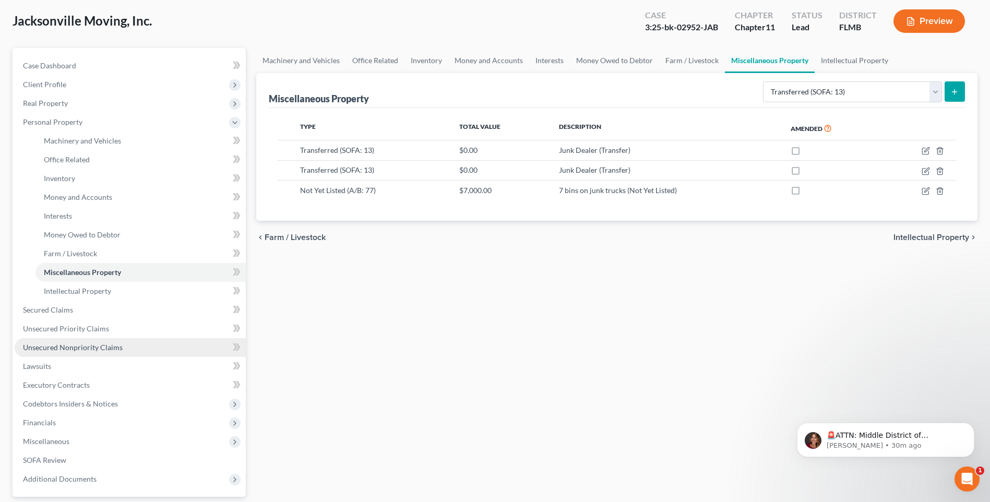
scroll to position [104, 0]
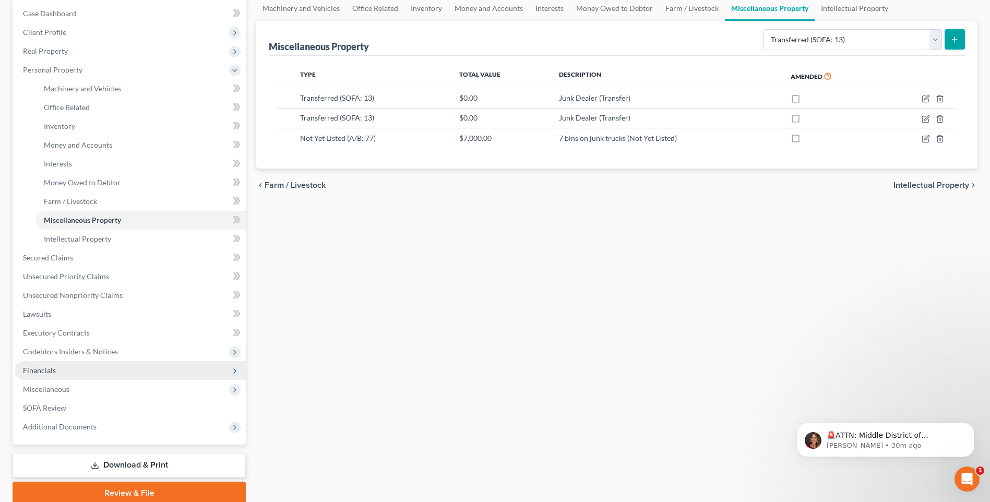
click at [66, 371] on span "Financials" at bounding box center [130, 370] width 231 height 19
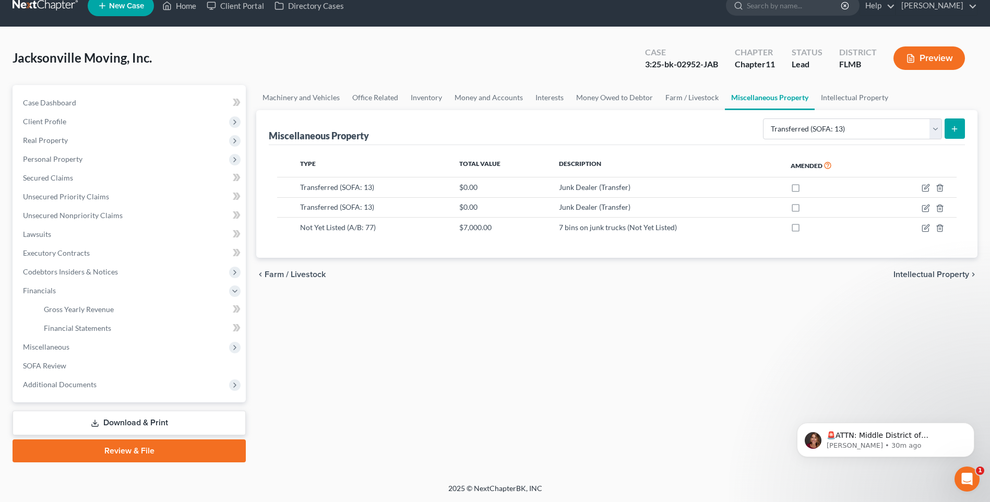
scroll to position [15, 0]
click at [43, 364] on span "SOFA Review" at bounding box center [44, 365] width 43 height 9
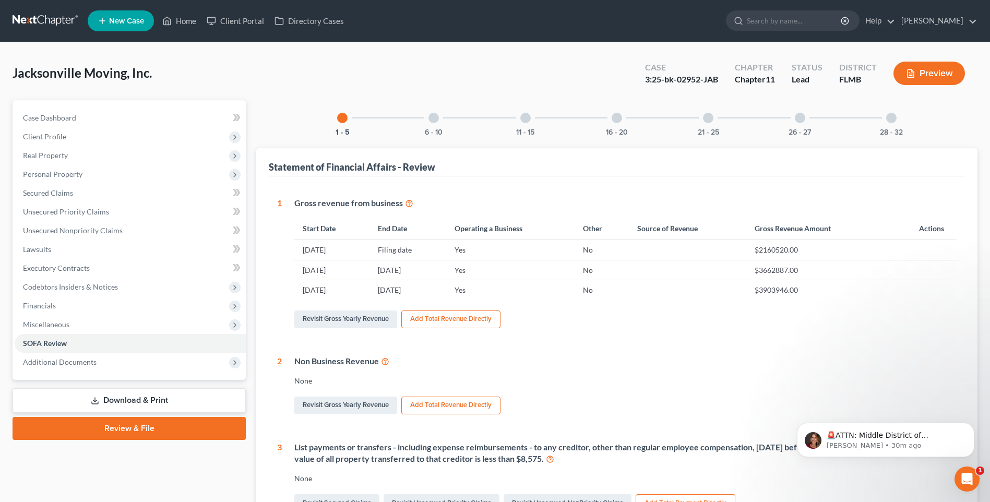
click at [799, 117] on div at bounding box center [800, 118] width 10 height 10
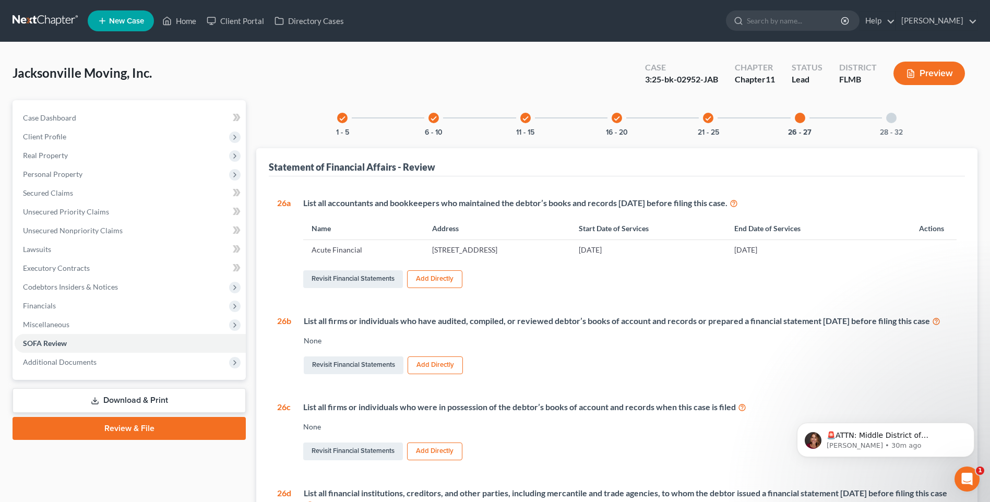
scroll to position [104, 0]
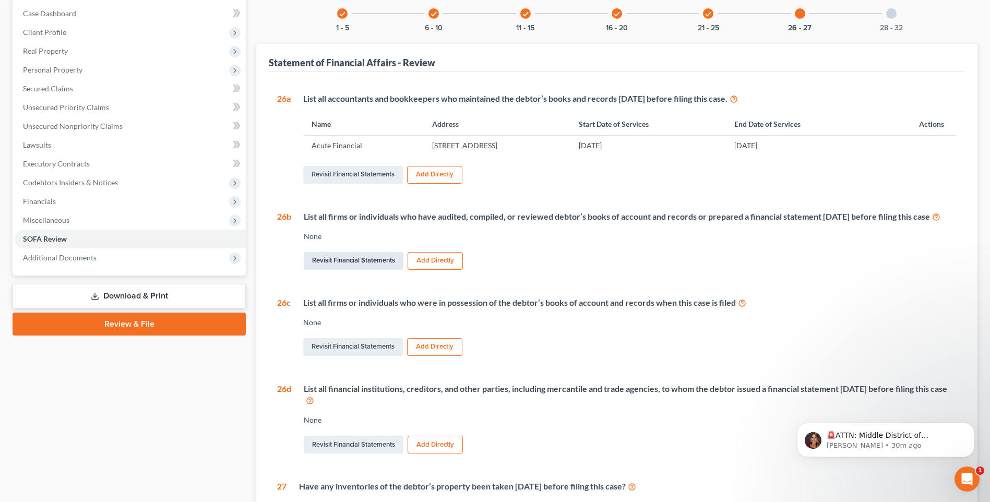
click at [365, 270] on link "Revisit Financial Statements" at bounding box center [354, 261] width 100 height 18
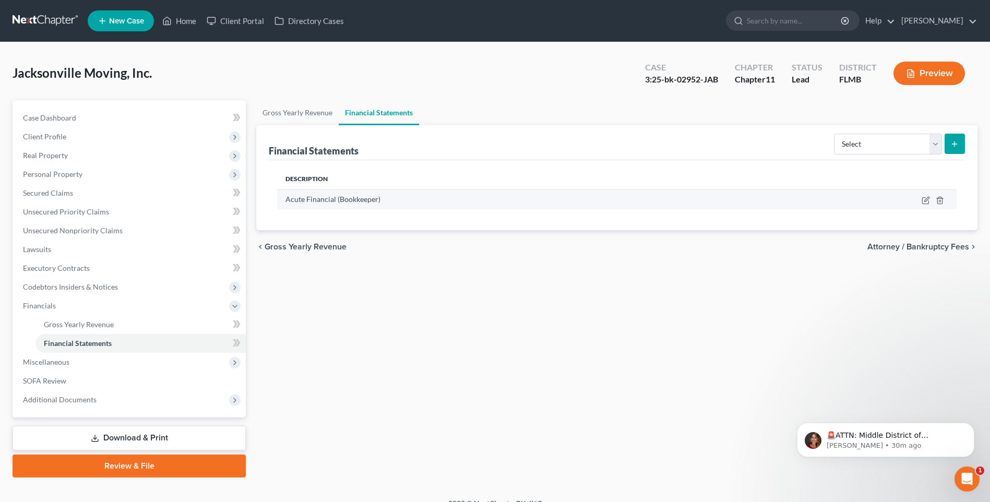
click at [729, 195] on div "Acute Financial (Bookkeeper)" at bounding box center [522, 199] width 473 height 10
click at [932, 146] on select "Select Auditor Bookkeeper Creditor Pension Contribution Records Keeper Tax Cons…" at bounding box center [888, 144] width 108 height 21
select select "bookkeeper"
click at [835, 134] on select "Select Auditor Bookkeeper Creditor Pension Contribution Records Keeper Tax Cons…" at bounding box center [888, 144] width 108 height 21
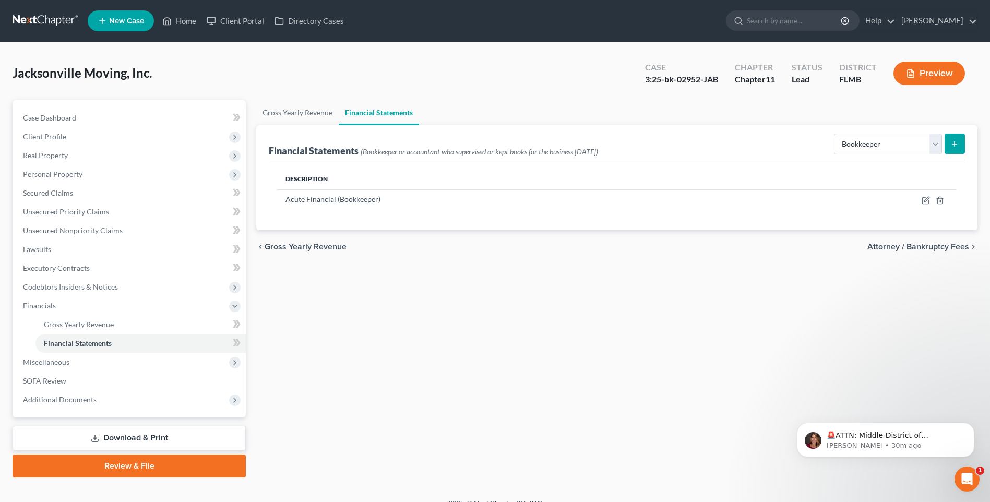
click at [952, 146] on icon "submit" at bounding box center [954, 144] width 8 height 8
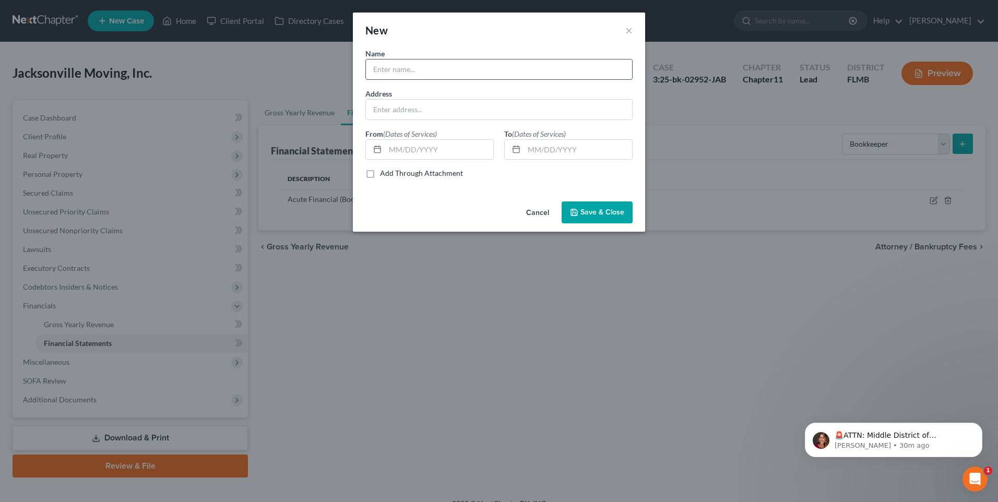
click at [437, 76] on input "text" at bounding box center [499, 70] width 266 height 20
type input "Acute Financial"
click at [381, 112] on input "text" at bounding box center [499, 110] width 266 height 20
type input "4411 W. Tampa Bay Blvd., Tampa, FL 33614"
type input "08/26/2022"
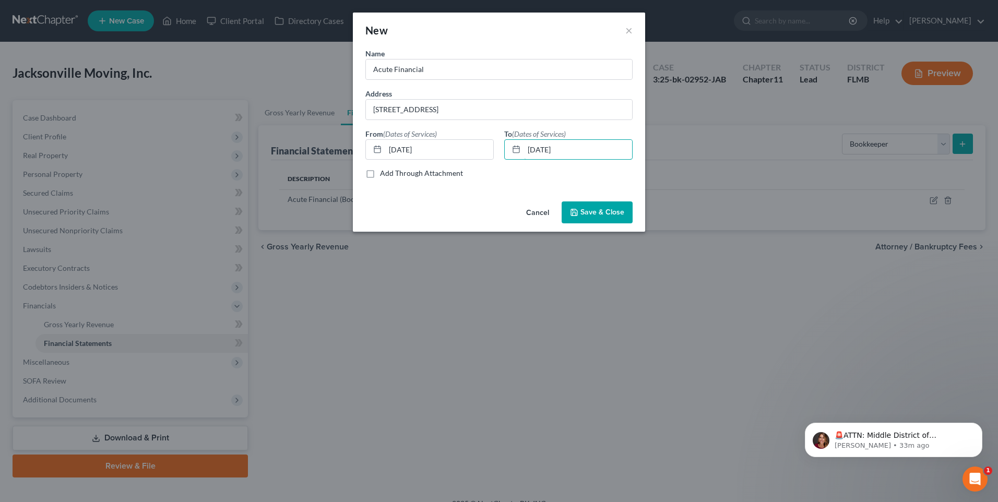
type input "08/26/2025"
click at [610, 213] on span "Save & Close" at bounding box center [602, 212] width 44 height 9
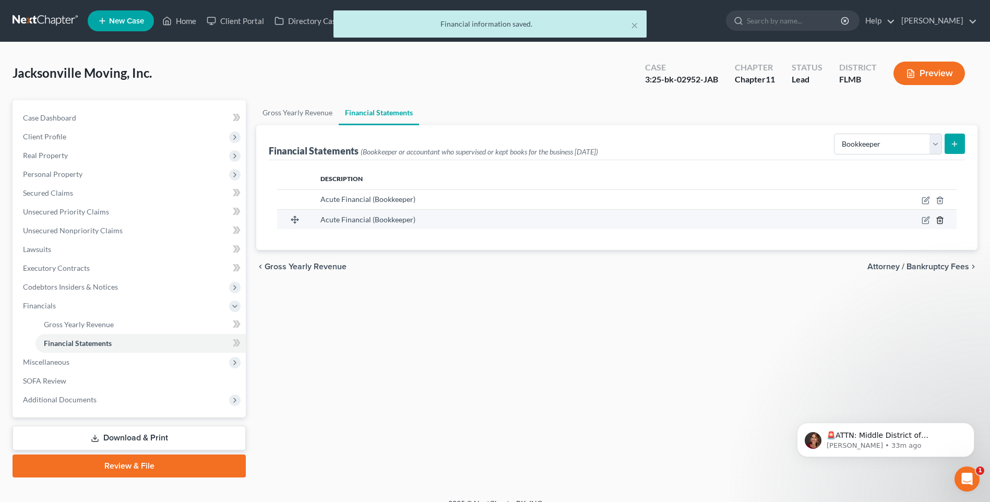
click at [940, 219] on icon "button" at bounding box center [940, 220] width 8 height 8
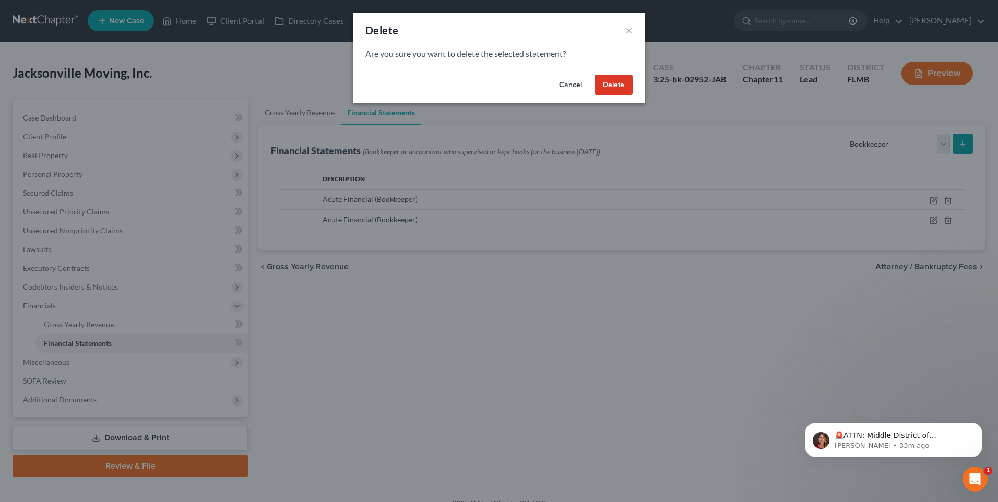
click at [610, 88] on button "Delete" at bounding box center [614, 85] width 38 height 21
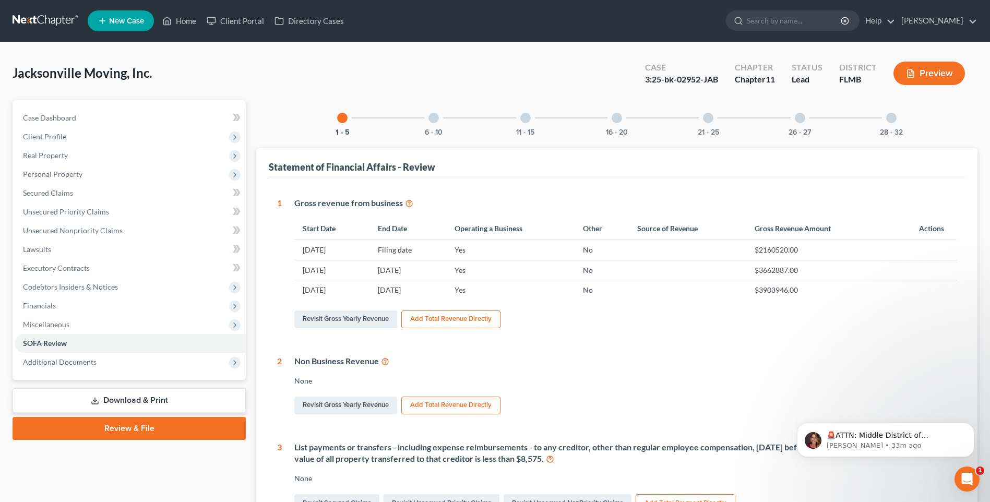
click at [798, 117] on div at bounding box center [800, 118] width 10 height 10
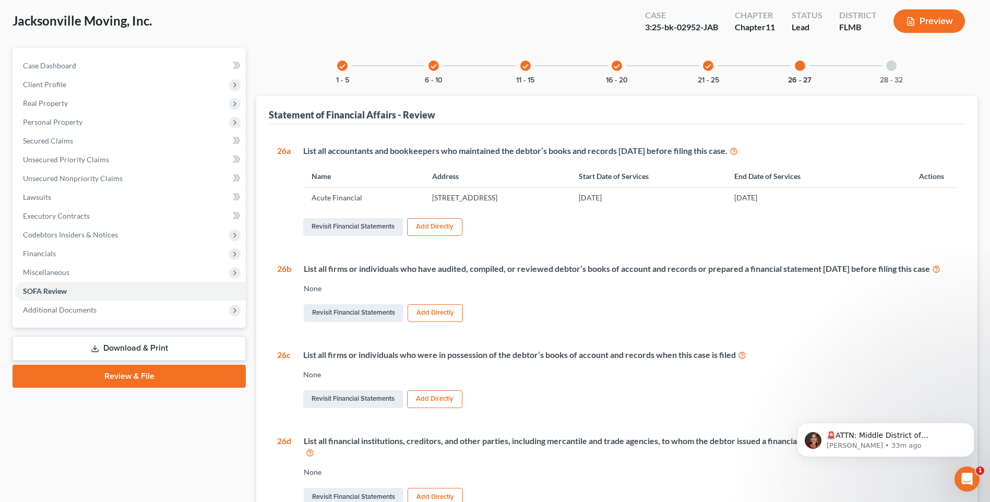
scroll to position [157, 0]
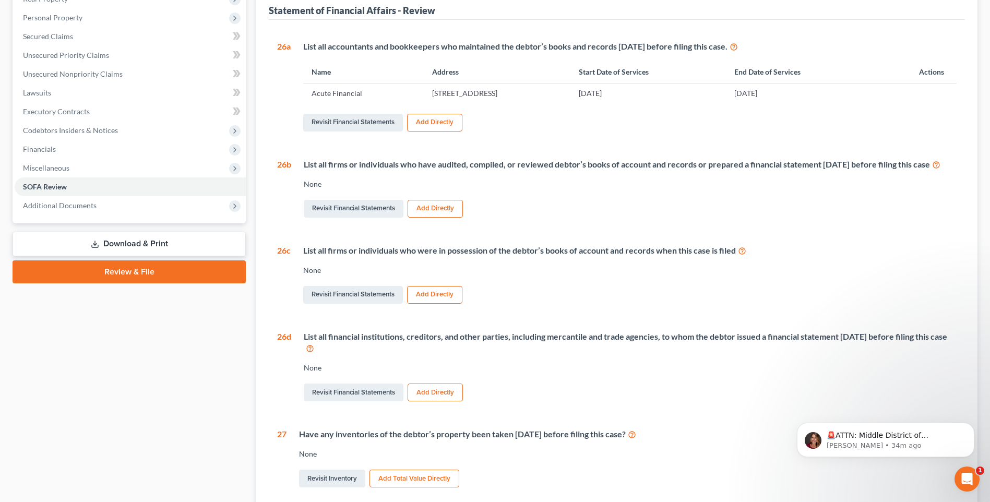
click at [436, 218] on button "Add Directly" at bounding box center [435, 209] width 55 height 18
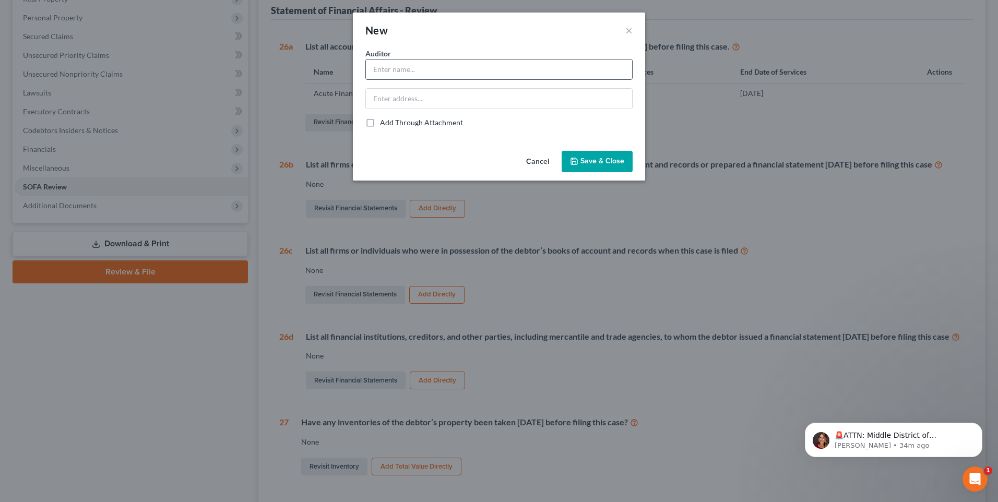
click at [449, 73] on input "text" at bounding box center [499, 70] width 266 height 20
click at [427, 74] on input "text" at bounding box center [499, 70] width 266 height 20
click at [632, 31] on button "×" at bounding box center [628, 30] width 7 height 13
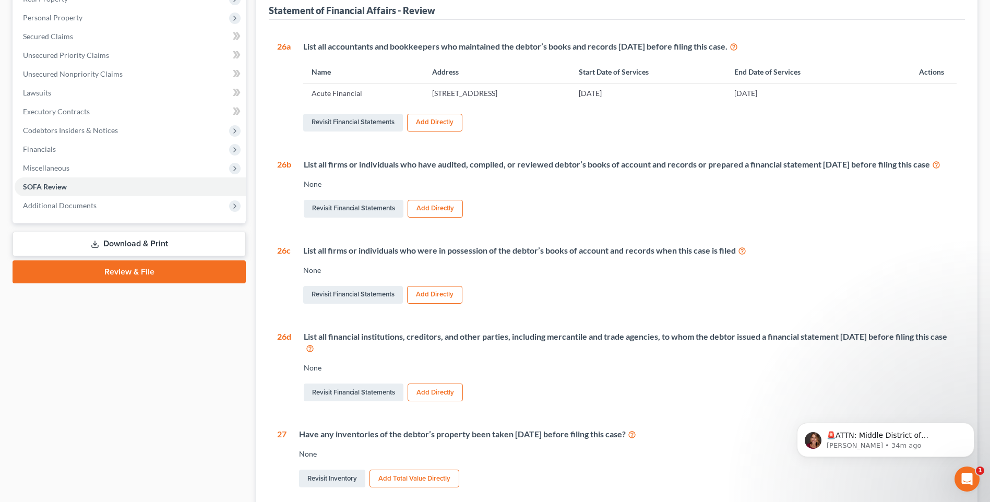
click at [439, 304] on button "Add Directly" at bounding box center [434, 295] width 55 height 18
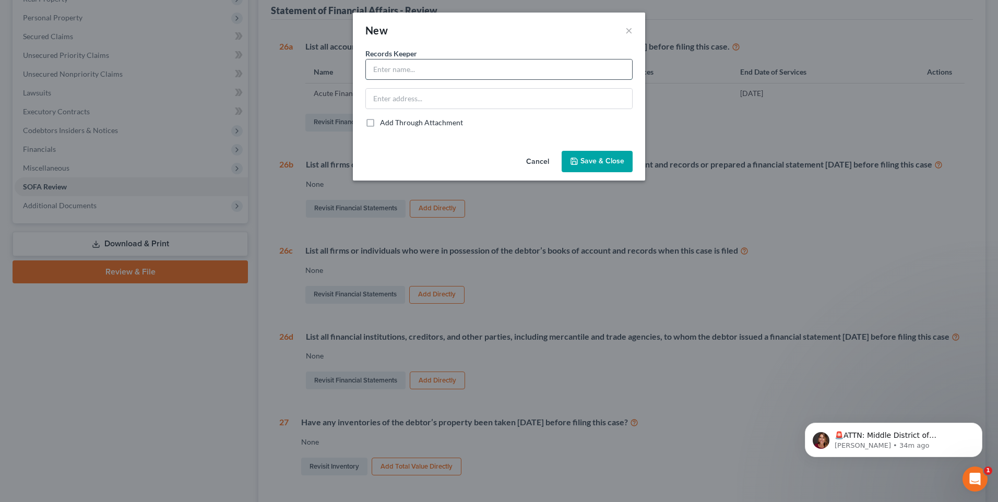
click at [441, 68] on input "text" at bounding box center [499, 70] width 266 height 20
type input "Acute Financial"
type input "4411 W. Tampa Bay Blvd., Tampa, FL 33614"
click at [611, 153] on button "Save & Close" at bounding box center [597, 162] width 71 height 22
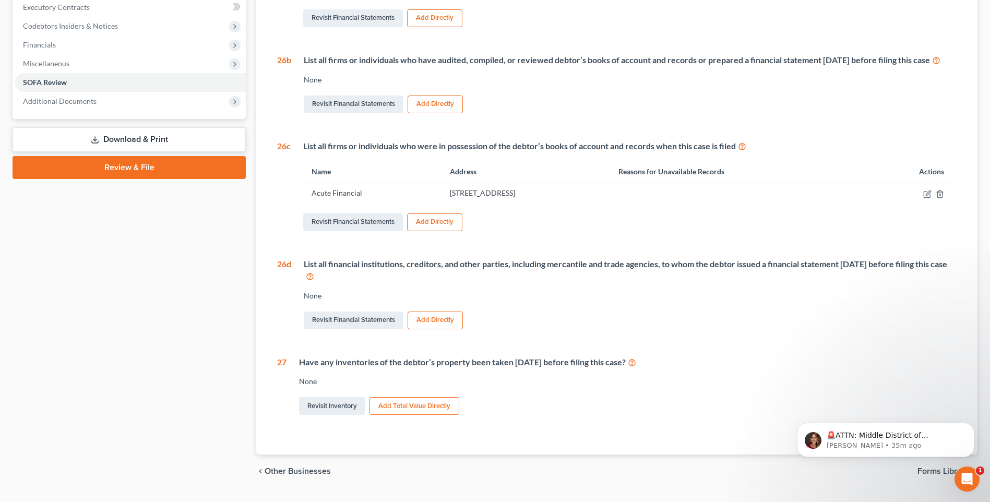
scroll to position [299, 0]
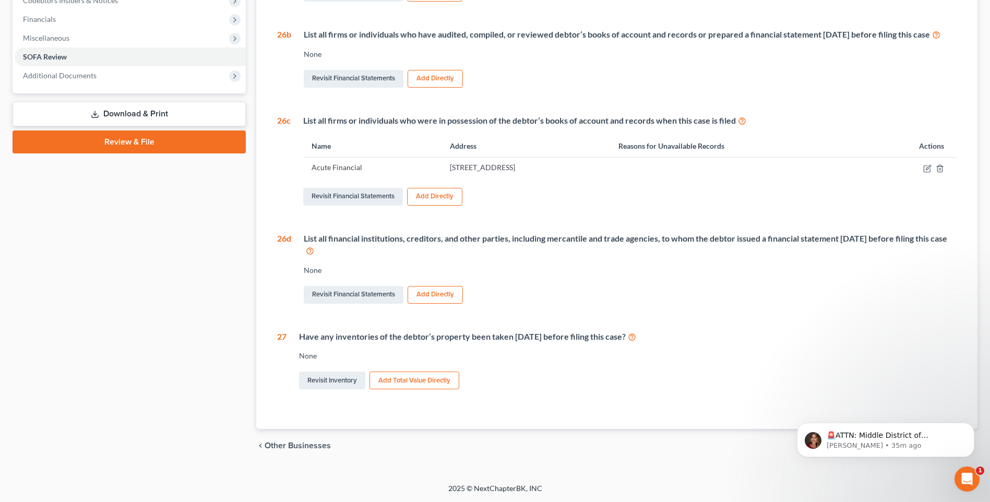
click at [437, 295] on button "Add Directly" at bounding box center [435, 295] width 55 height 18
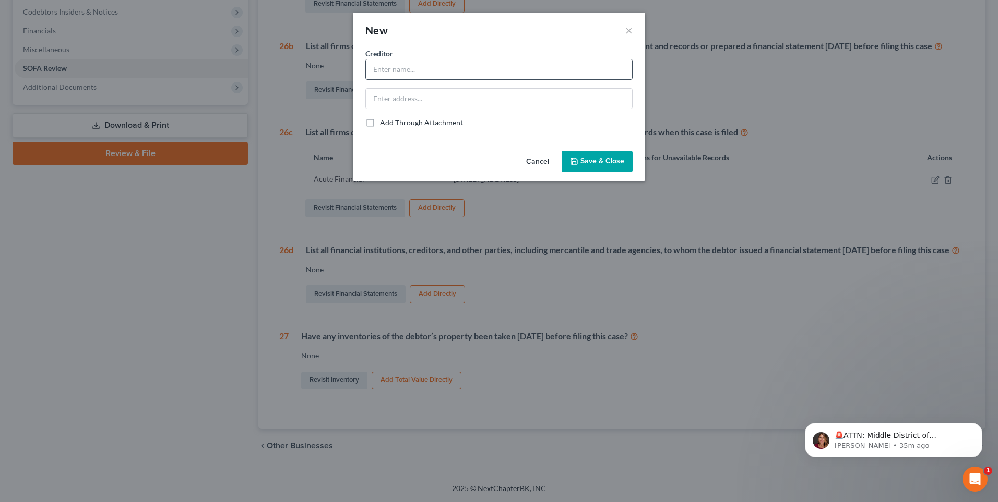
click at [403, 70] on input "text" at bounding box center [499, 70] width 266 height 20
type input "d"
type input "Dogwood Bank"
type input "10130 Mallard Creek Road, Charlotte, NC 28262"
click at [593, 161] on span "Save & Close" at bounding box center [602, 161] width 44 height 9
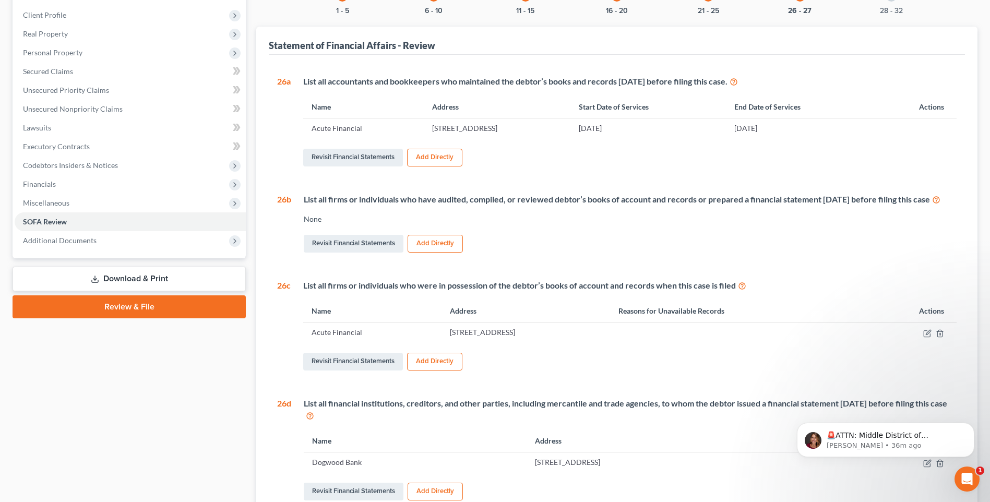
scroll to position [0, 0]
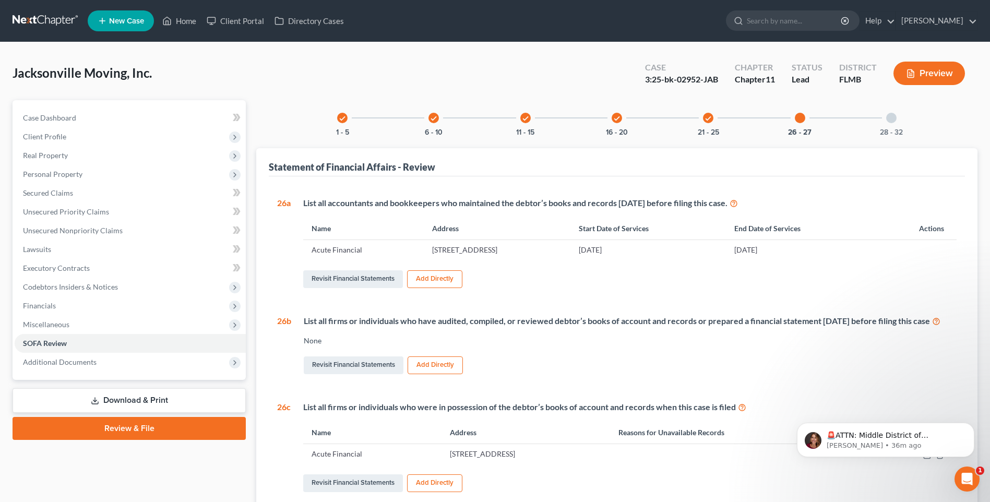
click at [888, 117] on div at bounding box center [891, 118] width 10 height 10
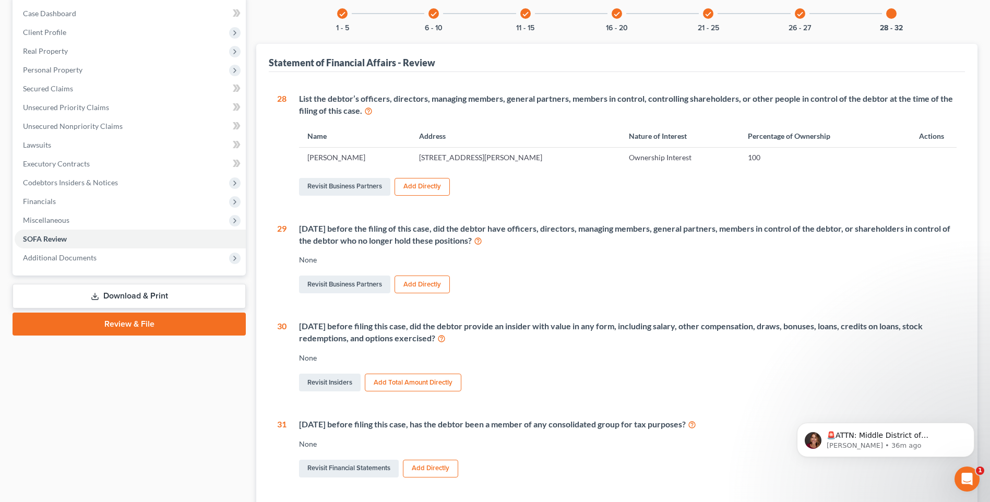
scroll to position [261, 0]
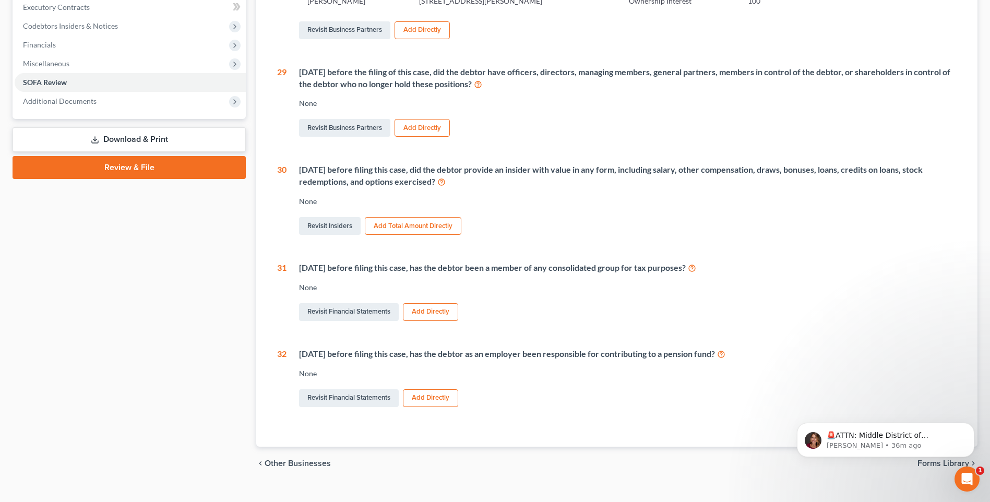
click at [421, 227] on button "Add Total Amount Directly" at bounding box center [413, 226] width 97 height 18
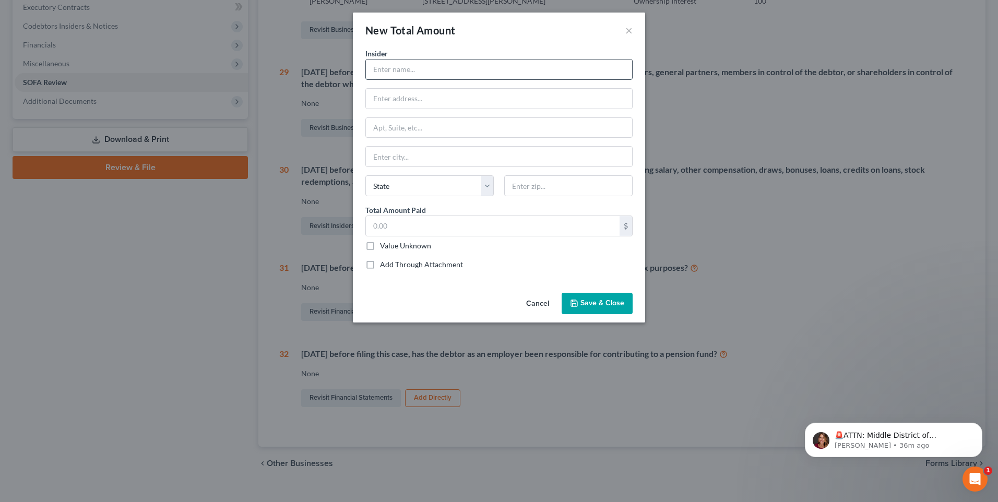
click at [394, 72] on input "text" at bounding box center [499, 70] width 266 height 20
type input "Mark Roth"
type input "1010 Santa Cruz Street"
type input "St. Augustine"
type input "32092"
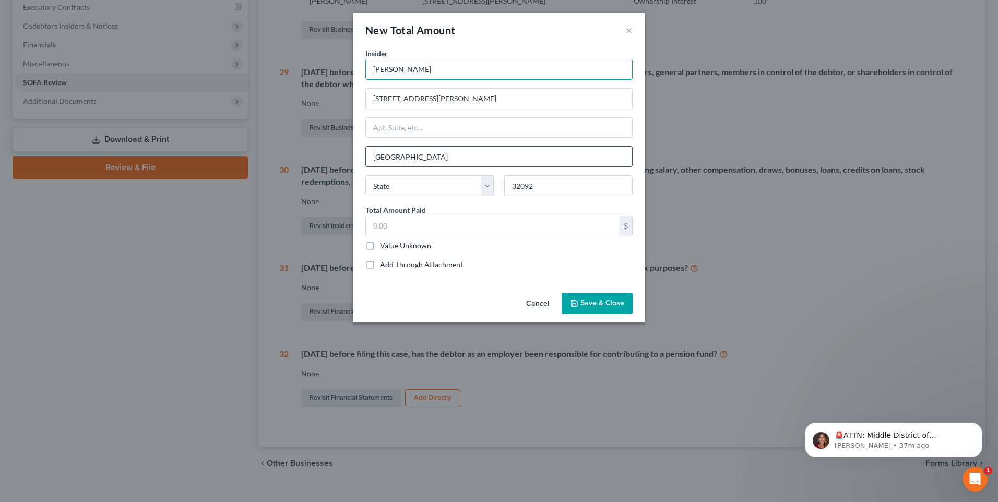
type input "Saint Augustine"
select select "9"
select select
type input "119,000"
click at [590, 305] on span "Save & Close" at bounding box center [602, 303] width 44 height 9
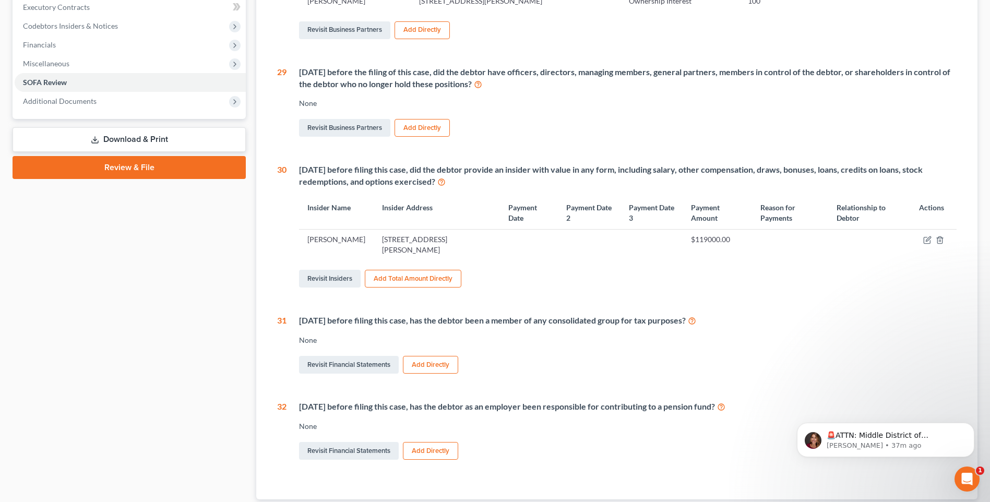
scroll to position [331, 0]
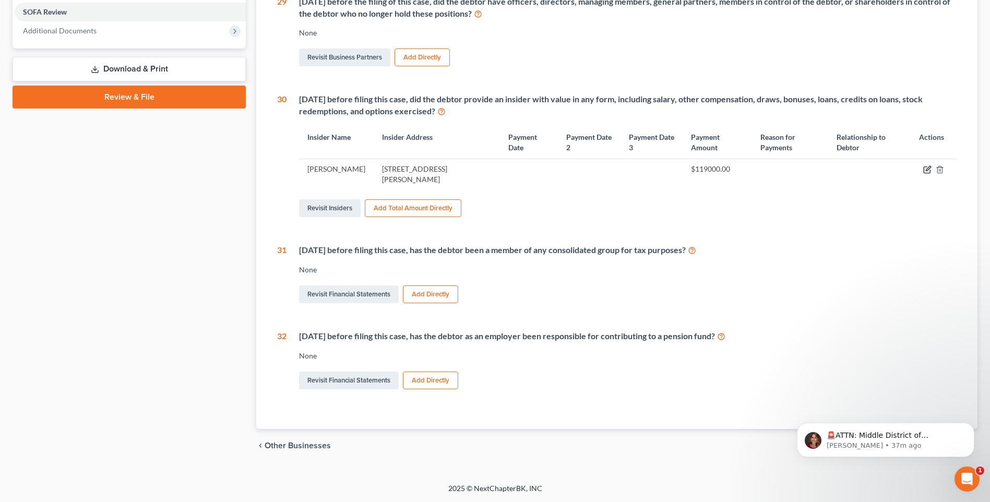
click at [926, 171] on icon "button" at bounding box center [928, 168] width 5 height 5
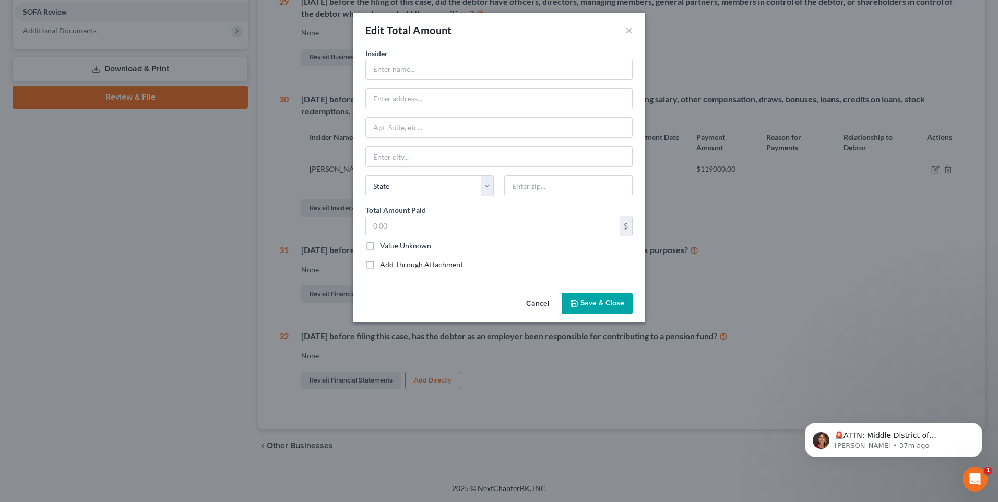
click at [539, 308] on button "Cancel" at bounding box center [538, 304] width 40 height 21
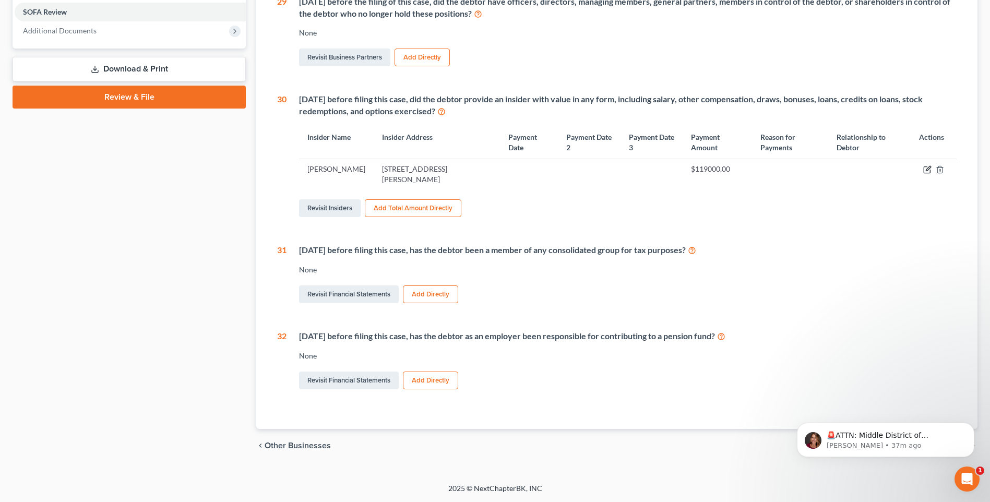
click at [924, 170] on icon "button" at bounding box center [927, 170] width 6 height 6
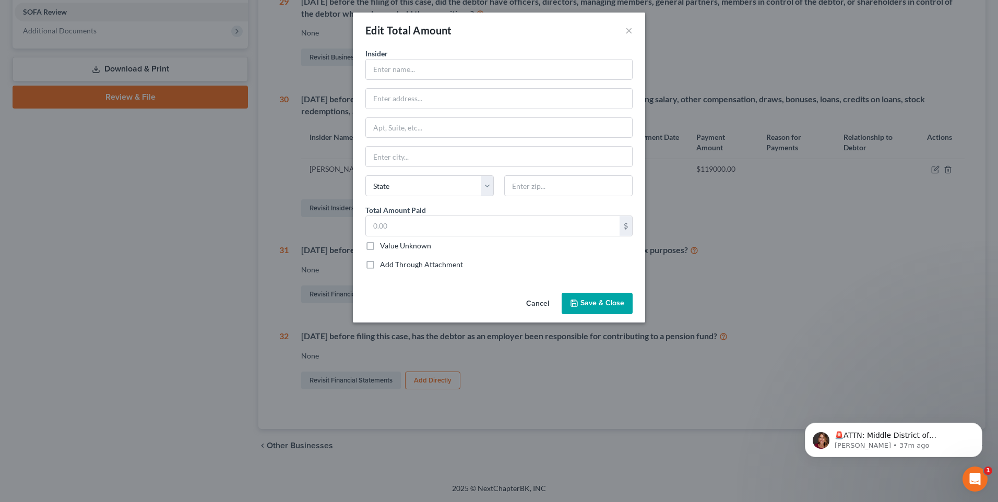
click at [534, 300] on button "Cancel" at bounding box center [538, 304] width 40 height 21
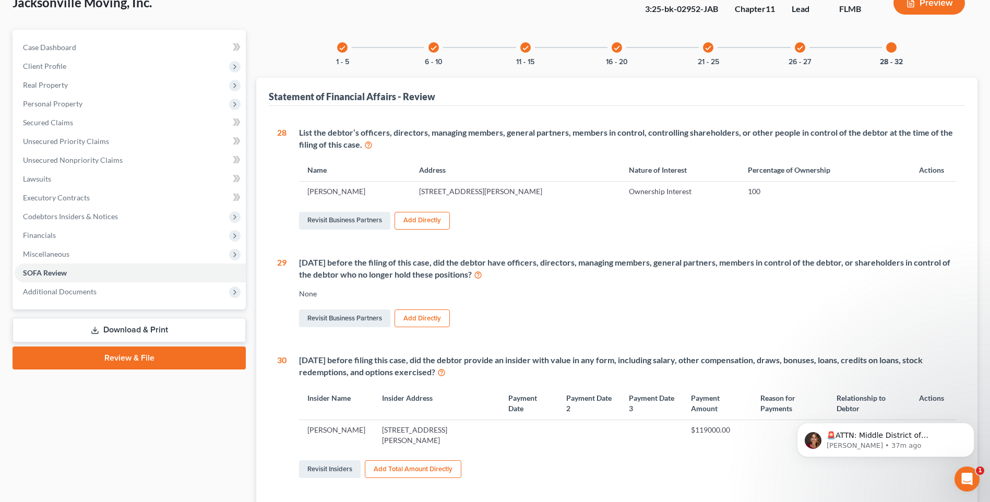
scroll to position [0, 0]
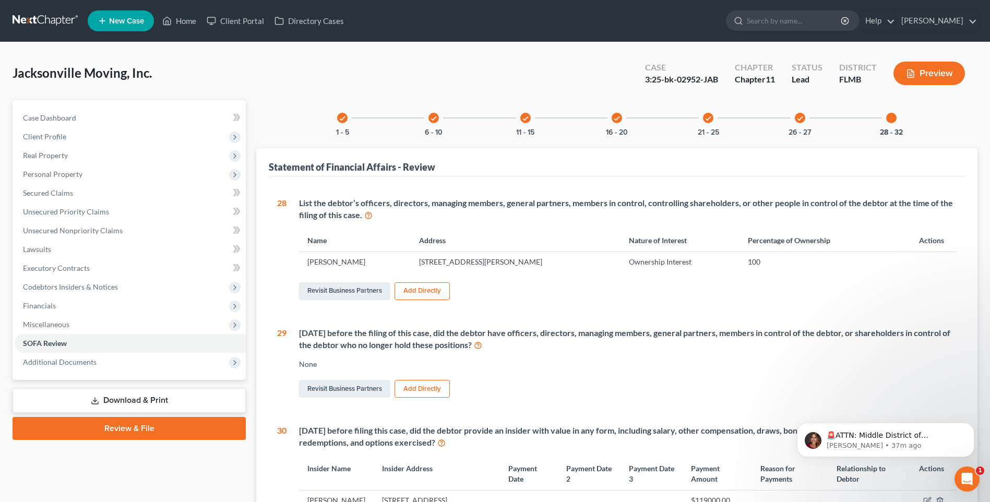
drag, startPoint x: 114, startPoint y: 400, endPoint x: 130, endPoint y: 389, distance: 20.0
click at [114, 400] on link "Download & Print" at bounding box center [129, 400] width 233 height 25
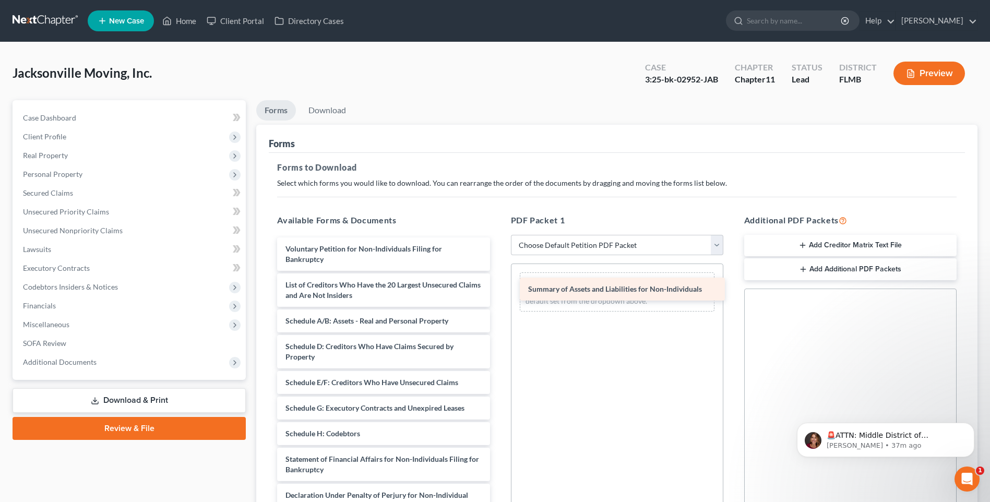
drag, startPoint x: 333, startPoint y: 283, endPoint x: 576, endPoint y: 288, distance: 242.7
click at [498, 288] on div "Summary of Assets and Liabilities for Non-Individuals Voluntary Petition for No…" at bounding box center [383, 428] width 229 height 382
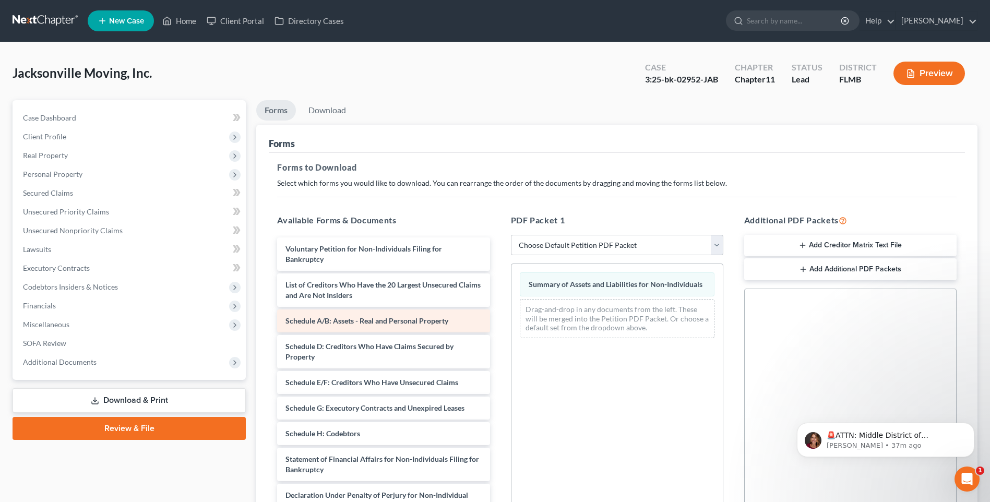
click at [336, 323] on span "Schedule A/B: Assets - Real and Personal Property" at bounding box center [367, 320] width 163 height 9
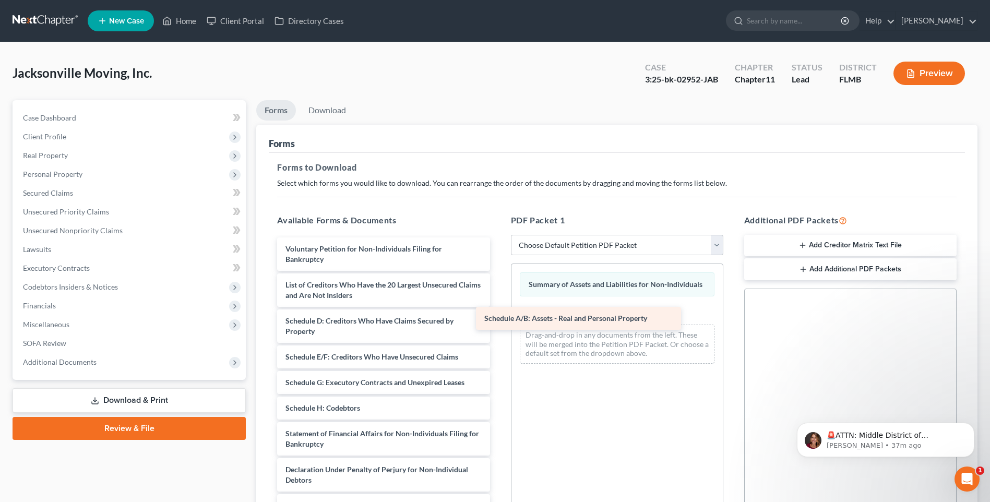
drag, startPoint x: 339, startPoint y: 322, endPoint x: 533, endPoint y: 320, distance: 194.7
click at [498, 320] on div "Schedule A/B: Assets - Real and Personal Property Voluntary Petition for Non-In…" at bounding box center [383, 415] width 229 height 356
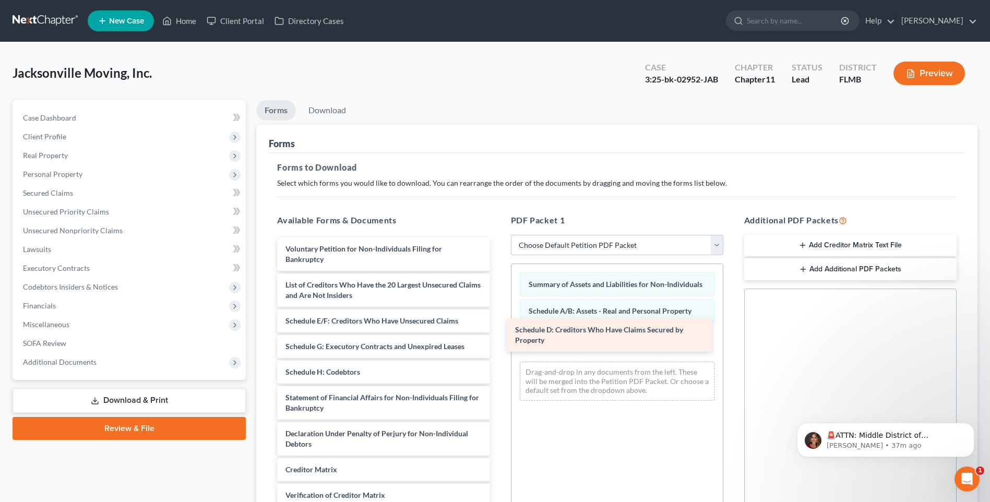
drag, startPoint x: 346, startPoint y: 330, endPoint x: 576, endPoint y: 339, distance: 230.4
click at [498, 339] on div "Schedule D: Creditors Who Have Claims Secured by Property Voluntary Petition fo…" at bounding box center [383, 397] width 229 height 320
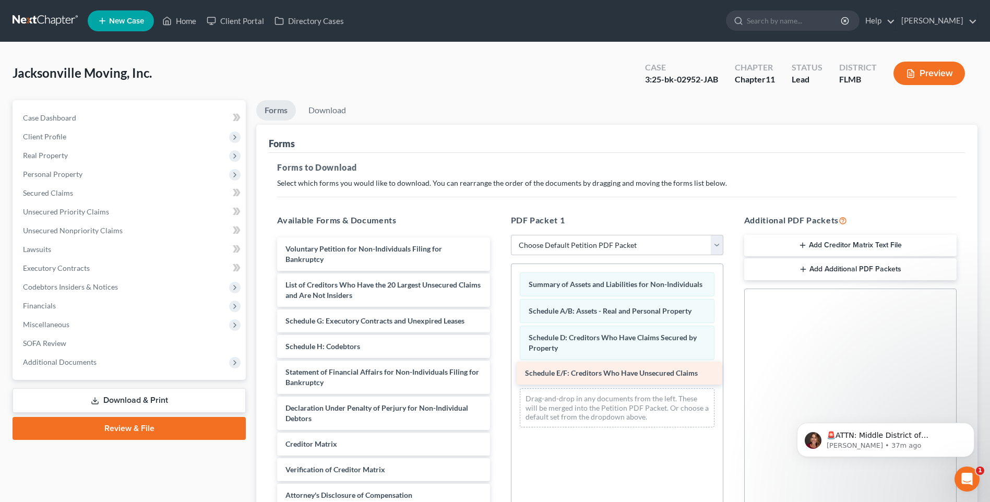
drag, startPoint x: 332, startPoint y: 322, endPoint x: 578, endPoint y: 377, distance: 251.9
click at [498, 377] on div "Schedule E/F: Creditors Who Have Unsecured Claims Voluntary Petition for Non-In…" at bounding box center [383, 384] width 229 height 295
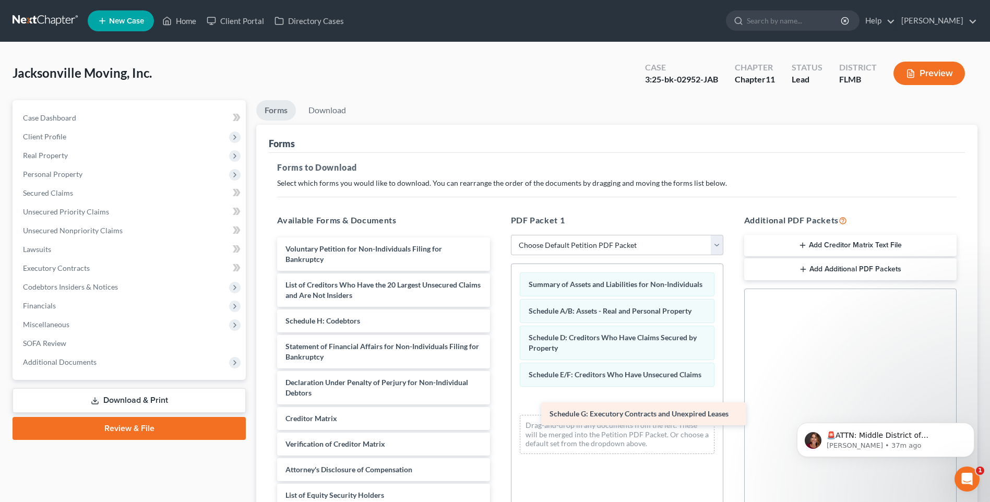
drag, startPoint x: 326, startPoint y: 323, endPoint x: 590, endPoint y: 415, distance: 280.0
click at [498, 415] on div "Schedule G: Executory Contracts and Unexpired Leases Voluntary Petition for Non…" at bounding box center [383, 371] width 229 height 269
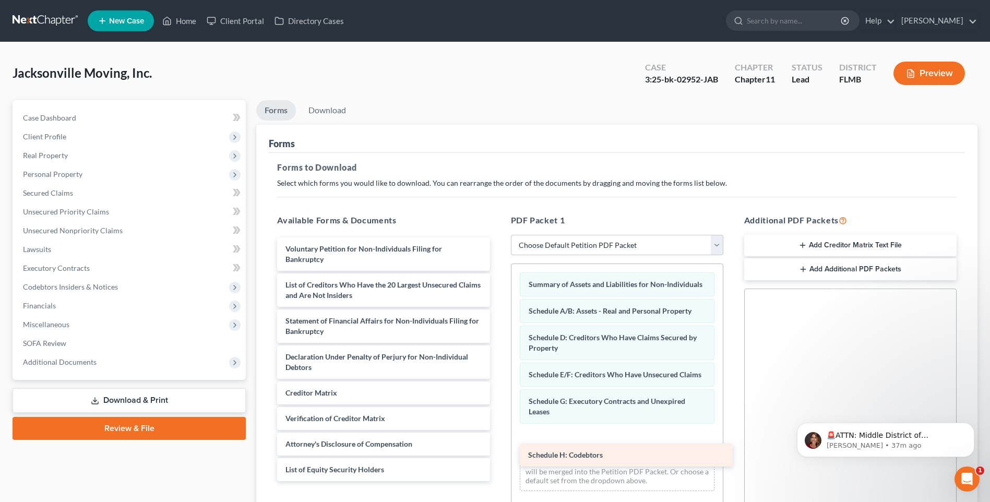
drag, startPoint x: 335, startPoint y: 306, endPoint x: 577, endPoint y: 450, distance: 281.5
click at [498, 451] on div "Schedule H: Codebtors Voluntary Petition for Non-Individuals Filing for Bankrup…" at bounding box center [383, 359] width 229 height 244
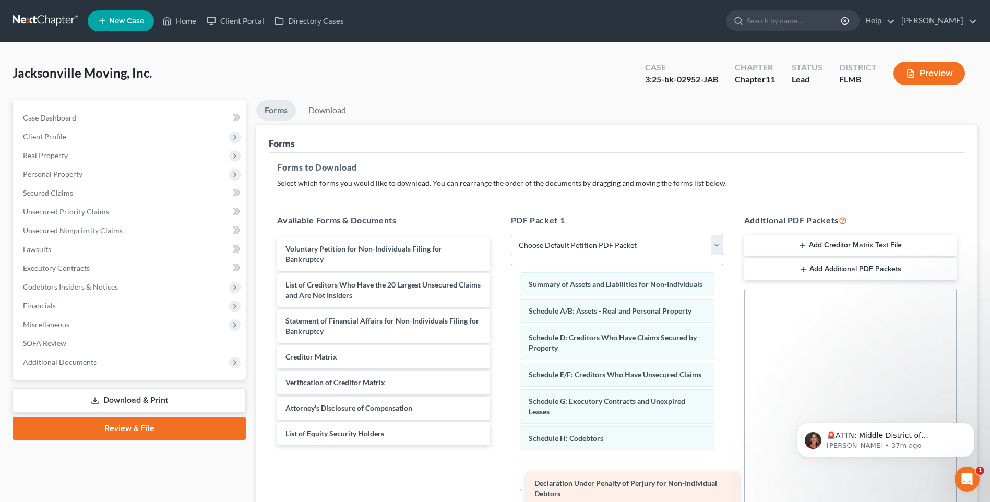
drag, startPoint x: 330, startPoint y: 349, endPoint x: 576, endPoint y: 483, distance: 280.5
click at [498, 445] on div "Declaration Under Penalty of Perjury for Non-Individual Debtors Voluntary Petit…" at bounding box center [383, 341] width 229 height 208
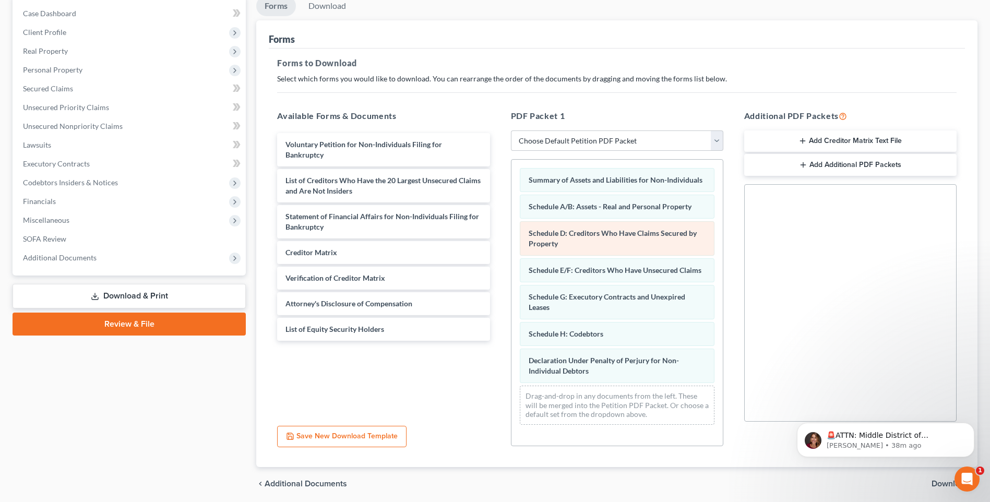
scroll to position [142, 0]
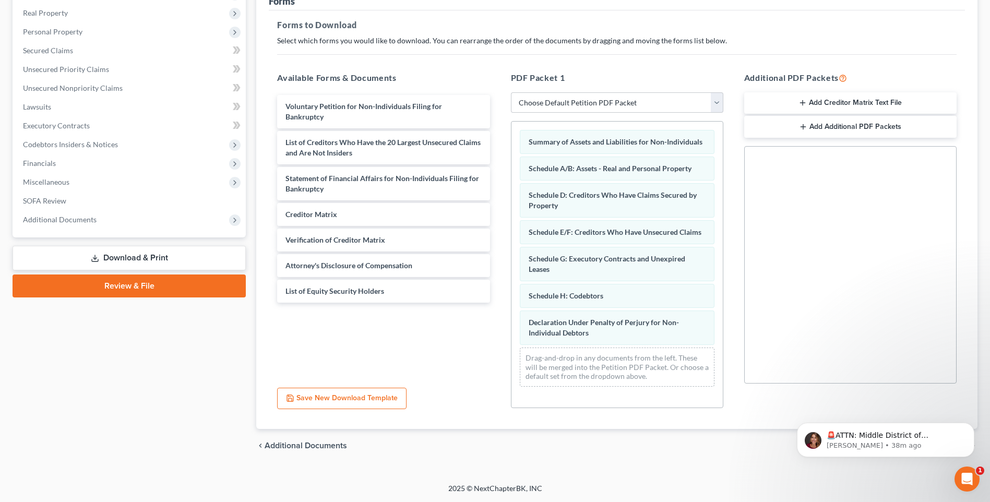
click at [335, 399] on button "Save New Download Template" at bounding box center [341, 399] width 129 height 22
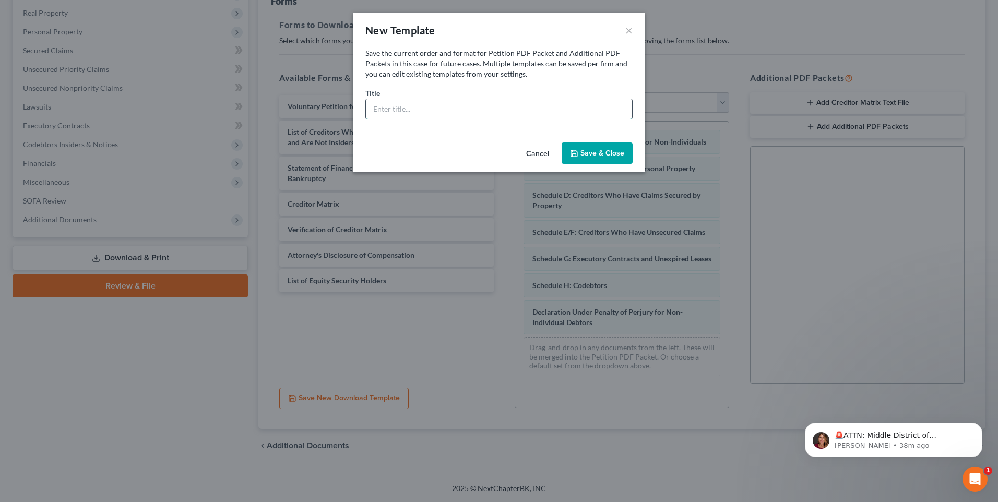
click at [508, 109] on input "text" at bounding box center [499, 109] width 266 height 20
type input "Schedules"
click at [610, 158] on button "Save & Close" at bounding box center [597, 153] width 71 height 22
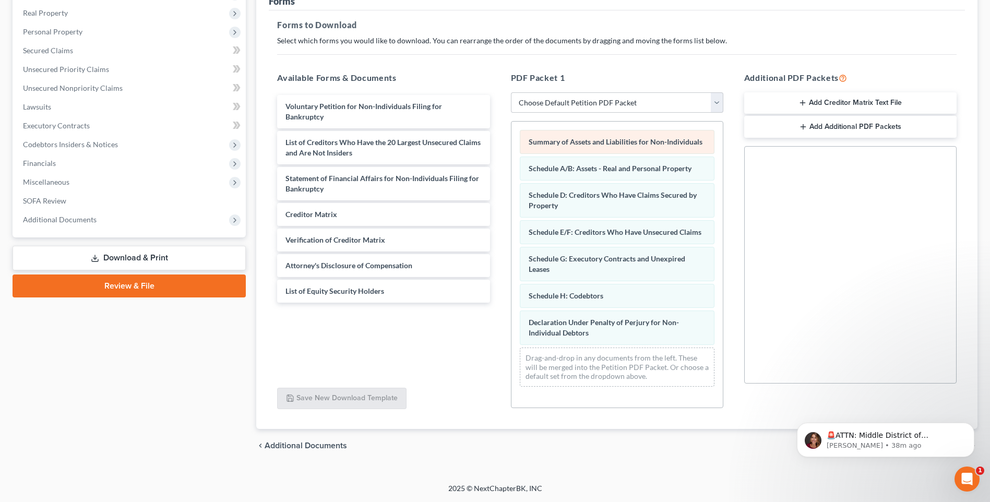
scroll to position [0, 0]
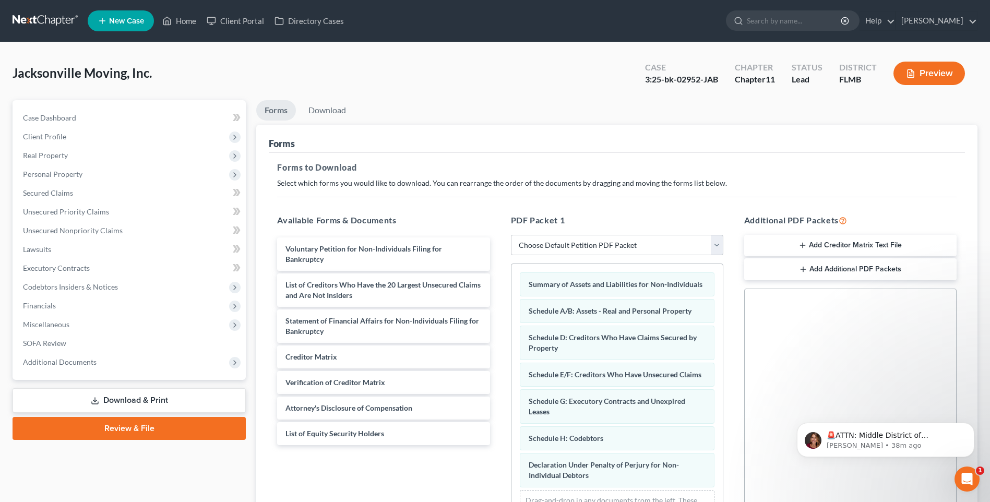
click at [916, 75] on button "Preview" at bounding box center [930, 73] width 72 height 23
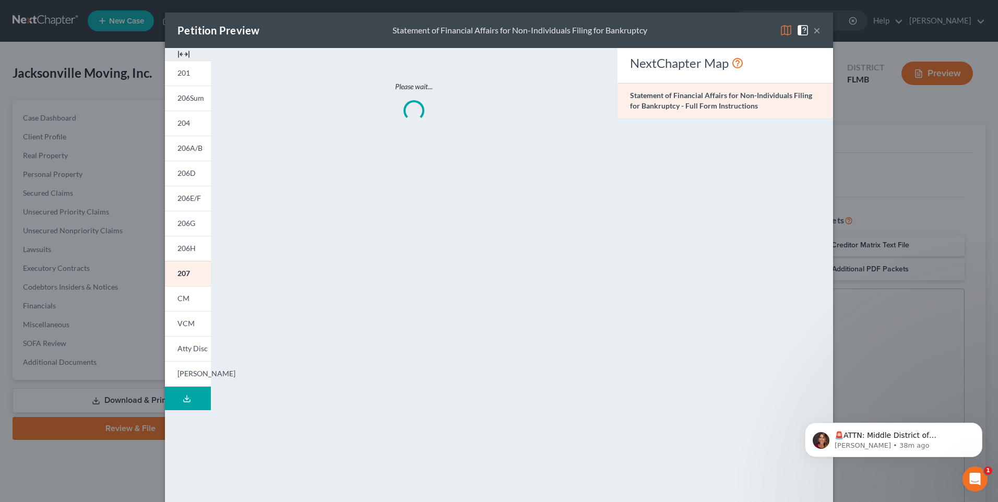
click at [814, 33] on button "×" at bounding box center [816, 30] width 7 height 13
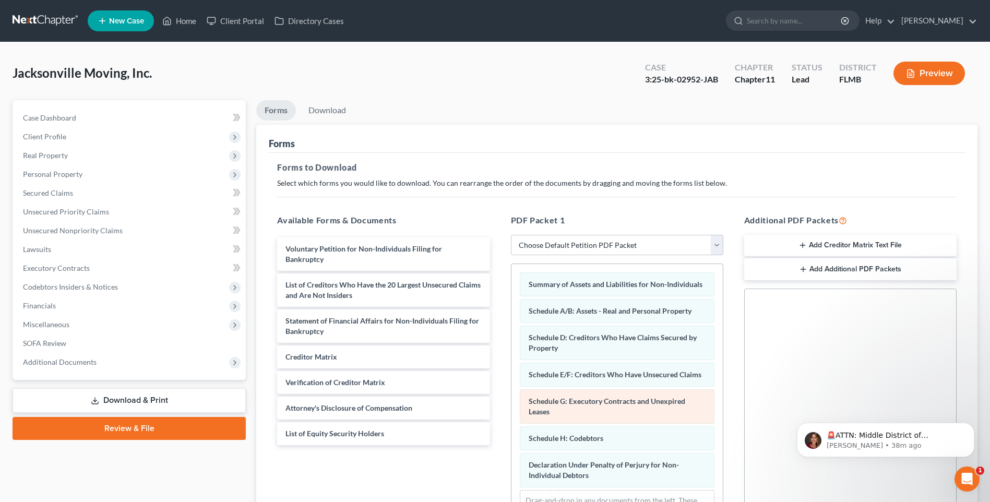
scroll to position [142, 0]
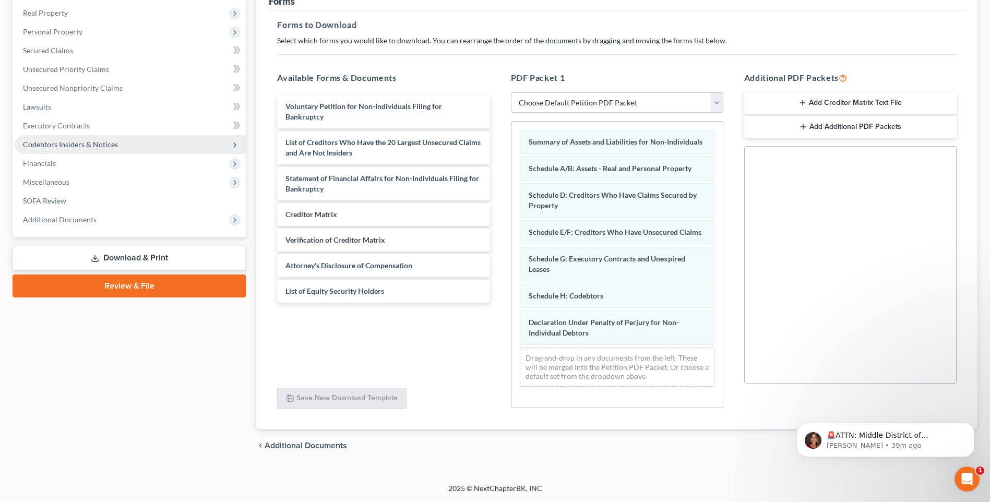
drag, startPoint x: 168, startPoint y: 278, endPoint x: 178, endPoint y: 285, distance: 12.0
click at [168, 278] on link "Review & File" at bounding box center [129, 286] width 233 height 23
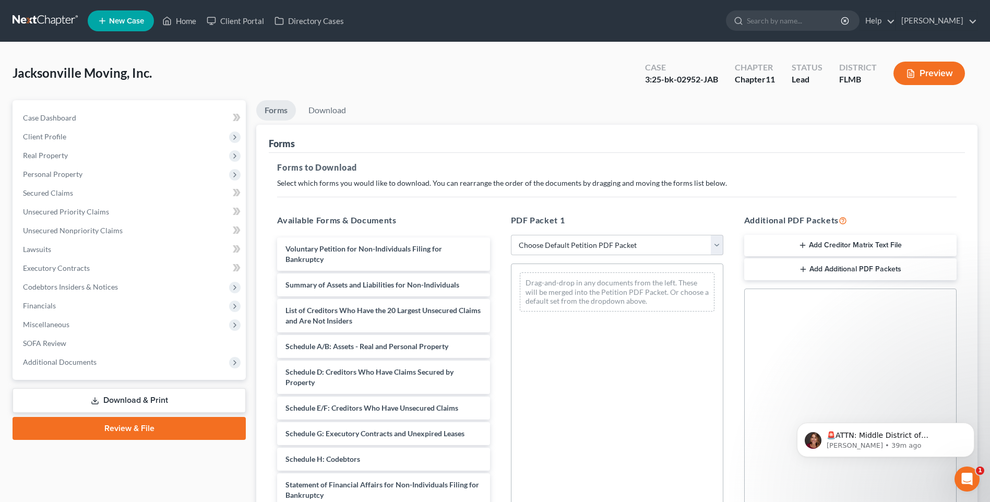
click at [93, 399] on icon at bounding box center [95, 401] width 8 height 8
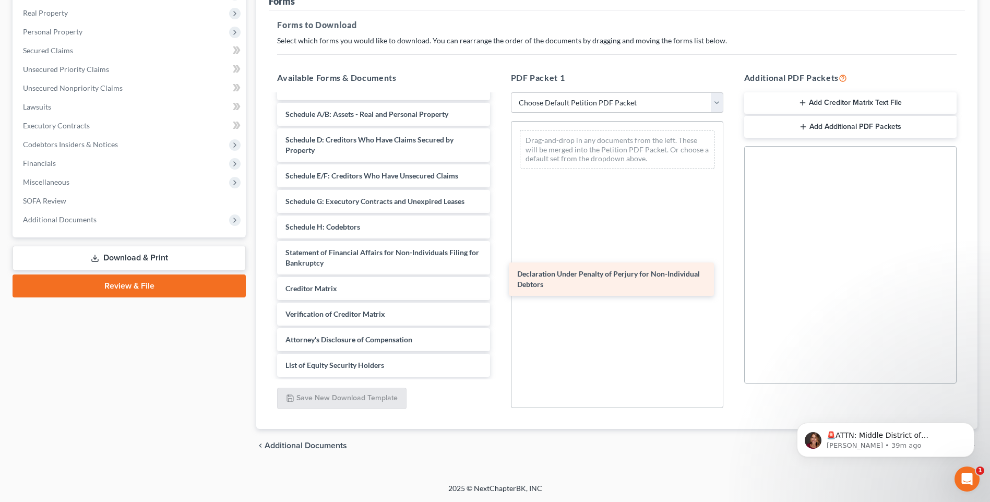
scroll to position [90, 0]
drag, startPoint x: 335, startPoint y: 256, endPoint x: 567, endPoint y: 278, distance: 232.7
click at [498, 278] on div "Declaration Under Penalty of Perjury for Non-Individual Debtors Voluntary Petit…" at bounding box center [383, 191] width 229 height 372
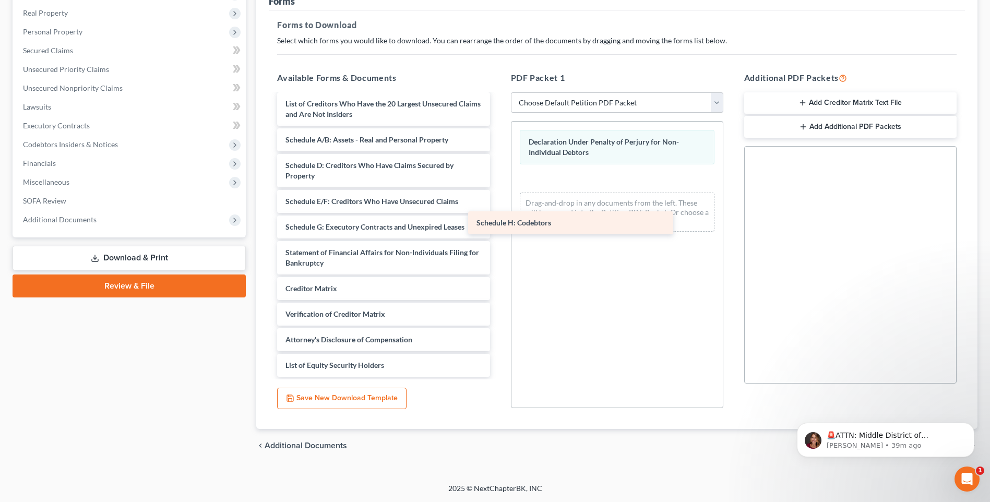
scroll to position [64, 0]
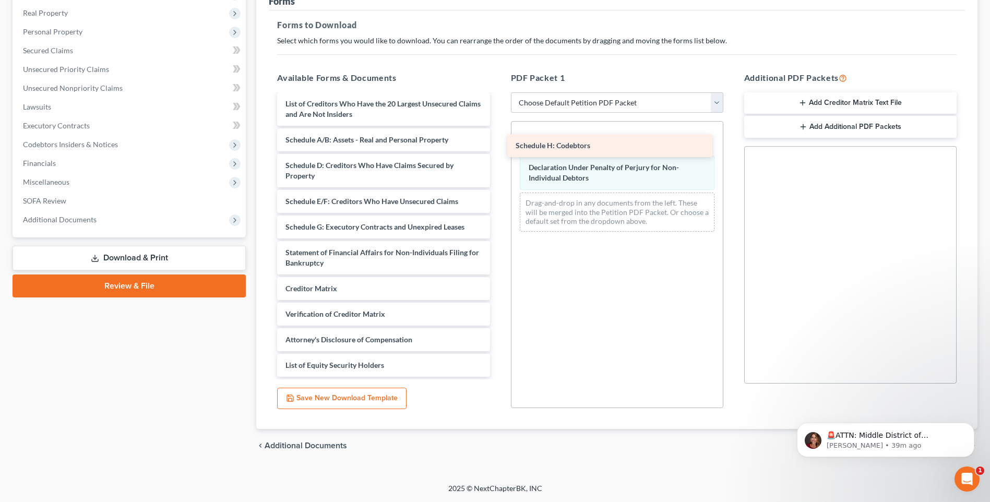
drag, startPoint x: 344, startPoint y: 227, endPoint x: 575, endPoint y: 130, distance: 250.4
click at [498, 130] on div "Schedule H: Codebtors Voluntary Petition for Non-Individuals Filing for Bankrup…" at bounding box center [383, 204] width 229 height 346
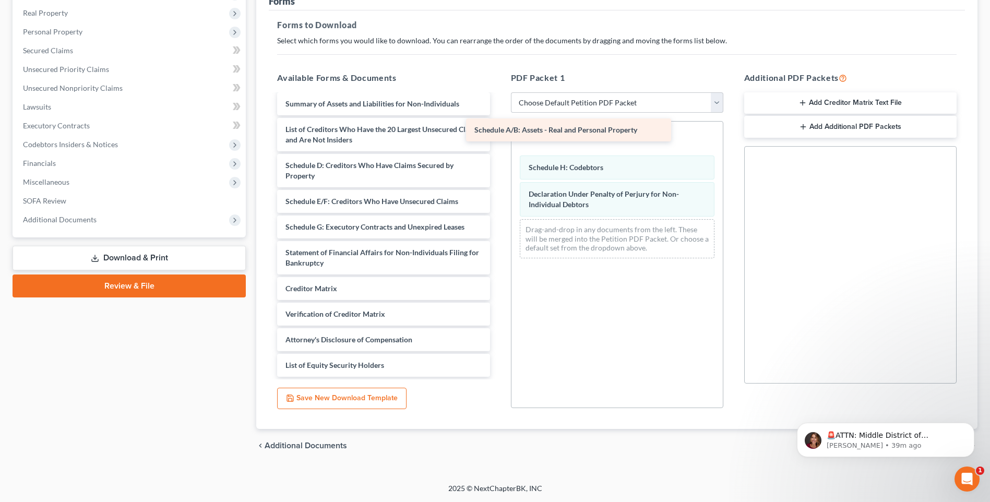
scroll to position [39, 0]
drag, startPoint x: 351, startPoint y: 140, endPoint x: 557, endPoint y: 129, distance: 207.0
click at [498, 126] on div "Schedule A/B: Assets - Real and Personal Property Voluntary Petition for Non-In…" at bounding box center [383, 216] width 229 height 320
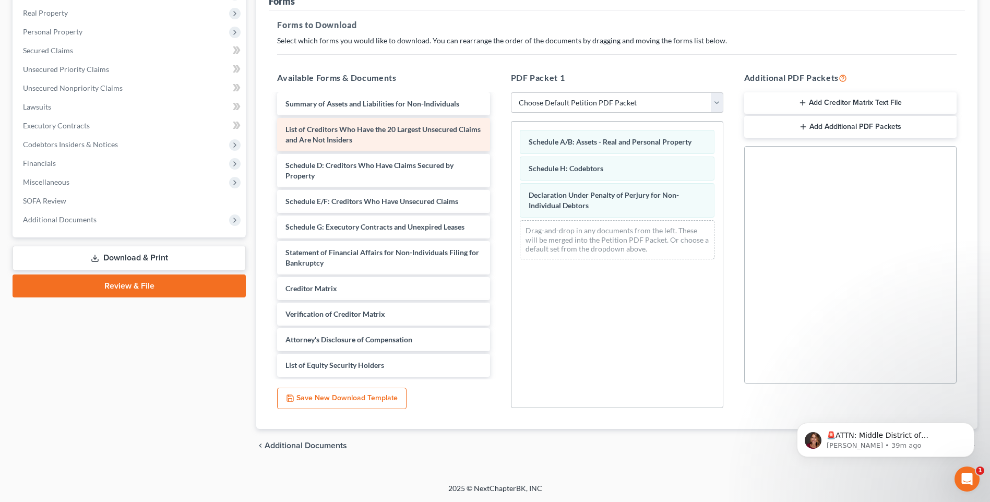
scroll to position [0, 0]
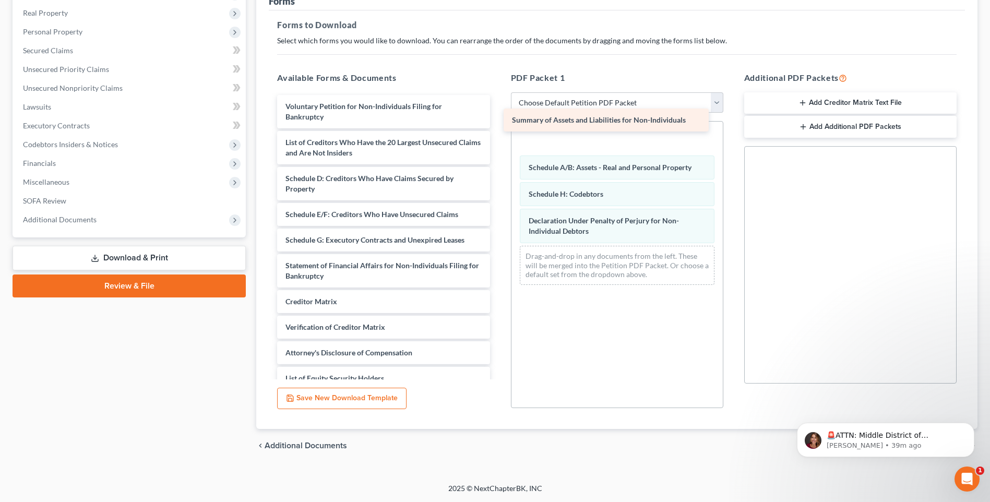
drag, startPoint x: 354, startPoint y: 139, endPoint x: 582, endPoint y: 132, distance: 228.2
click at [498, 130] on div "Summary of Assets and Liabilities for Non-Individuals Voluntary Petition for No…" at bounding box center [383, 242] width 229 height 295
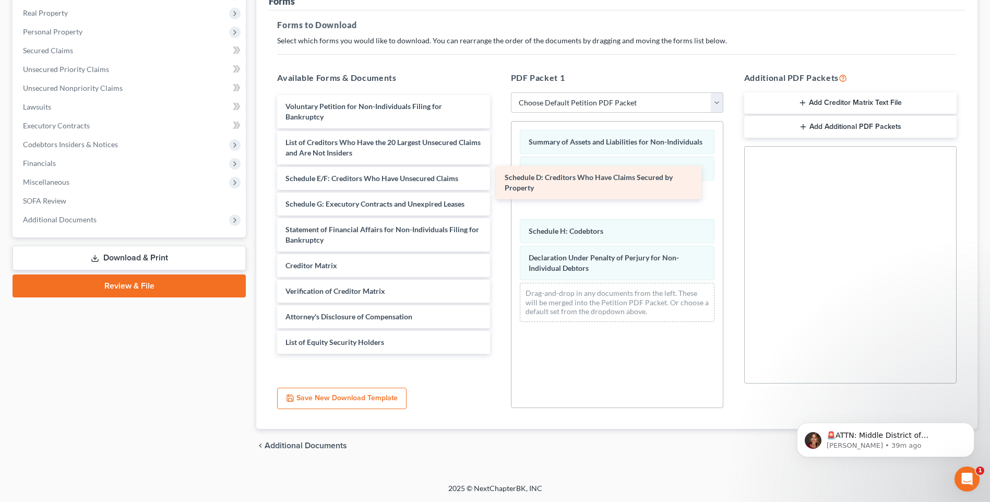
drag, startPoint x: 344, startPoint y: 181, endPoint x: 563, endPoint y: 180, distance: 218.7
click at [498, 180] on div "Schedule D: Creditors Who Have Claims Secured by Property Voluntary Petition fo…" at bounding box center [383, 224] width 229 height 259
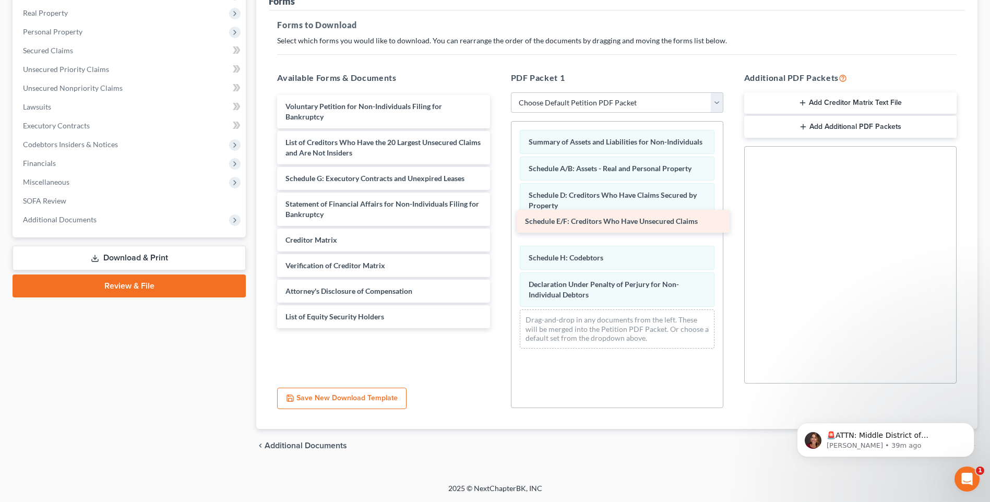
drag, startPoint x: 340, startPoint y: 165, endPoint x: 579, endPoint y: 219, distance: 244.9
click at [498, 219] on div "Schedule E/F: Creditors Who Have Unsecured Claims Voluntary Petition for Non-In…" at bounding box center [383, 211] width 229 height 233
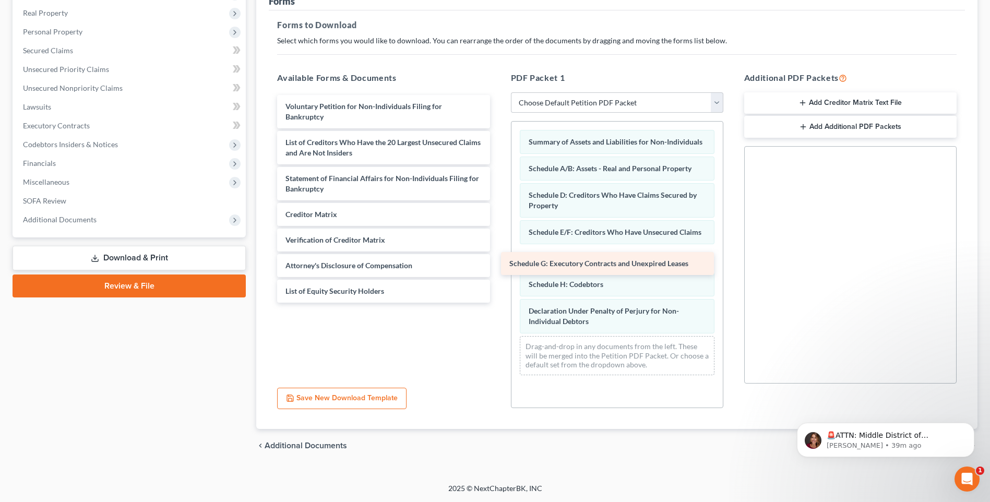
drag, startPoint x: 345, startPoint y: 170, endPoint x: 564, endPoint y: 267, distance: 239.1
click at [498, 267] on div "Schedule G: Executory Contracts and Unexpired Leases Voluntary Petition for Non…" at bounding box center [383, 199] width 229 height 208
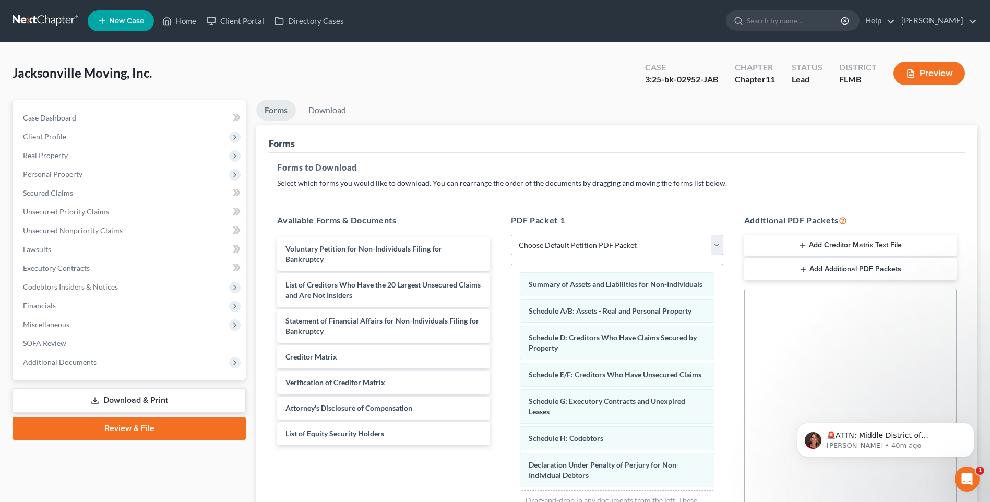
click at [717, 247] on select "Choose Default Petition PDF Packet Complete Bankruptcy Petition (all forms and …" at bounding box center [617, 245] width 212 height 21
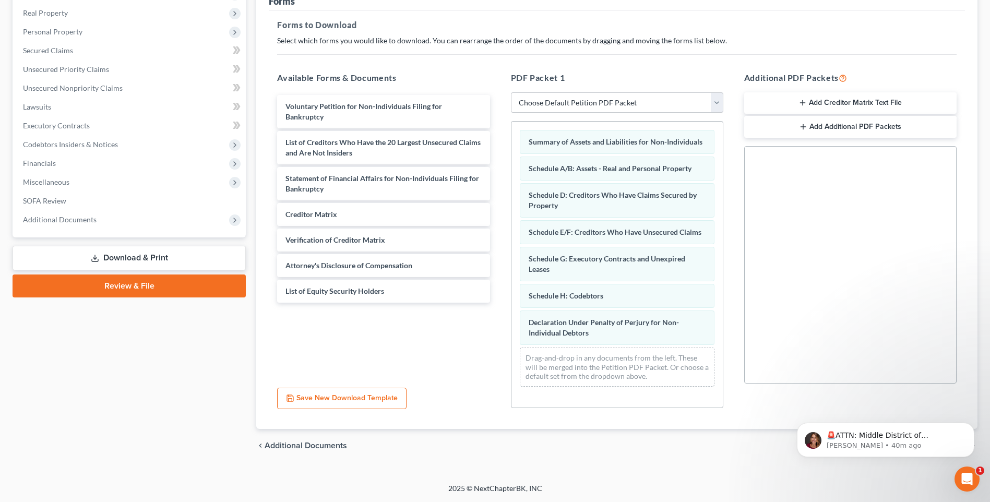
click at [363, 399] on button "Save New Download Template" at bounding box center [341, 399] width 129 height 22
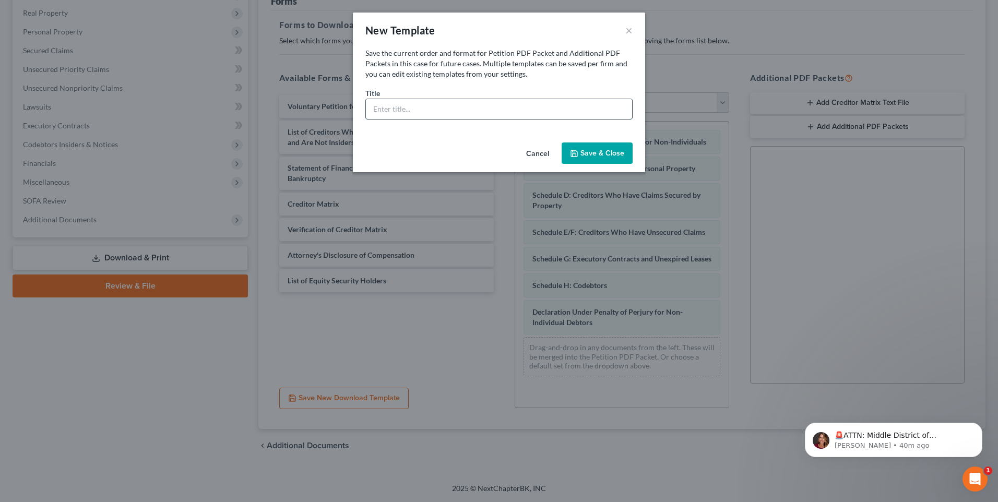
click at [465, 112] on input "text" at bounding box center [499, 109] width 266 height 20
type input "Mark Roth"
click at [612, 156] on button "Save & Close" at bounding box center [597, 153] width 71 height 22
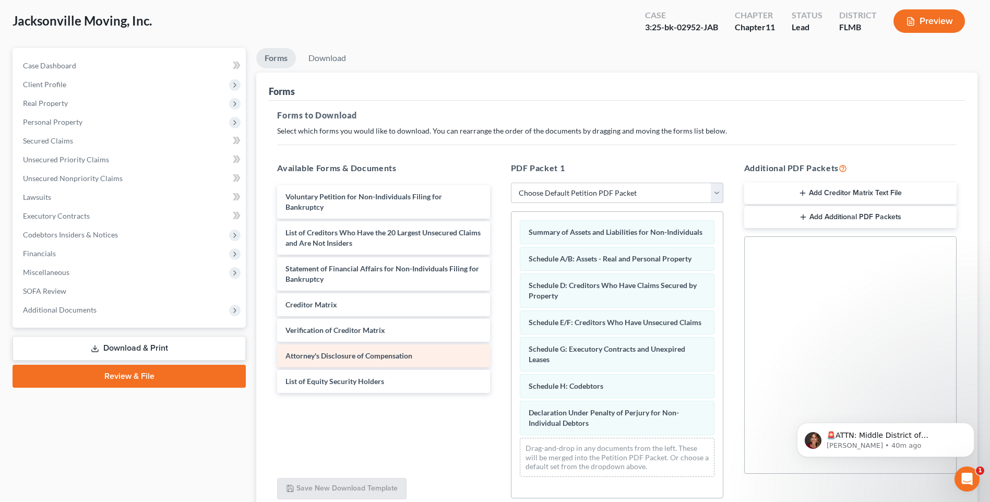
scroll to position [0, 0]
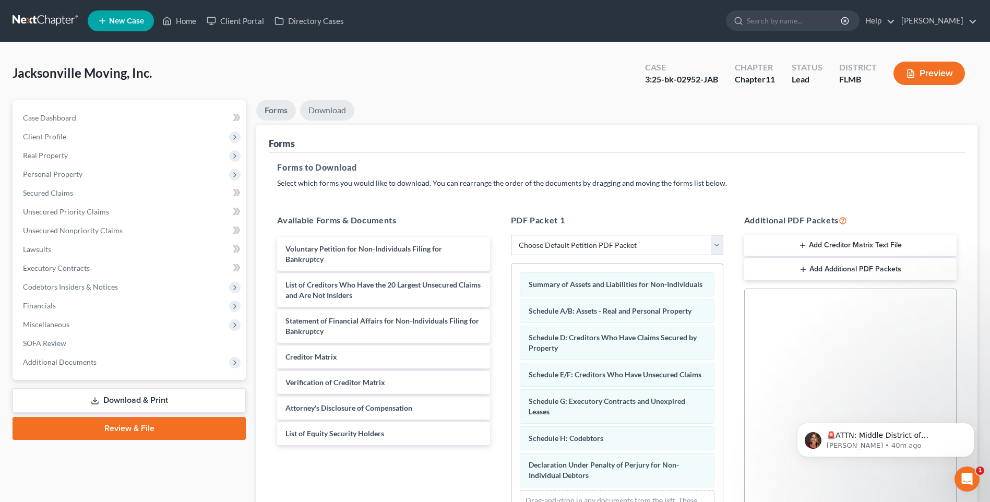
click at [323, 111] on link "Download" at bounding box center [327, 110] width 54 height 20
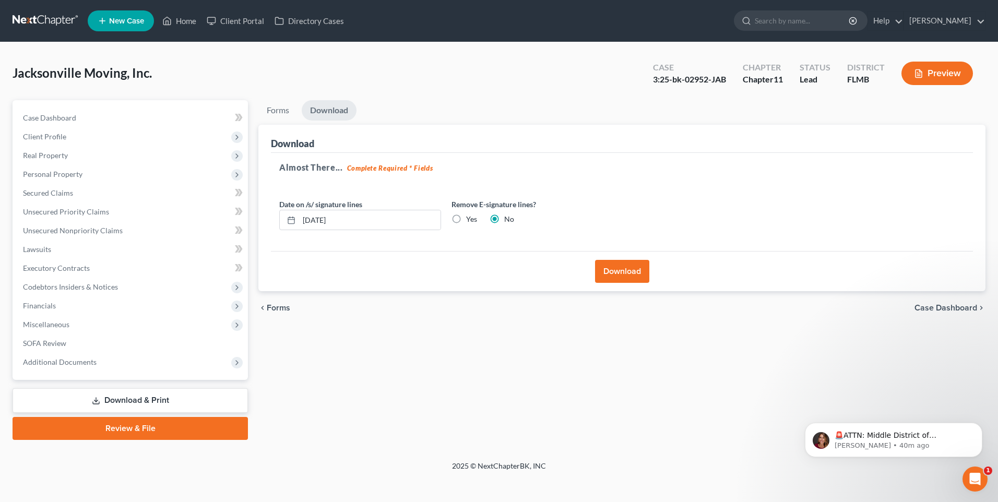
click at [613, 269] on button "Download" at bounding box center [622, 271] width 54 height 23
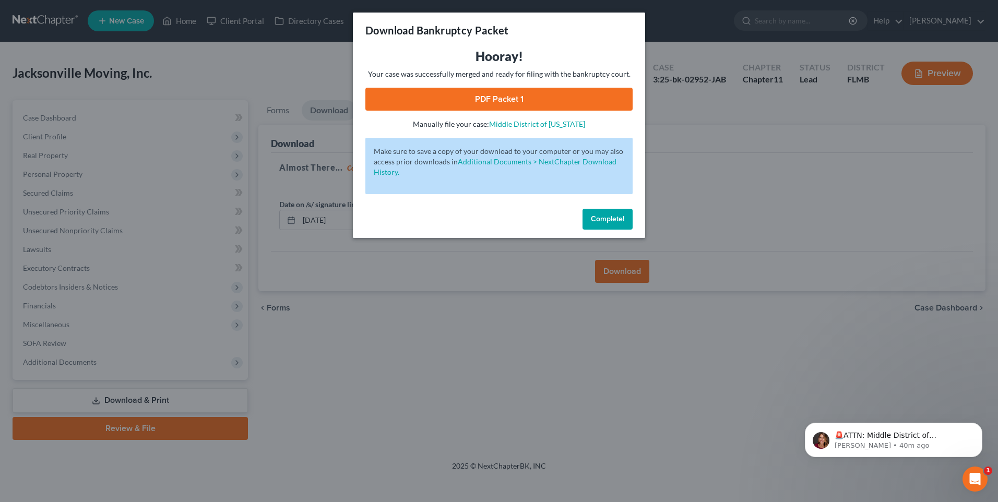
click at [479, 102] on link "PDF Packet 1" at bounding box center [498, 99] width 267 height 23
click at [612, 220] on span "Complete!" at bounding box center [607, 219] width 33 height 9
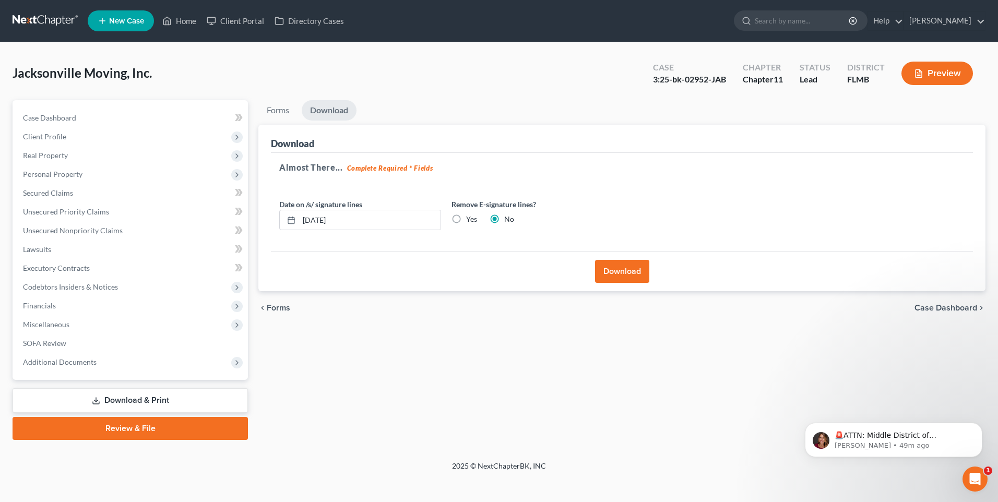
click at [119, 400] on link "Download & Print" at bounding box center [130, 400] width 235 height 25
click at [274, 310] on span "Forms" at bounding box center [278, 308] width 23 height 8
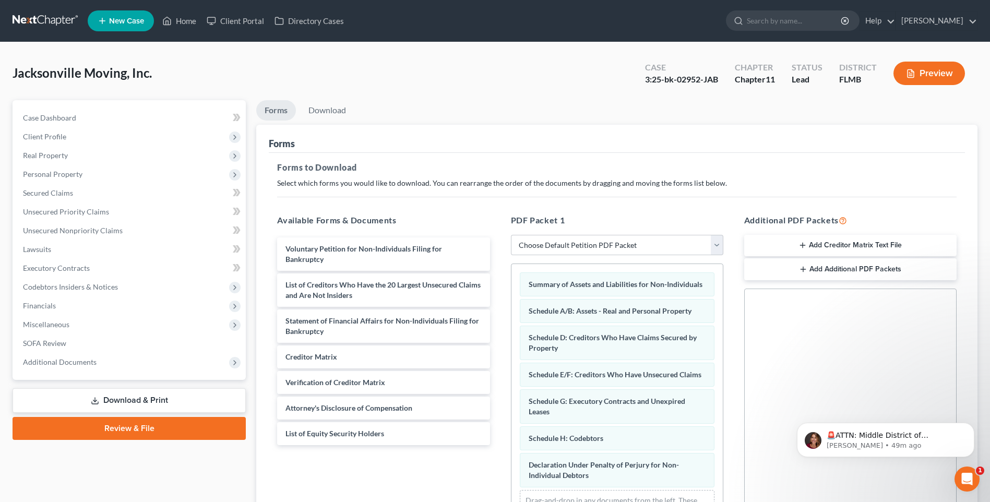
scroll to position [142, 0]
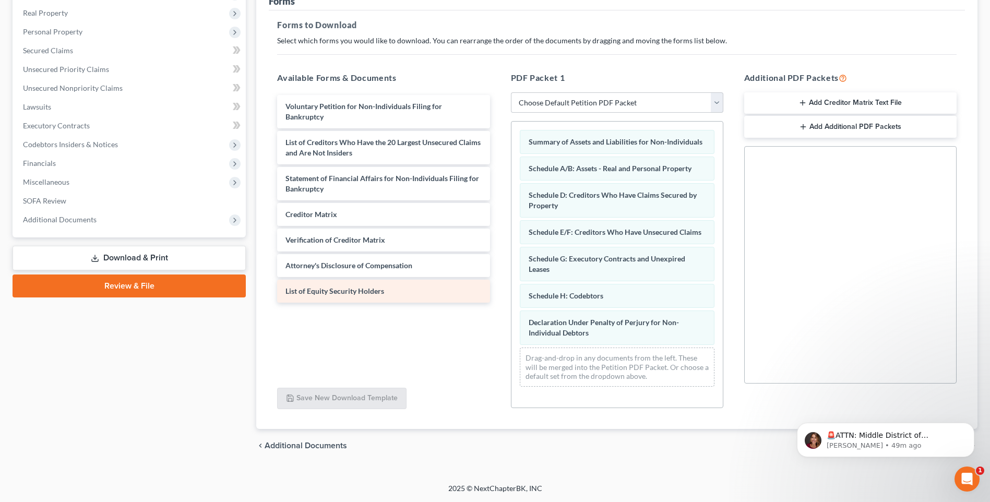
click at [387, 280] on div "List of Equity Security Holders" at bounding box center [383, 291] width 212 height 23
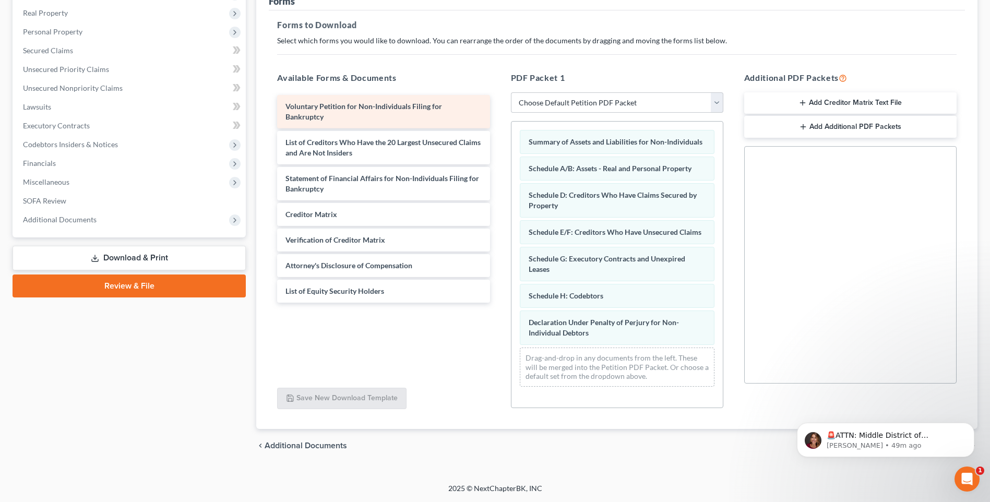
scroll to position [0, 0]
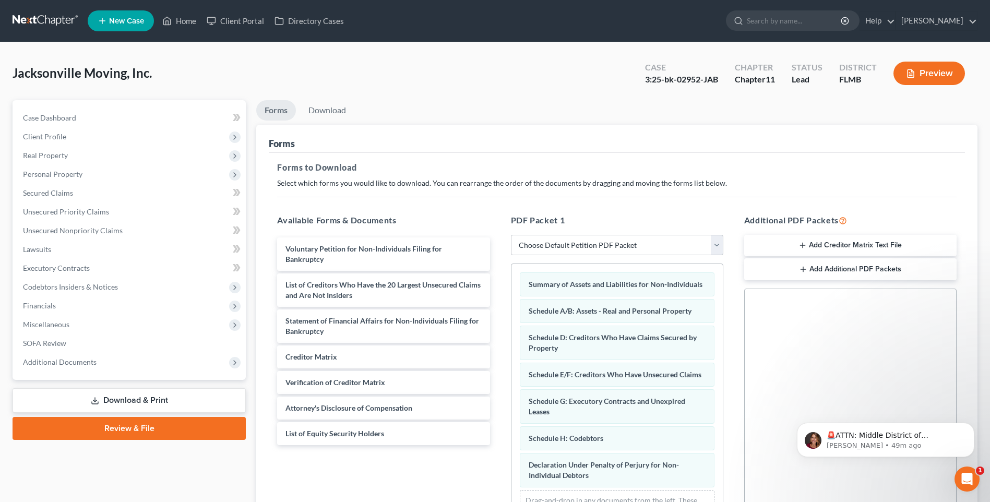
click at [110, 405] on link "Download & Print" at bounding box center [129, 400] width 233 height 25
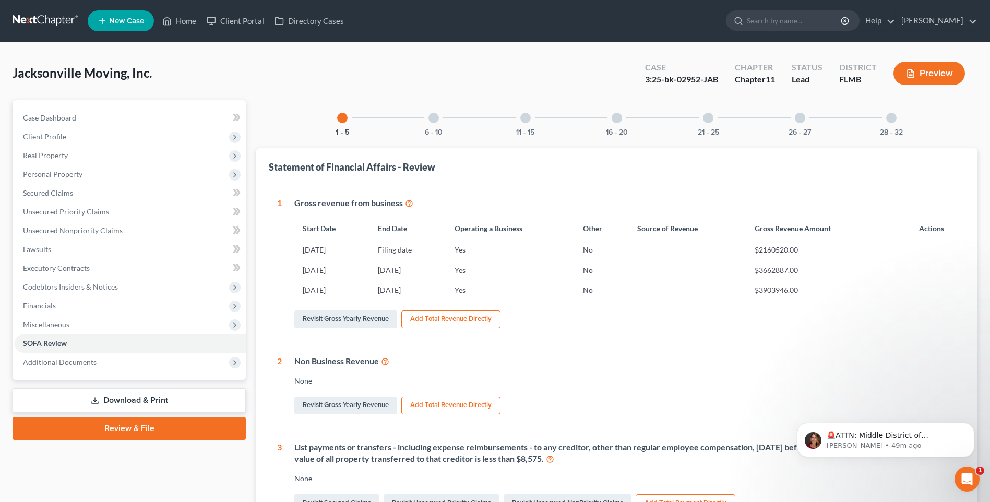
click at [119, 402] on link "Download & Print" at bounding box center [129, 400] width 233 height 25
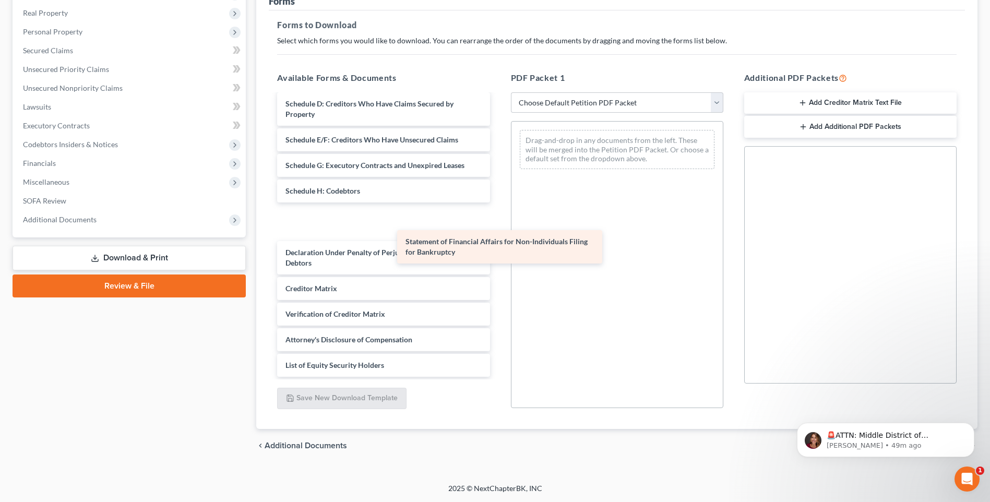
scroll to position [90, 0]
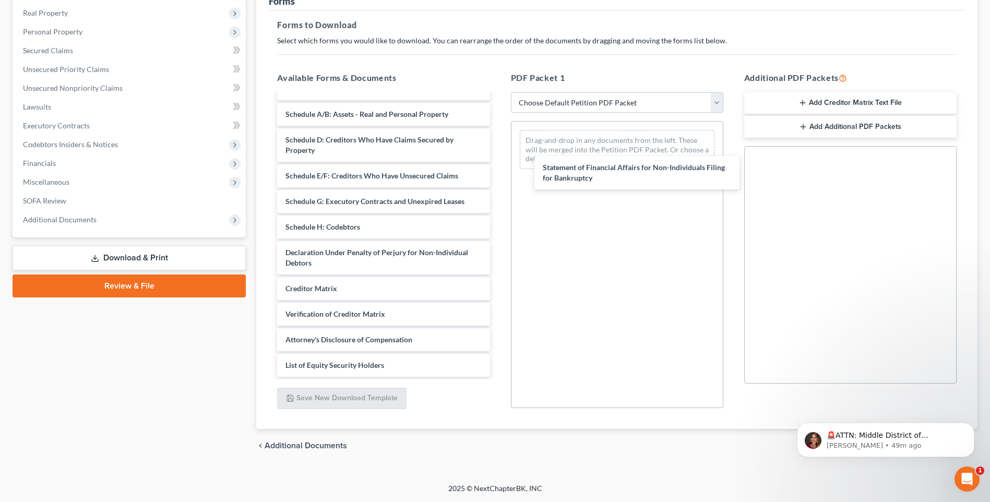
drag, startPoint x: 350, startPoint y: 217, endPoint x: 608, endPoint y: 166, distance: 263.4
click at [498, 165] on div "Statement of Financial Affairs for Non-Individuals Filing for Bankruptcy Volunt…" at bounding box center [383, 191] width 229 height 372
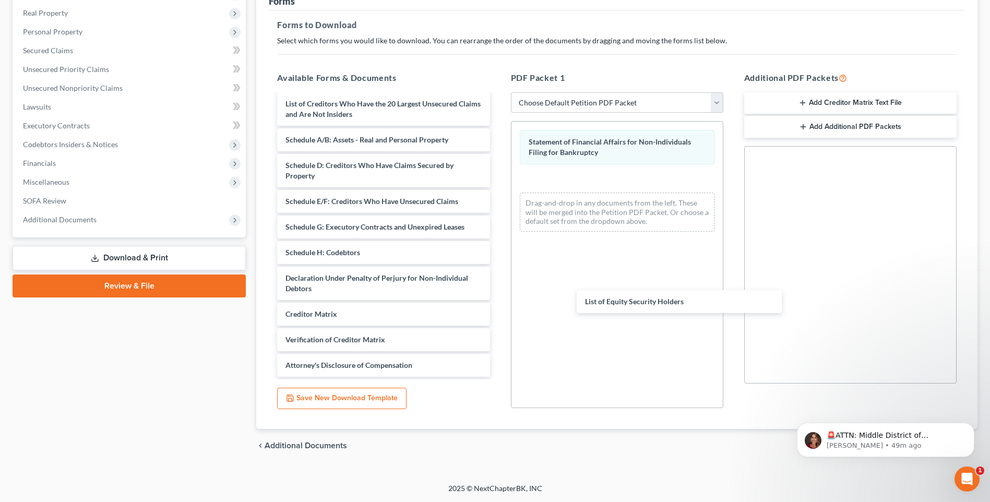
scroll to position [64, 0]
drag, startPoint x: 325, startPoint y: 363, endPoint x: 574, endPoint y: 190, distance: 303.0
click at [498, 196] on div "List of Equity Security Holders Voluntary Petition for Non-Individuals Filing f…" at bounding box center [383, 204] width 229 height 346
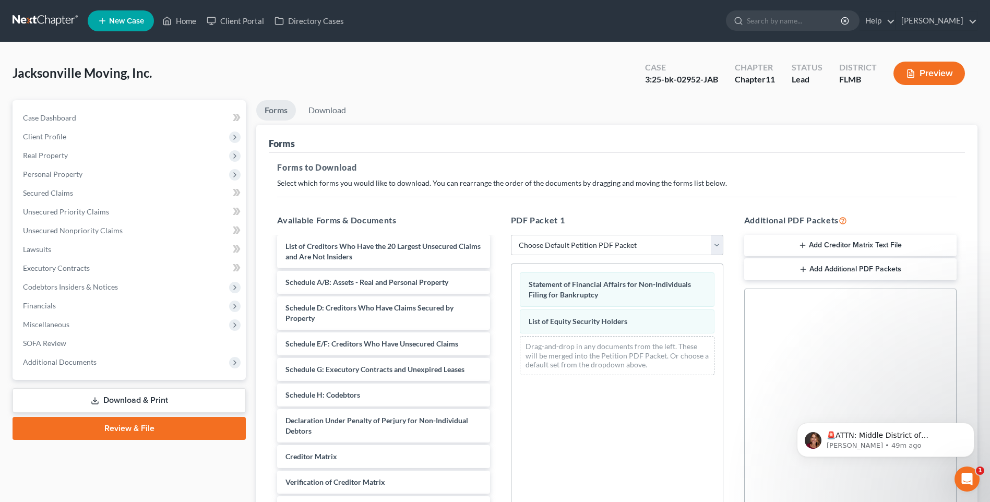
scroll to position [142, 0]
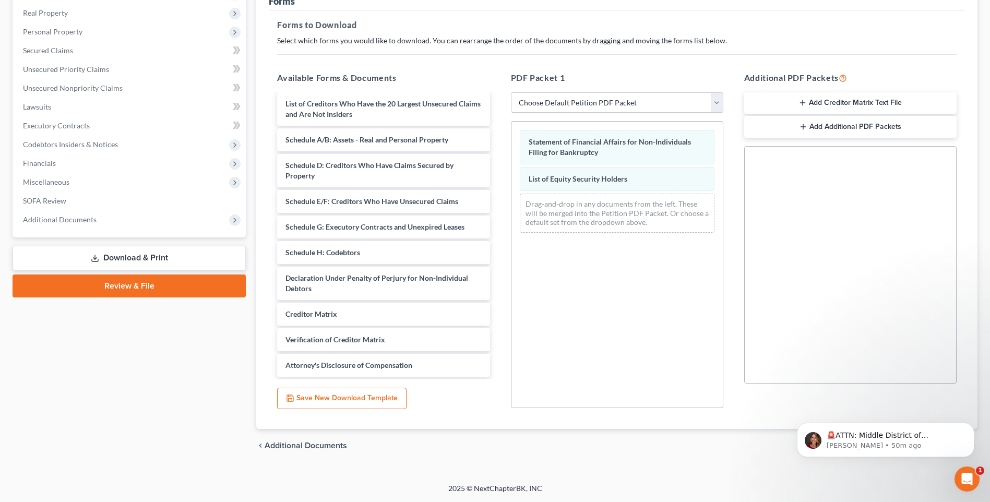
click at [372, 396] on button "Save New Download Template" at bounding box center [341, 399] width 129 height 22
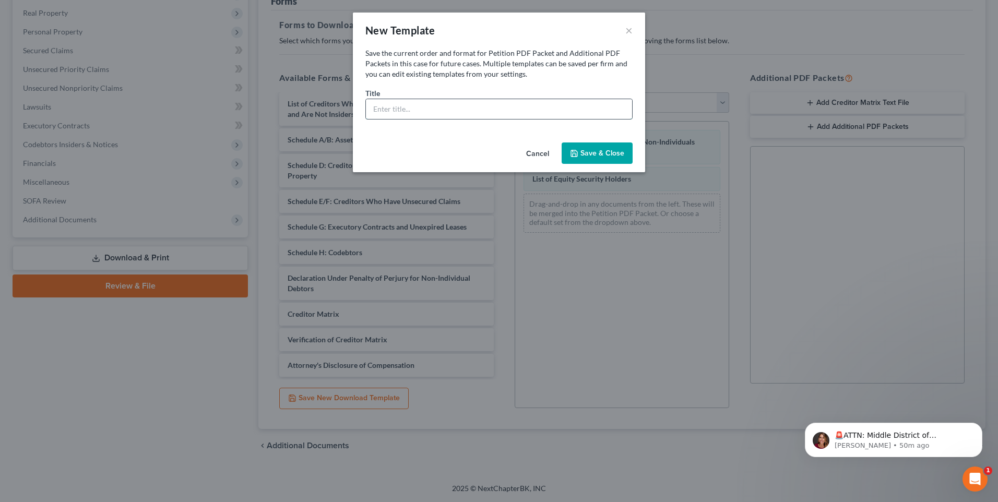
click at [445, 110] on input "text" at bounding box center [499, 109] width 266 height 20
type input "Mark Roth"
click at [587, 156] on button "Save & Close" at bounding box center [597, 153] width 71 height 22
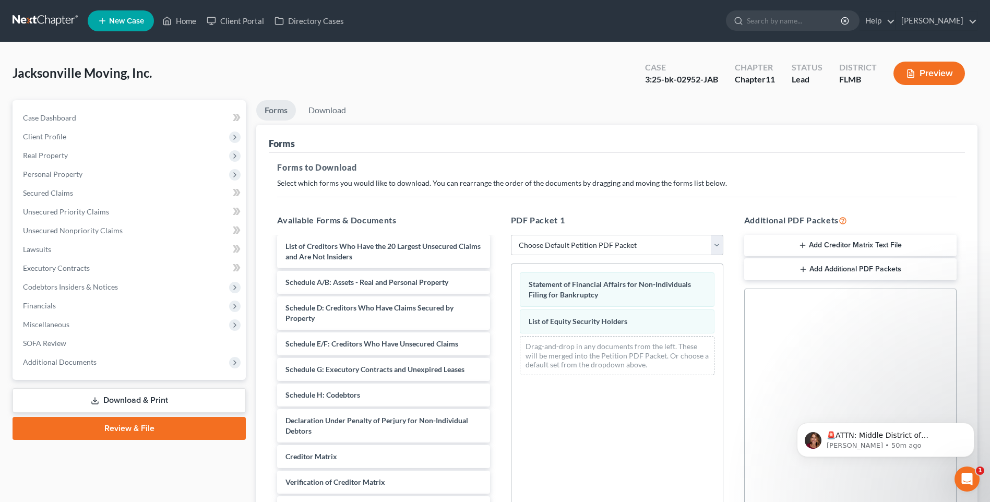
scroll to position [52, 0]
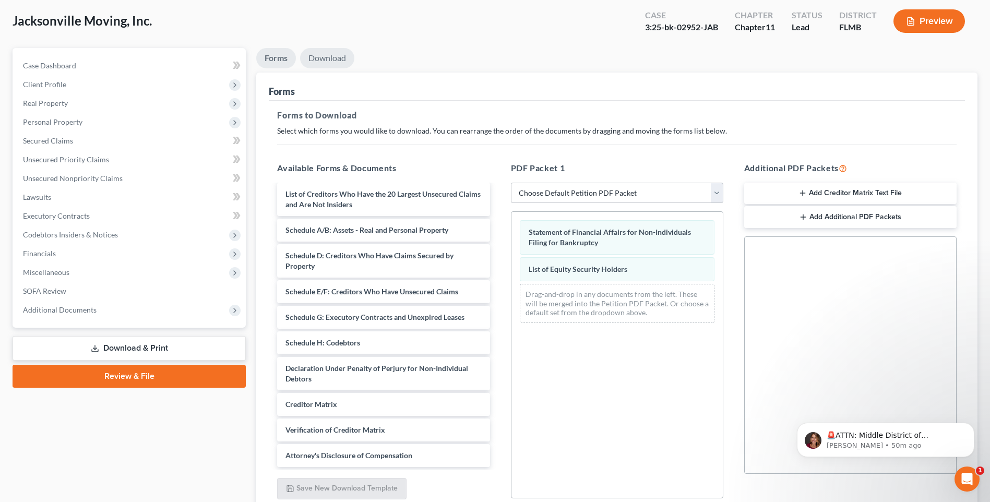
click at [331, 53] on link "Download" at bounding box center [327, 58] width 54 height 20
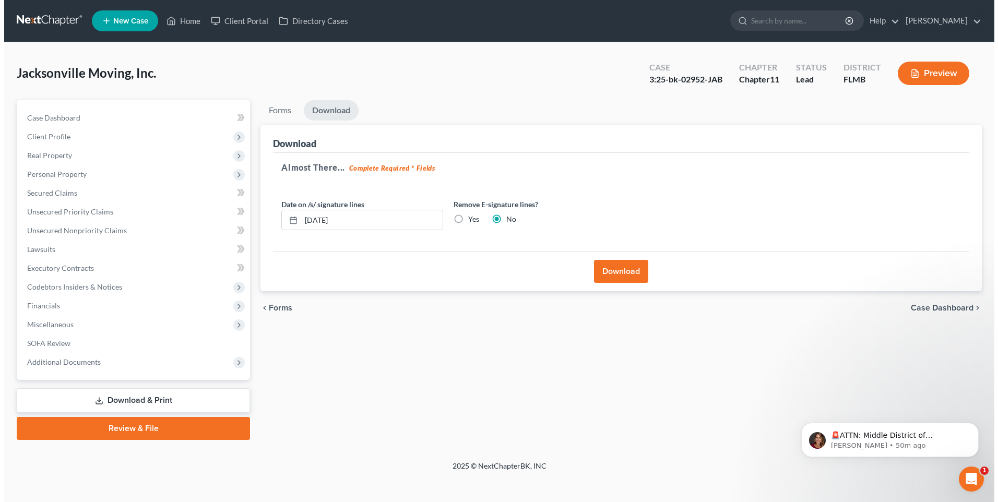
scroll to position [0, 0]
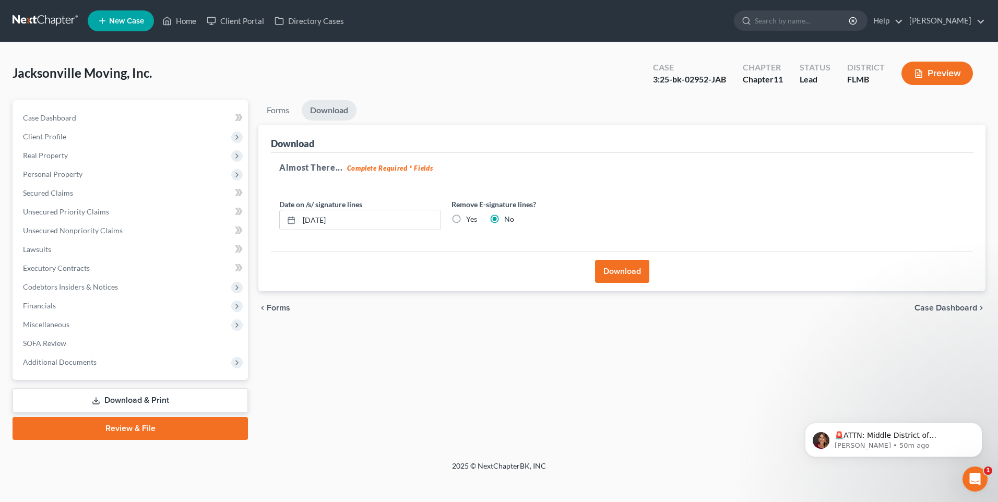
click at [631, 269] on button "Download" at bounding box center [622, 271] width 54 height 23
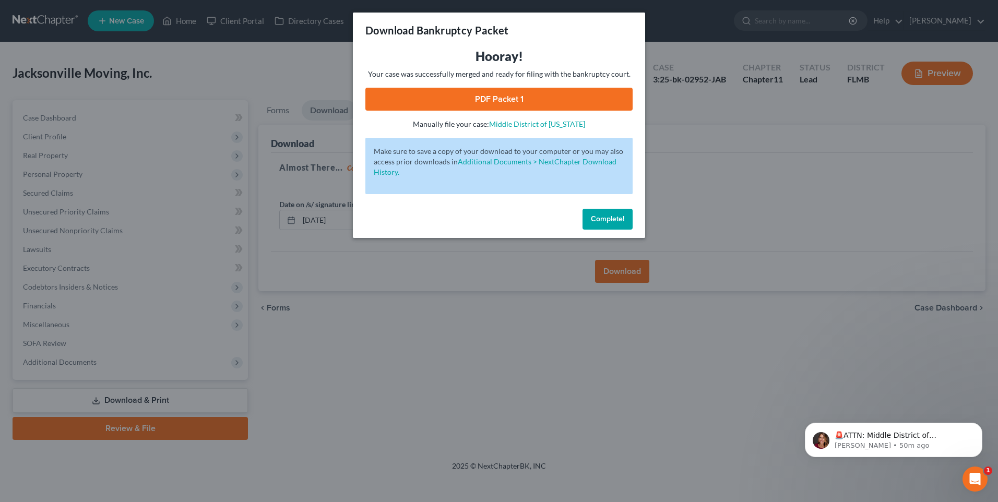
click at [487, 100] on link "PDF Packet 1" at bounding box center [498, 99] width 267 height 23
click at [606, 217] on span "Complete!" at bounding box center [607, 219] width 33 height 9
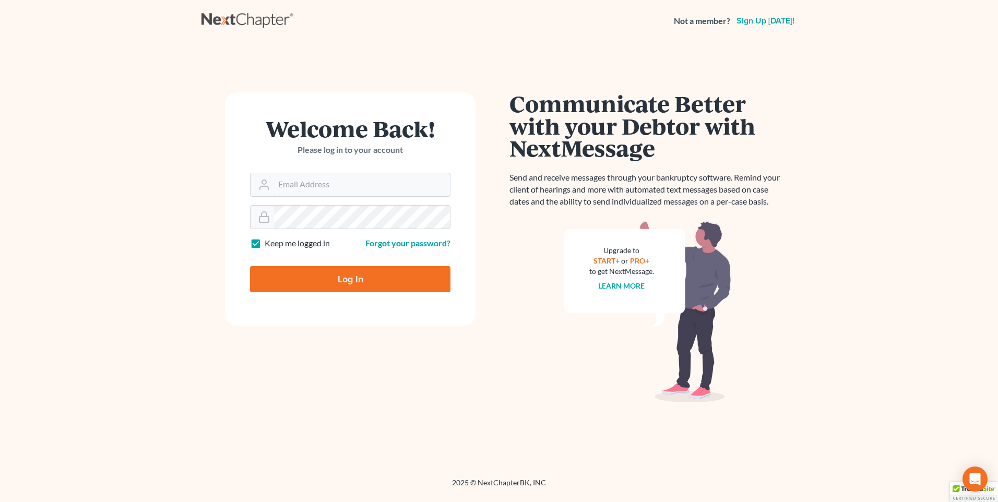
type input "karon@jennislaw.com"
click at [311, 273] on input "Log In" at bounding box center [350, 279] width 200 height 26
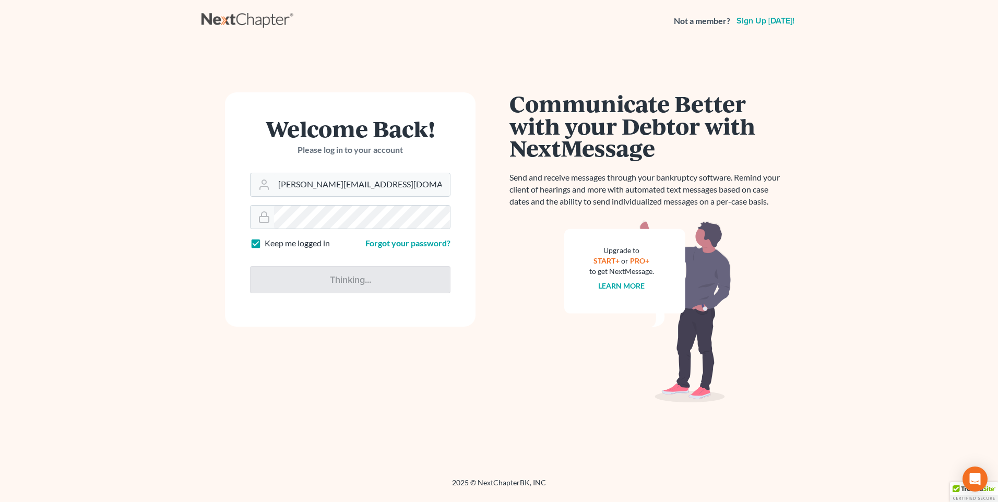
type input "Thinking..."
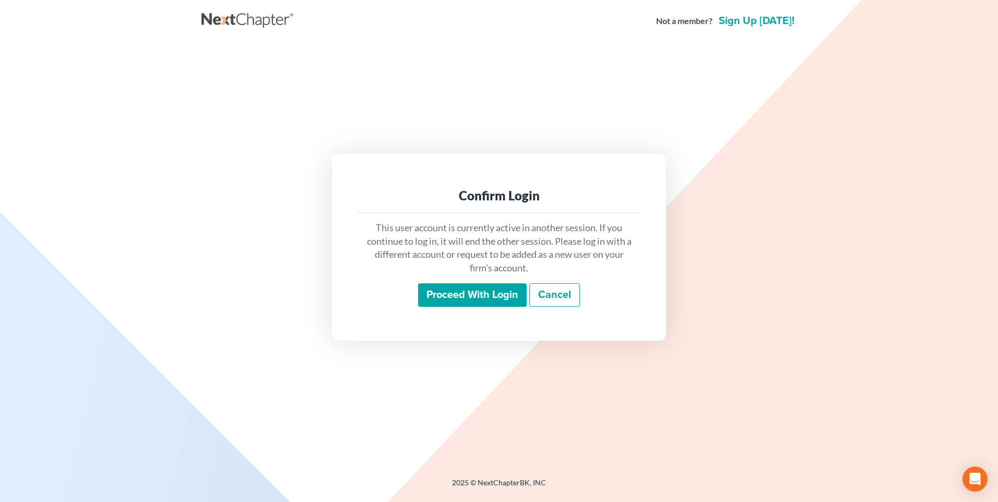
click at [441, 297] on input "Proceed with login" at bounding box center [472, 295] width 109 height 24
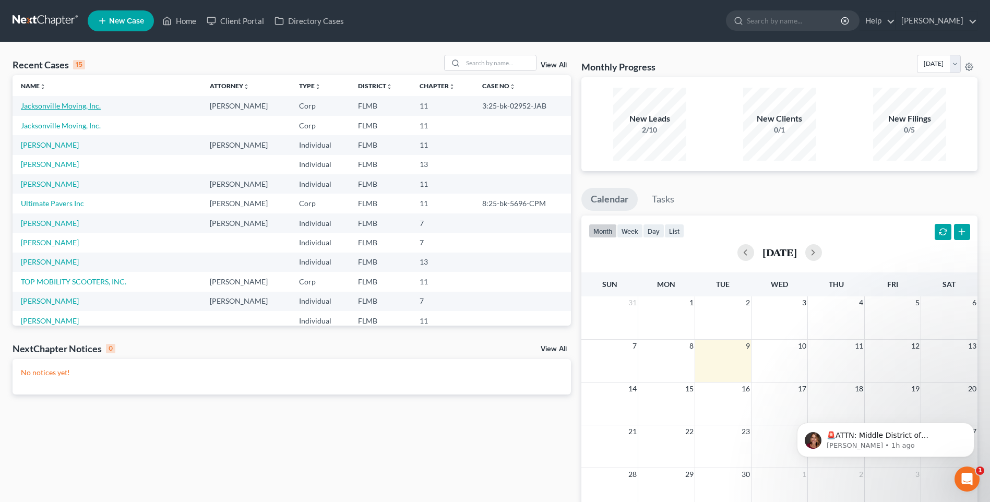
click at [69, 103] on link "Jacksonville Moving, Inc." at bounding box center [61, 105] width 80 height 9
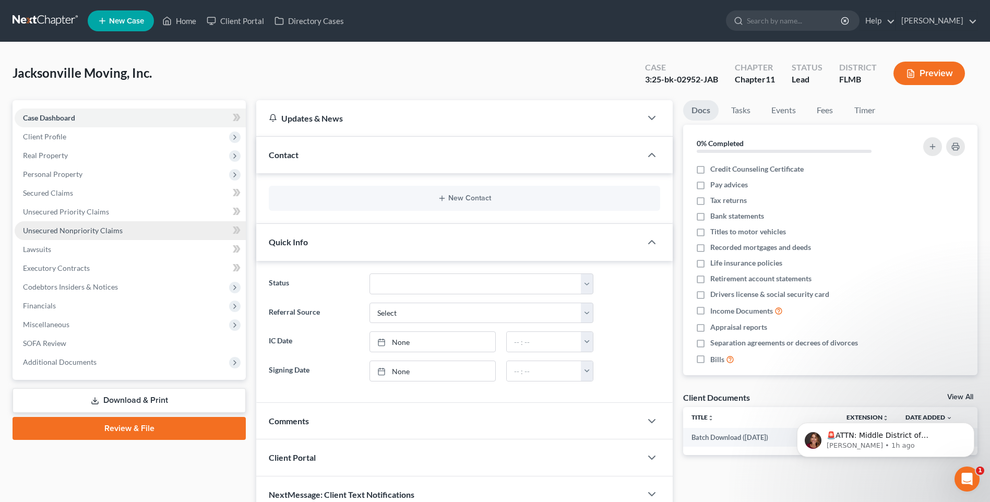
click at [55, 229] on span "Unsecured Nonpriority Claims" at bounding box center [73, 230] width 100 height 9
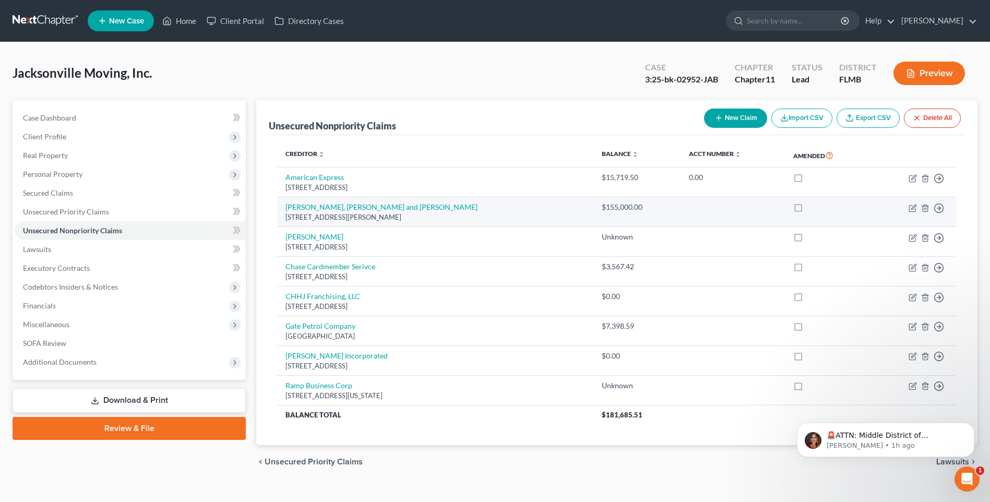
click at [808, 210] on label at bounding box center [808, 210] width 0 height 0
click at [812, 208] on input "checkbox" at bounding box center [815, 205] width 7 height 7
checkbox input "true"
click at [937, 206] on icon "button" at bounding box center [939, 208] width 10 height 10
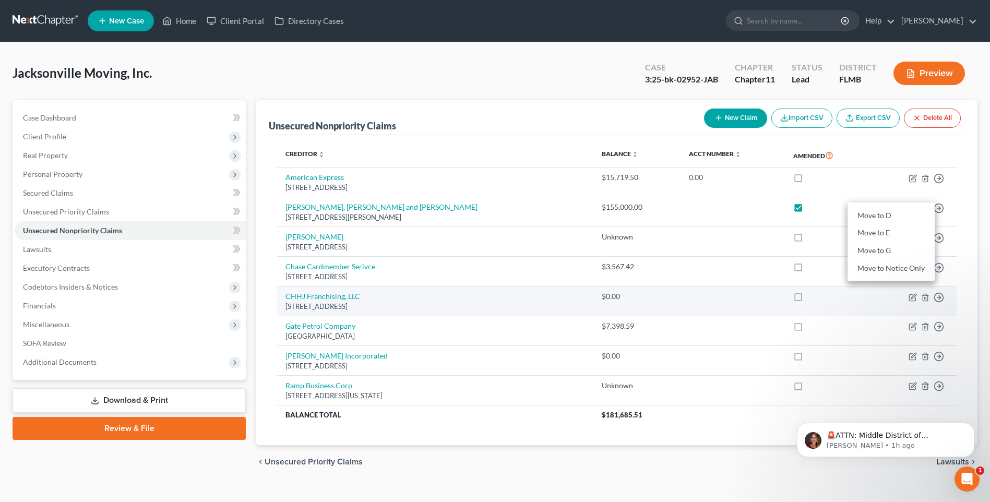
click at [840, 315] on td at bounding box center [828, 302] width 86 height 30
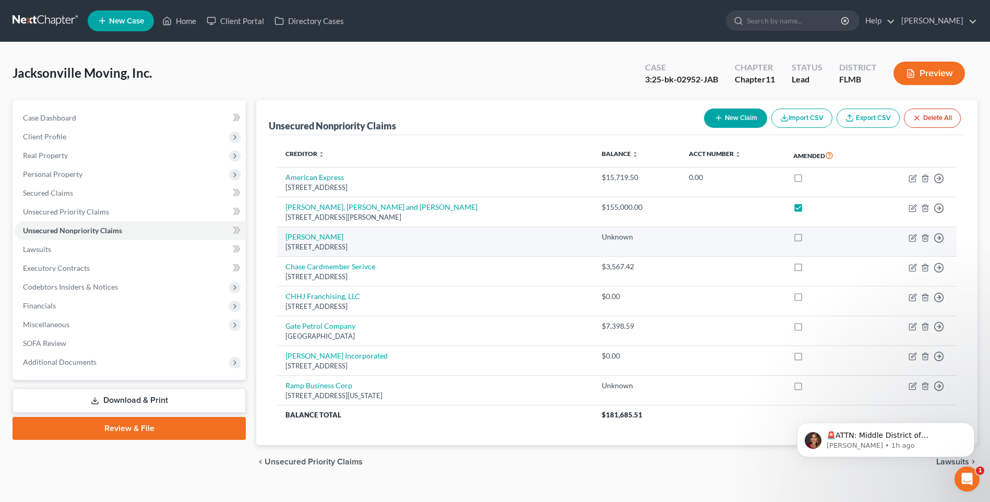
click at [808, 240] on label at bounding box center [808, 240] width 0 height 0
click at [812, 238] on input "checkbox" at bounding box center [815, 235] width 7 height 7
checkbox input "true"
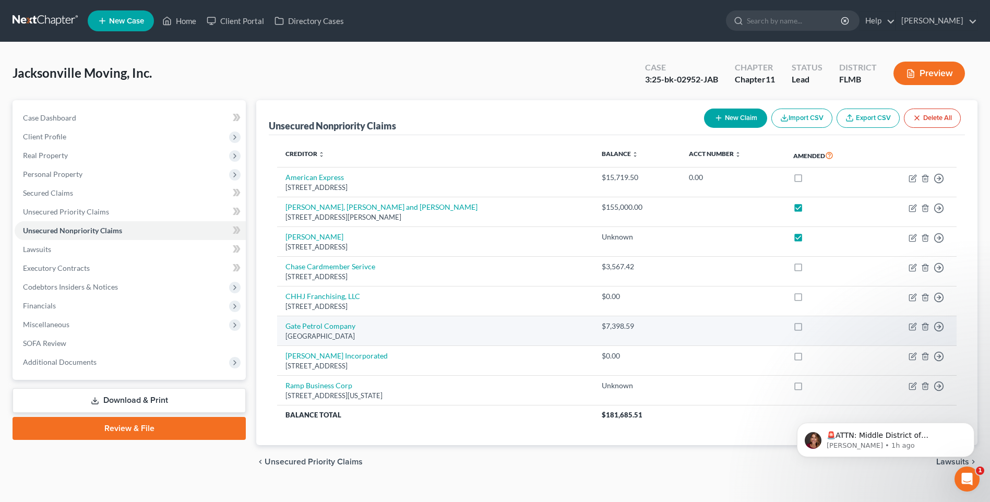
click at [808, 329] on label at bounding box center [808, 329] width 0 height 0
click at [812, 328] on input "checkbox" at bounding box center [815, 324] width 7 height 7
checkbox input "true"
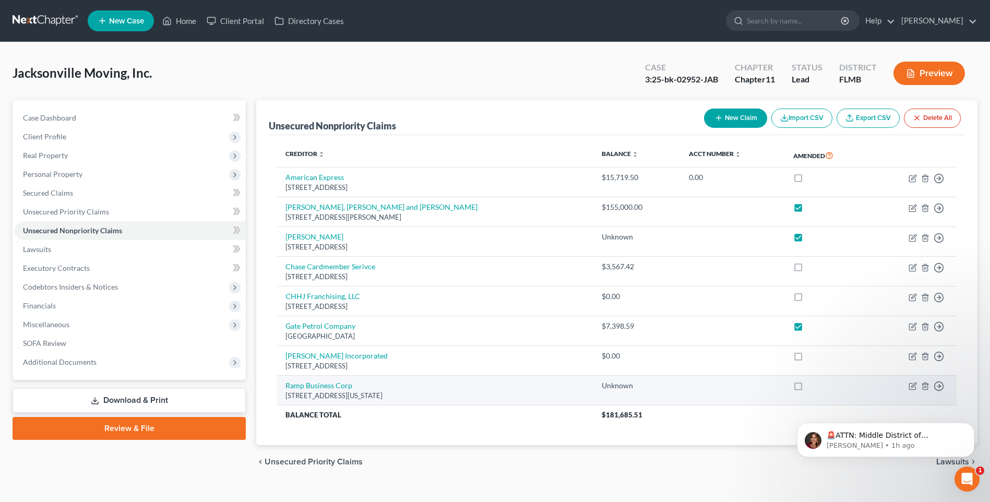
click at [808, 388] on label at bounding box center [808, 388] width 0 height 0
click at [812, 387] on input "checkbox" at bounding box center [815, 384] width 7 height 7
checkbox input "true"
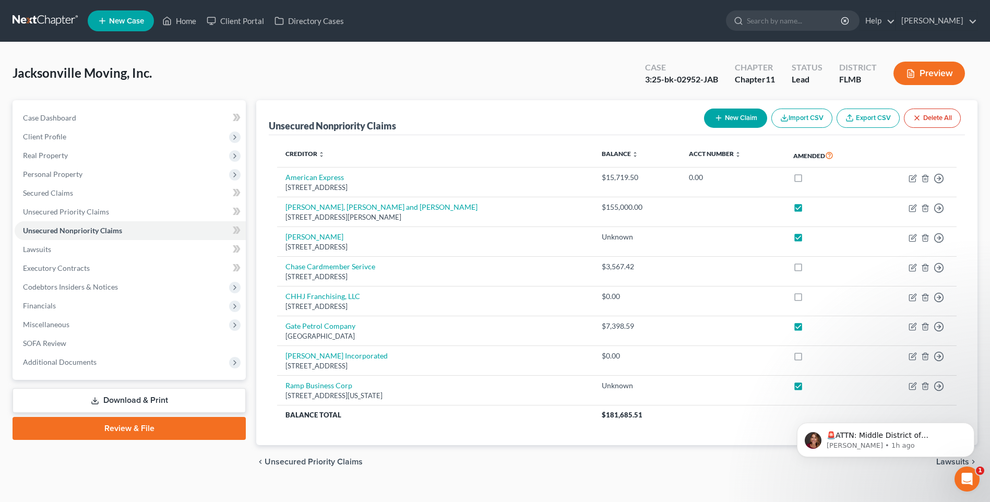
click at [947, 73] on button "Preview" at bounding box center [930, 73] width 72 height 23
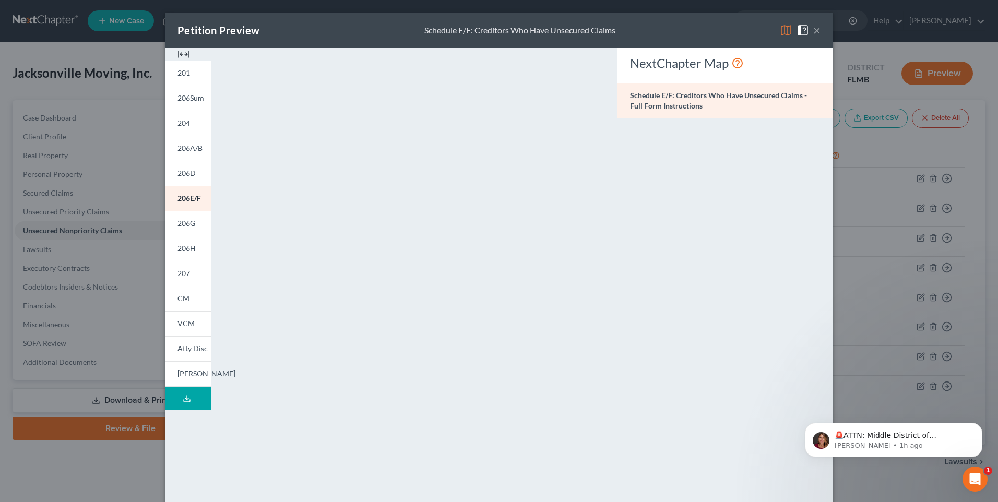
click at [815, 30] on button "×" at bounding box center [816, 30] width 7 height 13
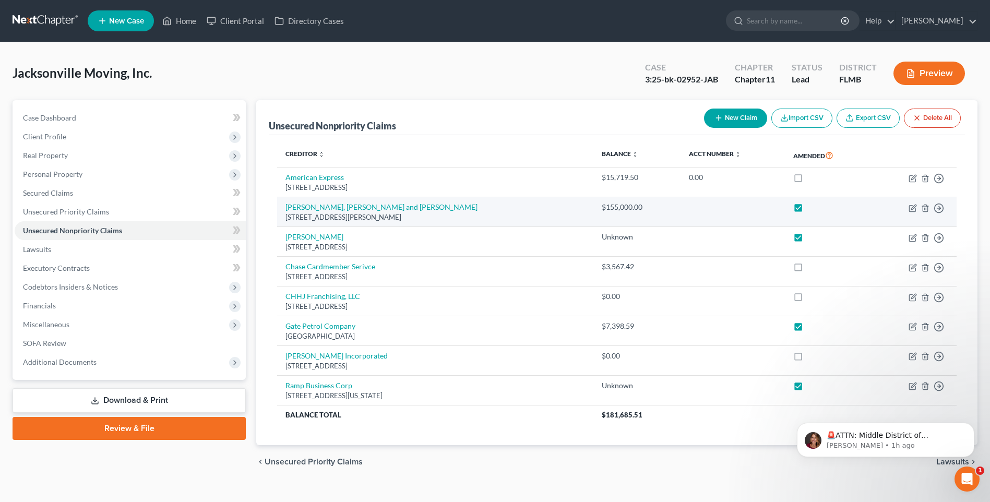
click at [808, 210] on label at bounding box center [808, 210] width 0 height 0
click at [812, 207] on input "checkbox" at bounding box center [815, 205] width 7 height 7
checkbox input "false"
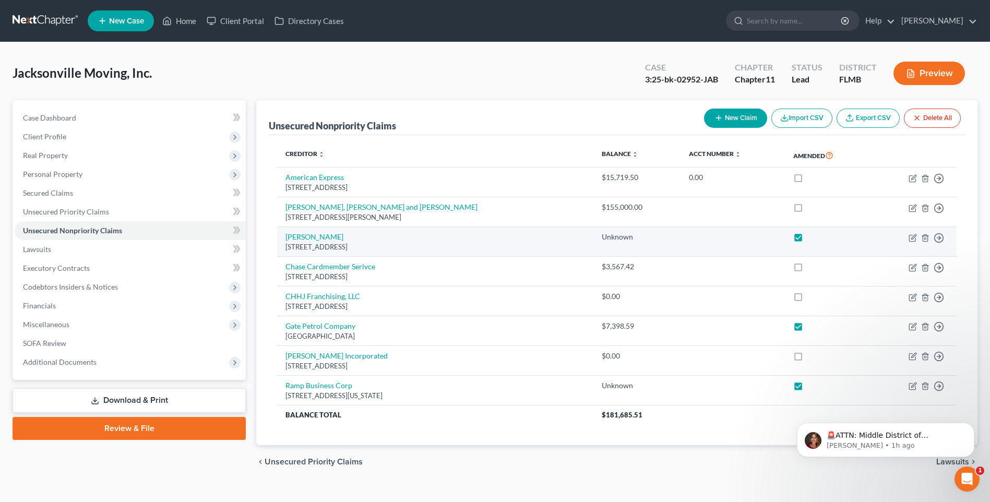
click at [808, 240] on label at bounding box center [808, 240] width 0 height 0
click at [812, 239] on input "checkbox" at bounding box center [815, 235] width 7 height 7
checkbox input "false"
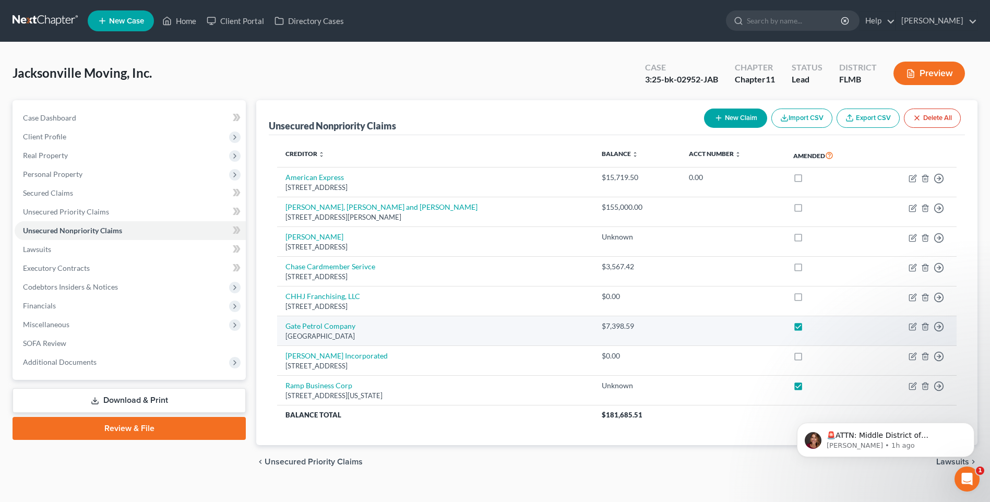
click at [808, 329] on label at bounding box center [808, 329] width 0 height 0
click at [812, 328] on input "checkbox" at bounding box center [815, 324] width 7 height 7
checkbox input "false"
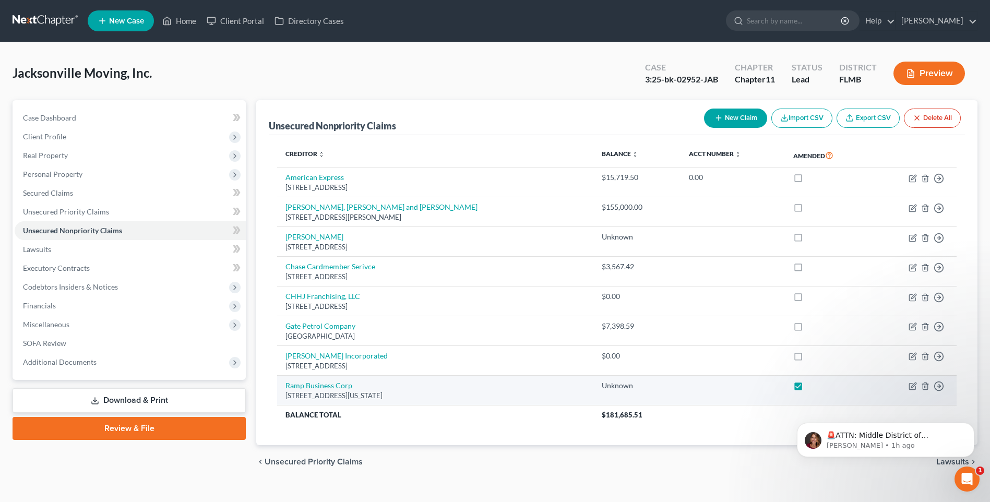
click at [808, 388] on label at bounding box center [808, 388] width 0 height 0
click at [812, 387] on input "checkbox" at bounding box center [815, 384] width 7 height 7
checkbox input "false"
